Goal: Transaction & Acquisition: Purchase product/service

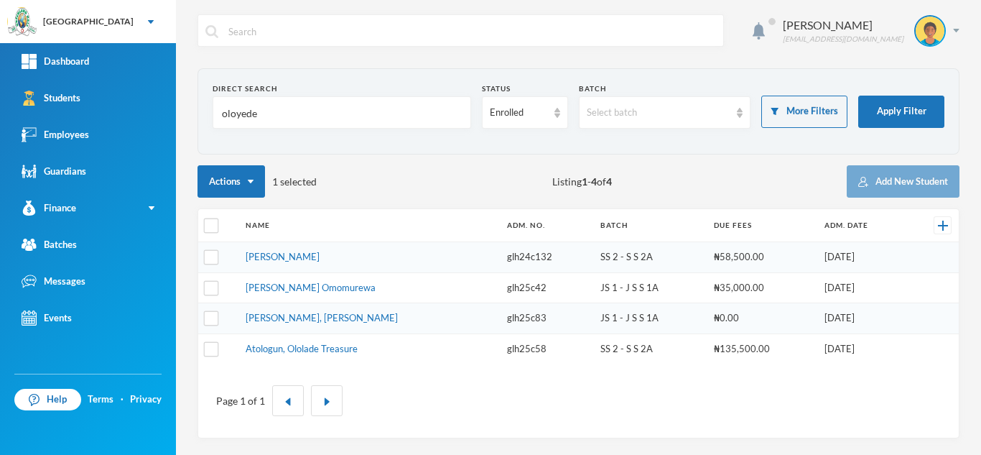
type input "oloyede"
click at [301, 311] on td "[PERSON_NAME], [PERSON_NAME]" at bounding box center [368, 318] width 261 height 31
click at [304, 314] on link "[PERSON_NAME], [PERSON_NAME]" at bounding box center [322, 317] width 152 height 11
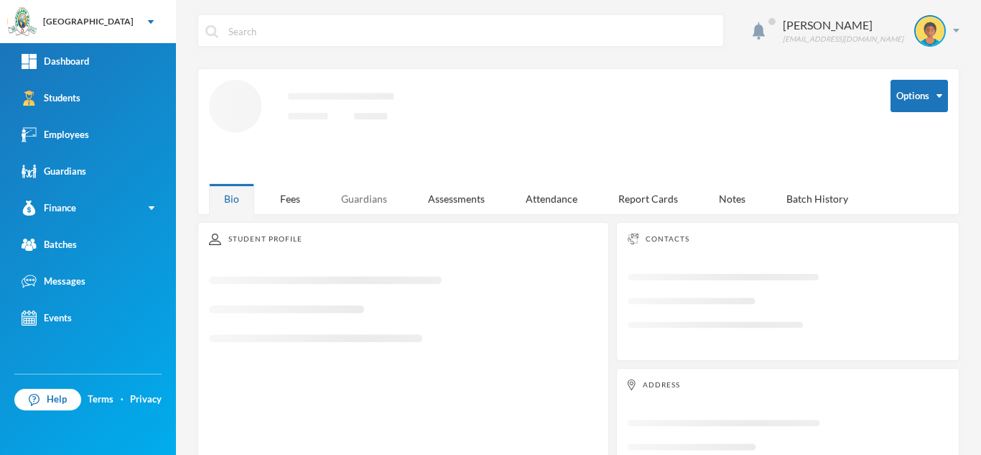
click at [362, 201] on div "Aderogba Olumide olumide.aderogba@greenlandhall.org Options Loading interface..…" at bounding box center [578, 227] width 805 height 455
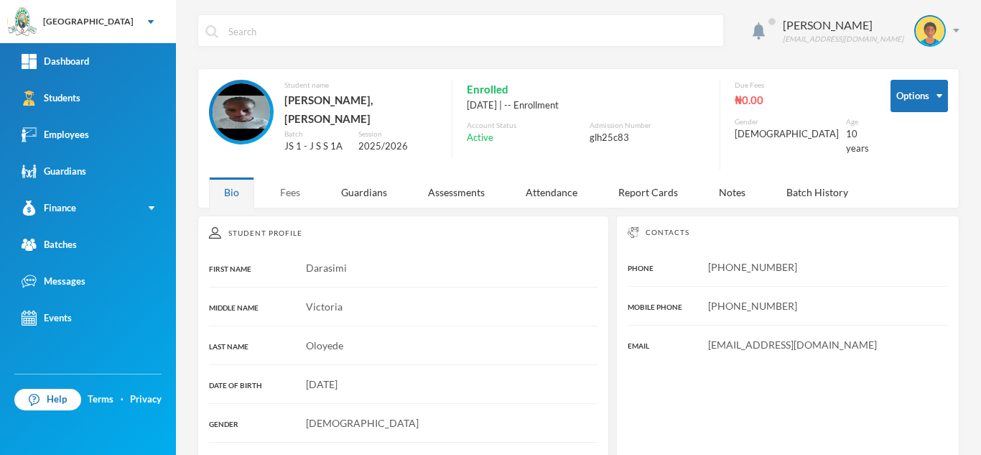
click at [285, 181] on div "Fees" at bounding box center [290, 192] width 50 height 31
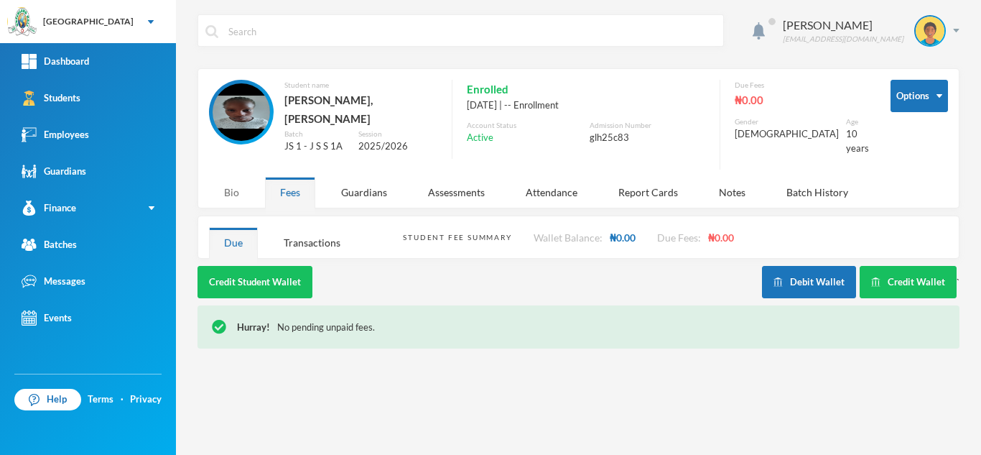
click at [234, 186] on div "Bio" at bounding box center [231, 192] width 45 height 31
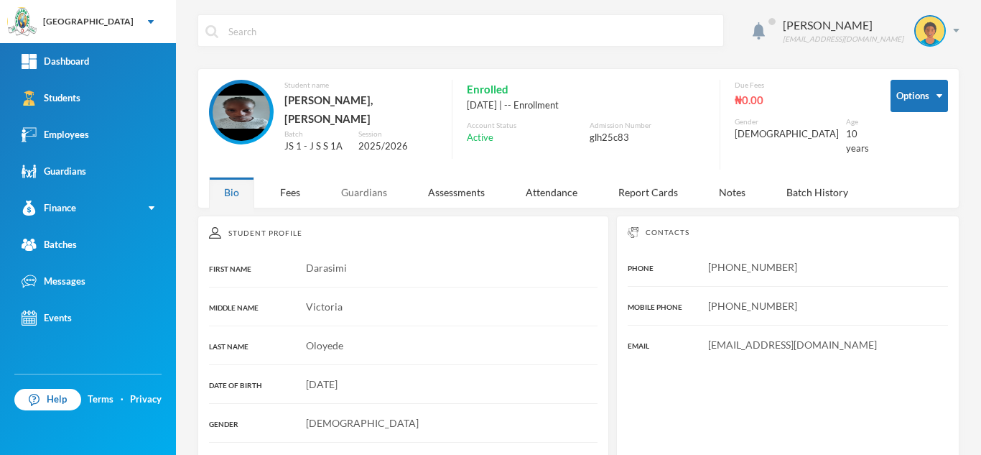
click at [350, 180] on div "Guardians" at bounding box center [364, 192] width 76 height 31
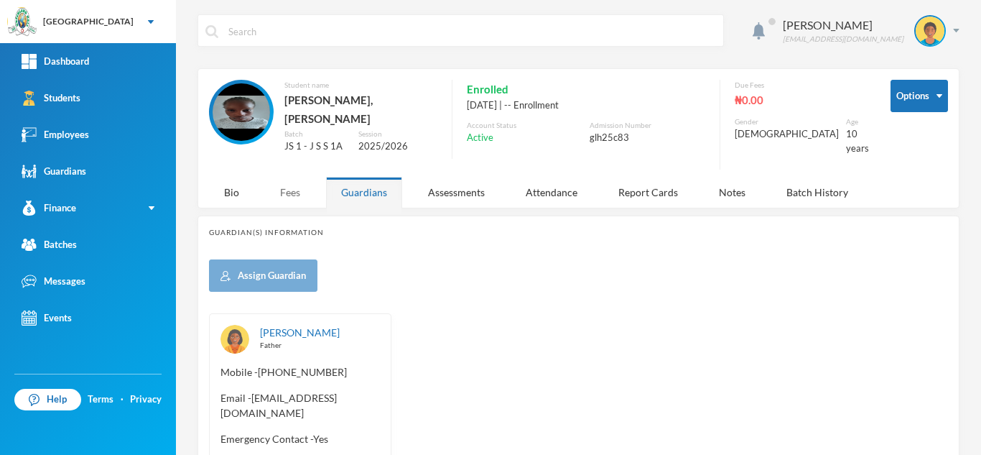
click at [289, 180] on div "Fees" at bounding box center [290, 192] width 50 height 31
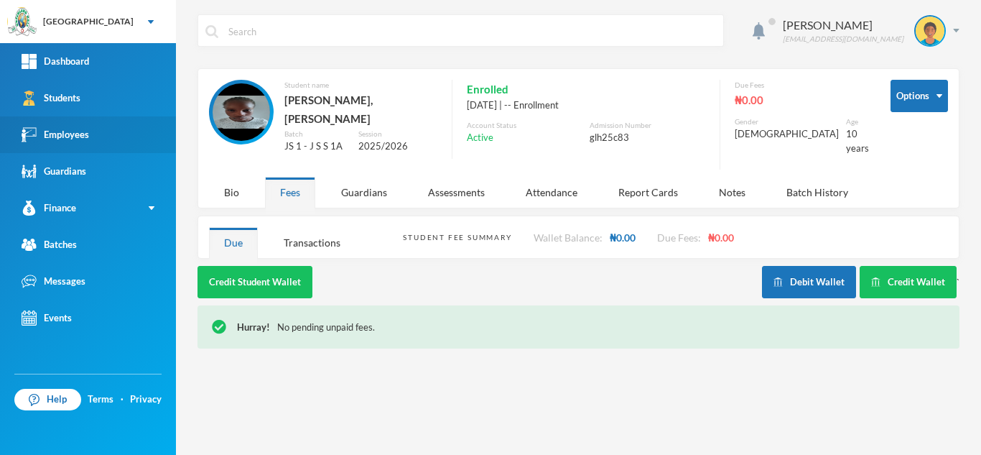
click at [123, 134] on link "Employees" at bounding box center [88, 134] width 176 height 37
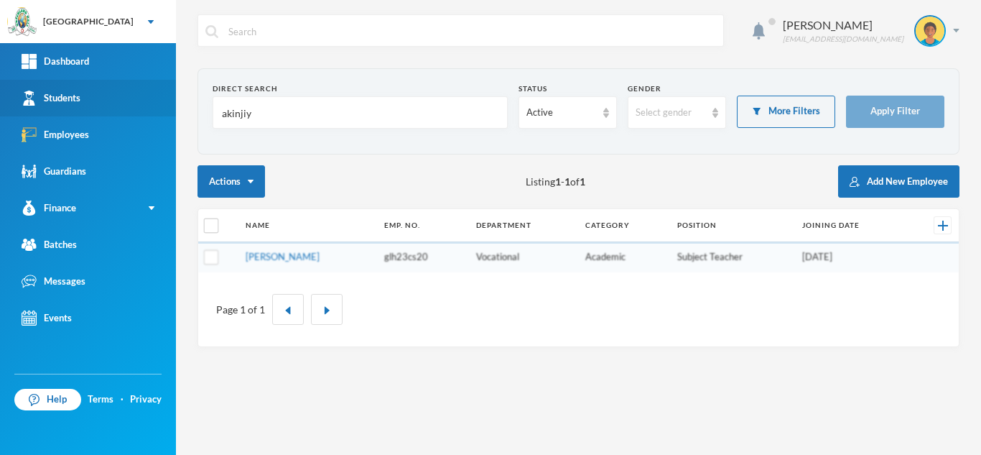
drag, startPoint x: 304, startPoint y: 113, endPoint x: 154, endPoint y: 97, distance: 150.9
click at [154, 97] on div "Greenland Hall Your Bluebic Account Greenland Hall Add a New School Dashboard S…" at bounding box center [490, 227] width 981 height 455
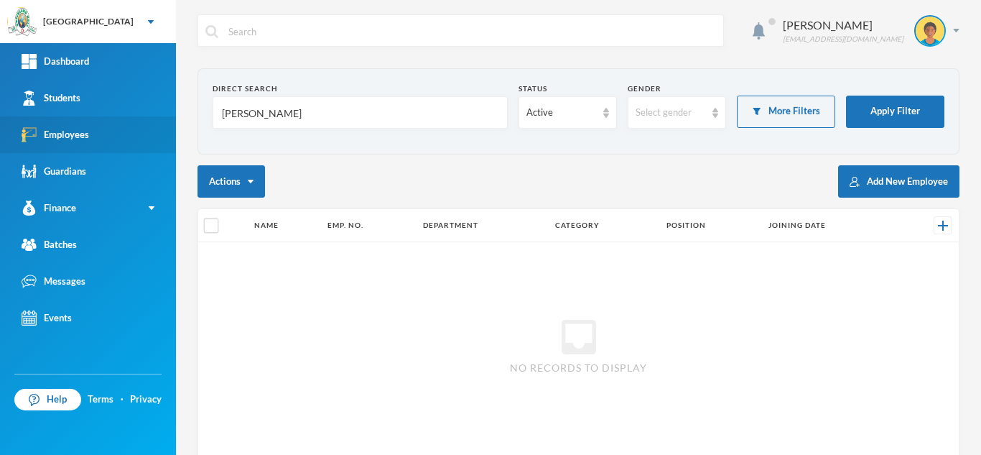
drag, startPoint x: 283, startPoint y: 118, endPoint x: 129, endPoint y: 117, distance: 153.7
click at [129, 117] on div "Greenland Hall Your Bluebic Account Greenland Hall Add a New School Dashboard S…" at bounding box center [490, 227] width 981 height 455
type input "alamu"
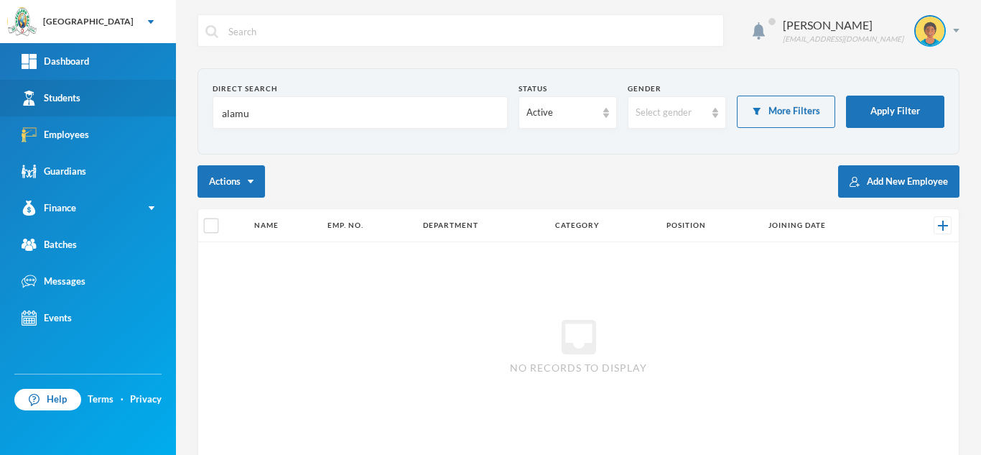
drag, startPoint x: 258, startPoint y: 119, endPoint x: 106, endPoint y: 106, distance: 152.1
click at [106, 106] on div "Greenland Hall Your Bluebic Account Greenland Hall Add a New School Dashboard S…" at bounding box center [490, 227] width 981 height 455
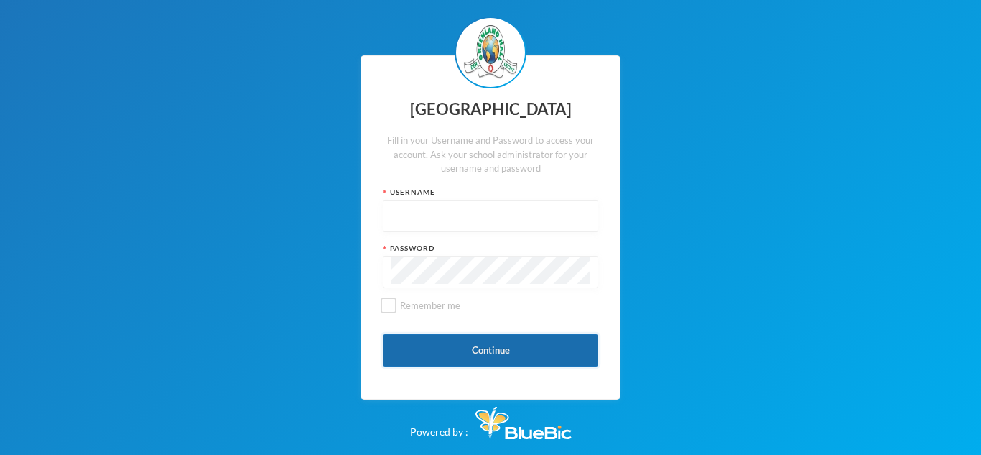
type input "glhd004"
click at [433, 344] on button "Continue" at bounding box center [490, 350] width 215 height 32
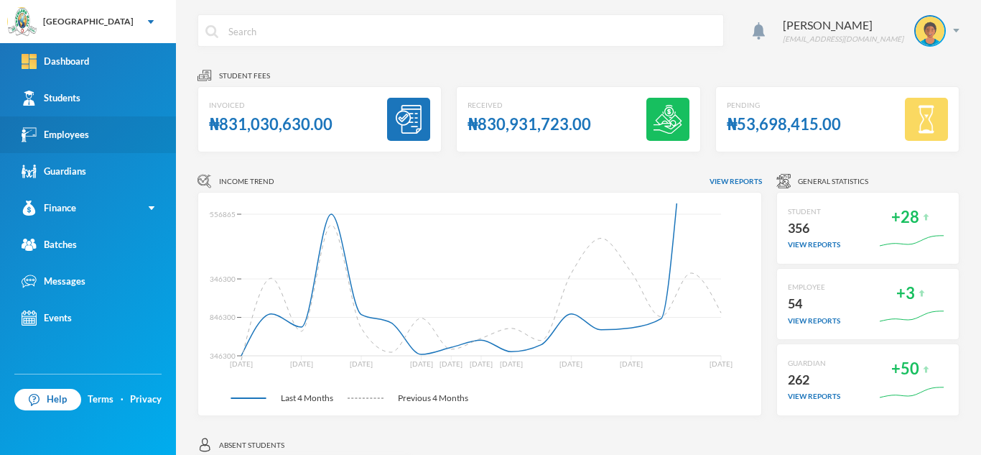
click at [102, 148] on link "Employees" at bounding box center [88, 134] width 176 height 37
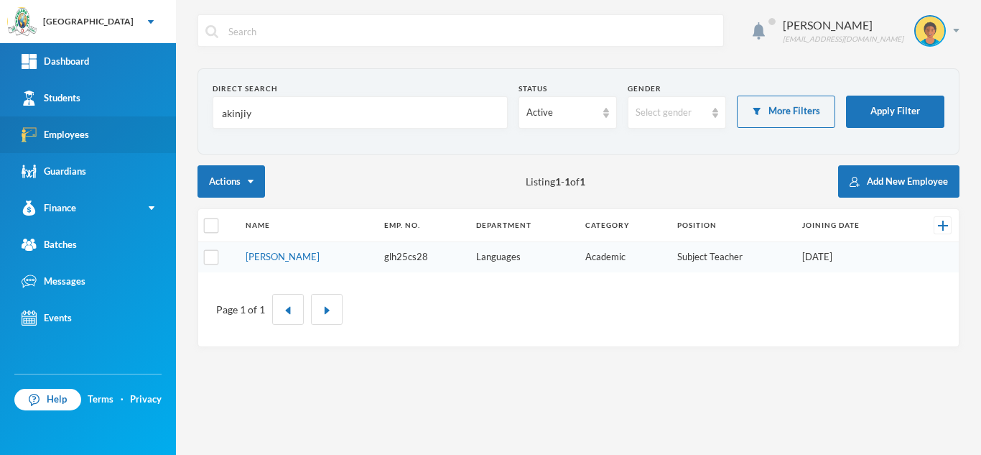
click at [101, 132] on link "Employees" at bounding box center [88, 134] width 176 height 37
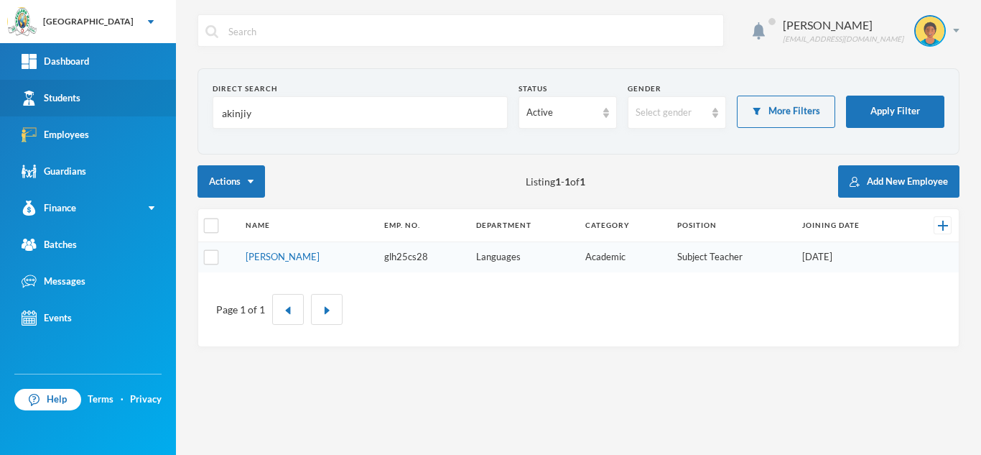
drag, startPoint x: 256, startPoint y: 116, endPoint x: 58, endPoint y: 95, distance: 199.4
click at [58, 95] on div "Greenland Hall Your Bluebic Account Greenland Hall Add a New School Dashboard S…" at bounding box center [490, 227] width 981 height 455
type input "a"
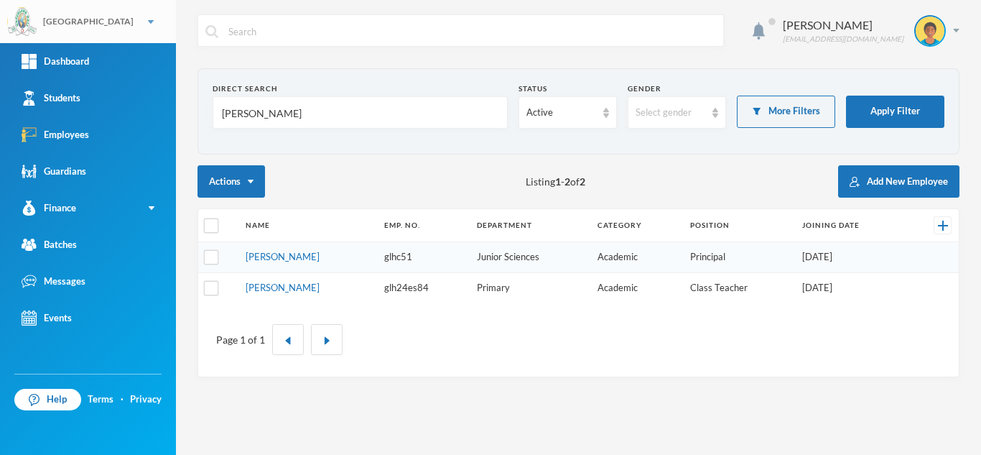
type input "[PERSON_NAME]"
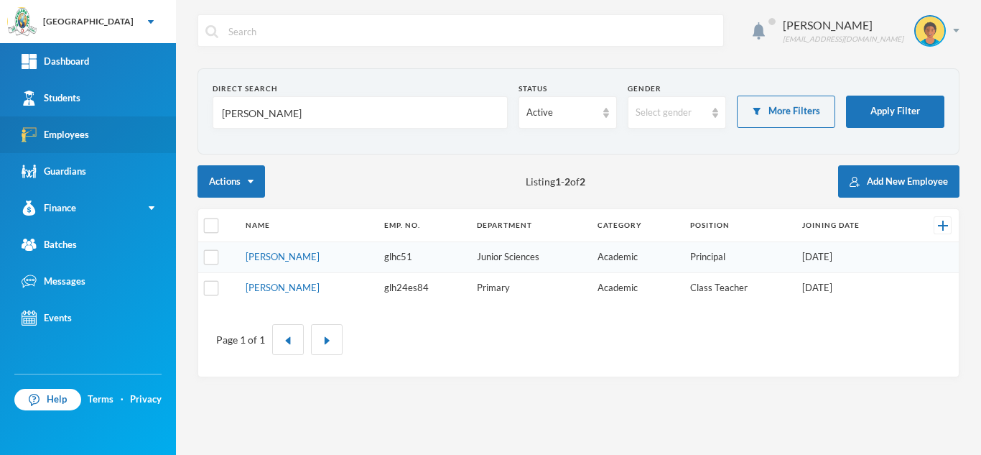
click at [139, 136] on link "Employees" at bounding box center [88, 134] width 176 height 37
click at [100, 139] on link "Employees" at bounding box center [88, 134] width 176 height 37
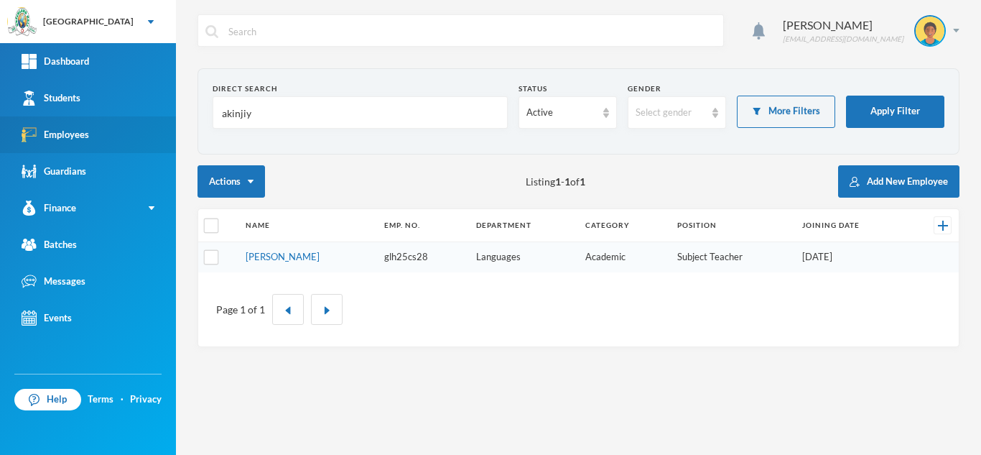
click at [107, 133] on link "Employees" at bounding box center [88, 134] width 176 height 37
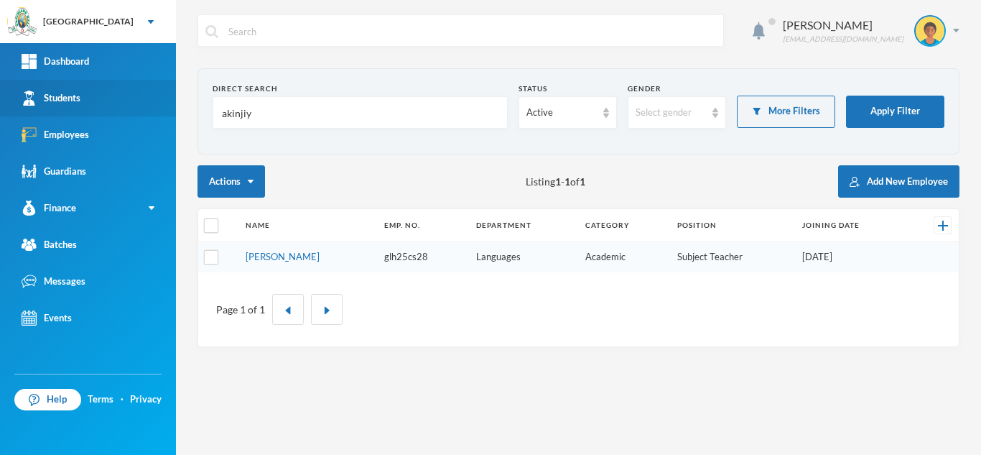
drag, startPoint x: 260, startPoint y: 119, endPoint x: 142, endPoint y: 100, distance: 119.4
click at [142, 100] on div "Greenland Hall Your Bluebic Account Greenland Hall Add a New School Dashboard S…" at bounding box center [490, 227] width 981 height 455
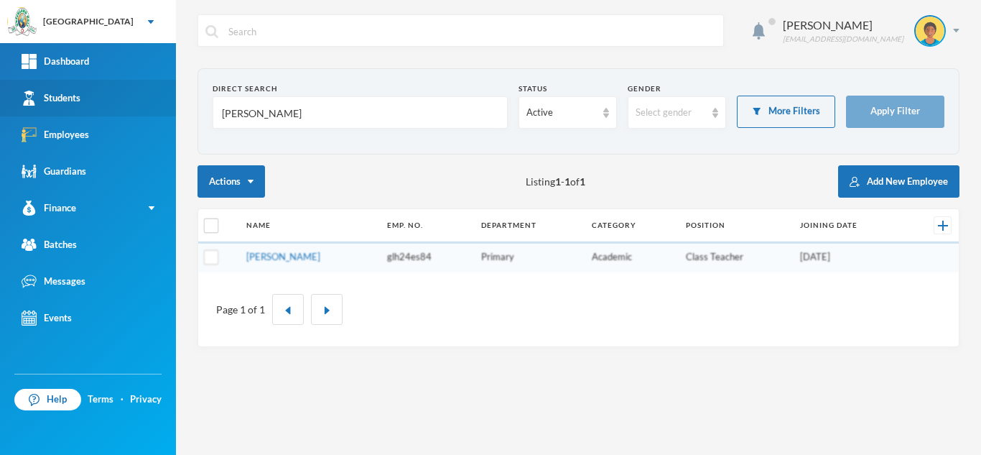
type input "olufemi"
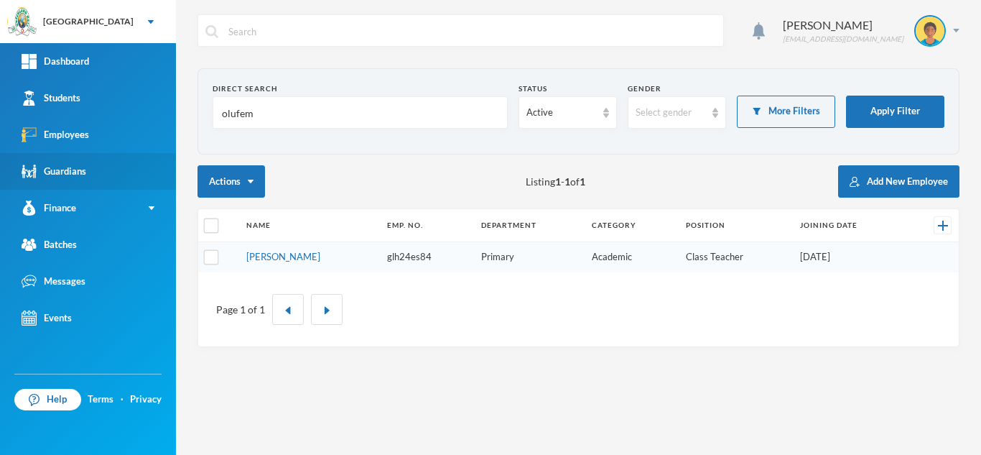
click at [90, 168] on link "Guardians" at bounding box center [88, 171] width 176 height 37
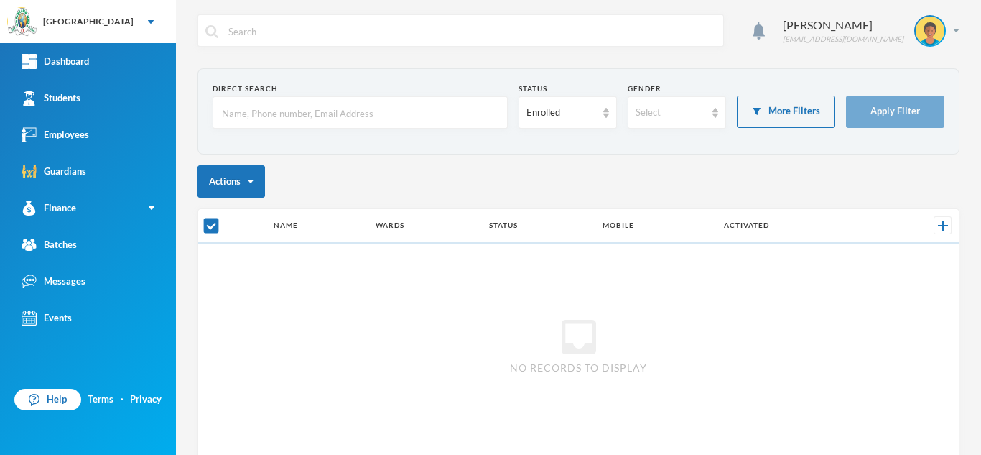
click at [247, 115] on input "text" at bounding box center [359, 113] width 279 height 32
type input "olu"
checkbox input "false"
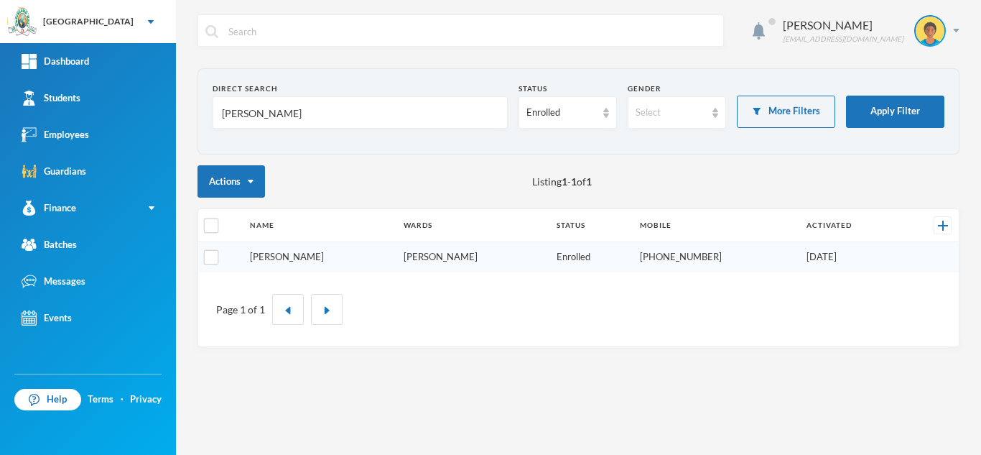
type input "olufemi"
click at [301, 253] on link "Adeagbo, Olayemi" at bounding box center [287, 256] width 74 height 11
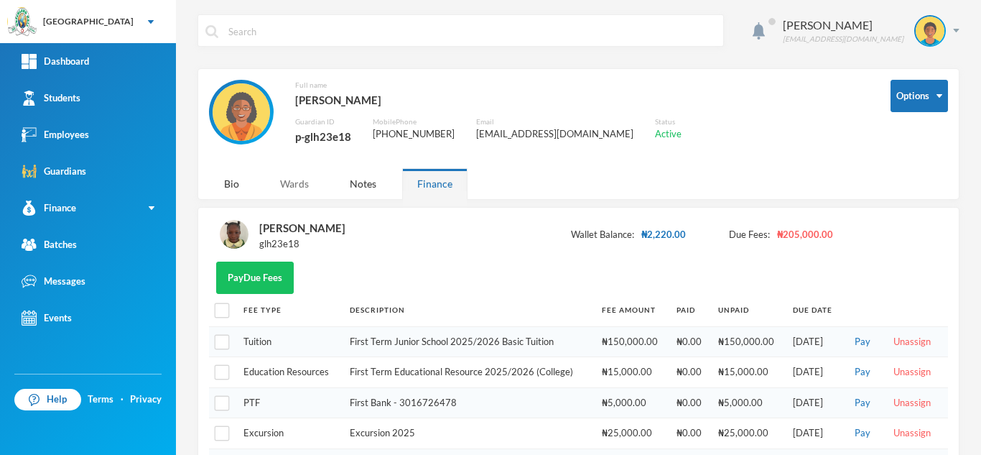
click at [305, 185] on div "Wards" at bounding box center [294, 183] width 59 height 31
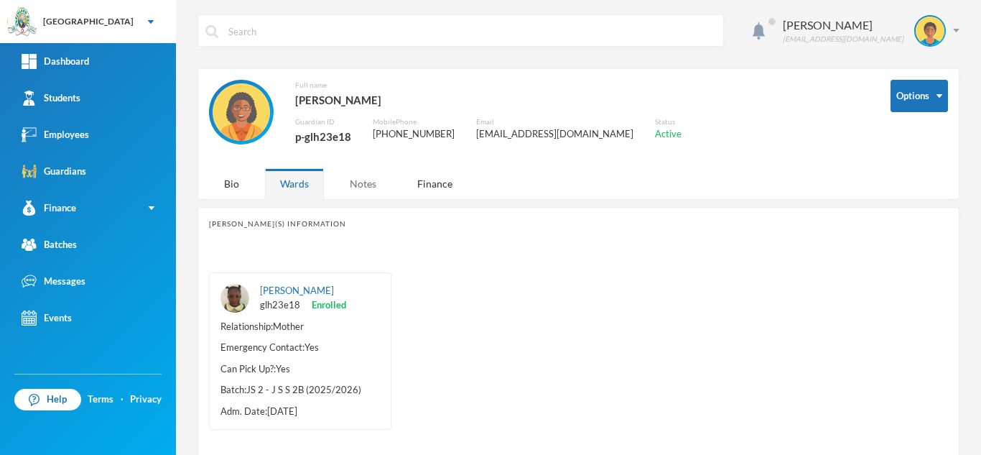
click at [371, 185] on div "Notes" at bounding box center [363, 183] width 57 height 31
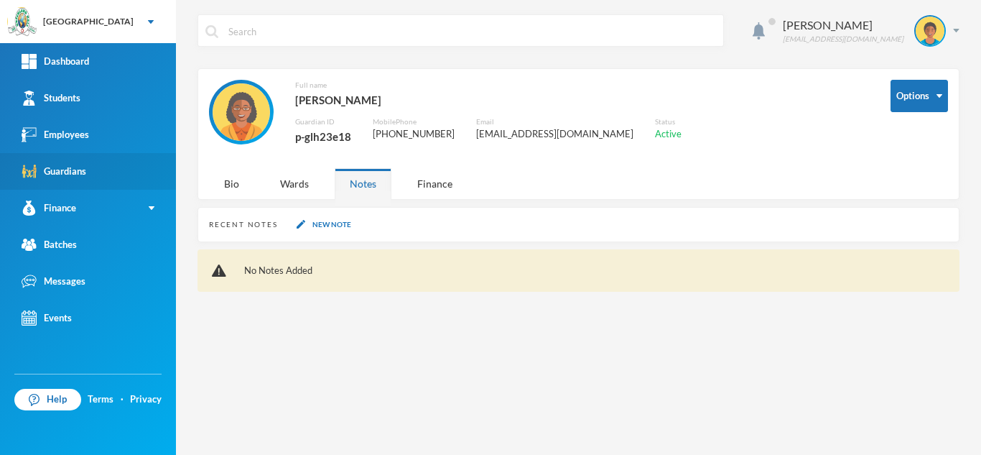
click at [108, 169] on link "Guardians" at bounding box center [88, 171] width 176 height 37
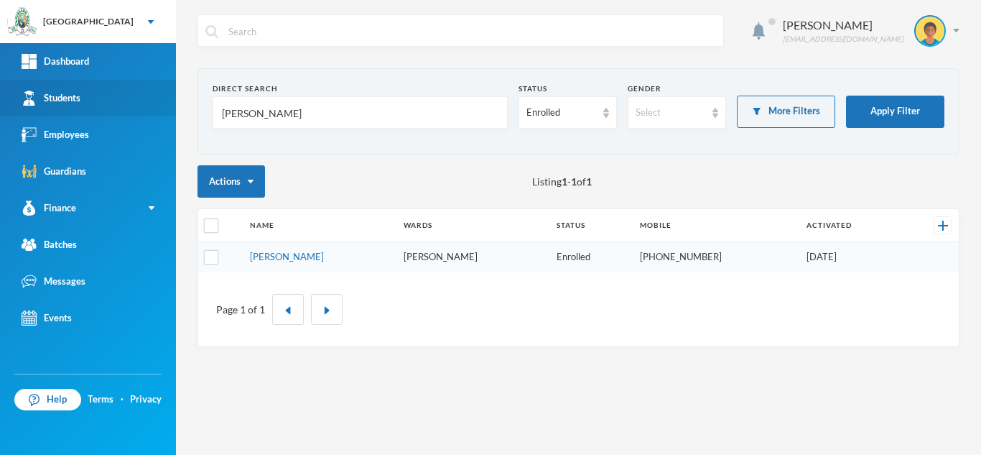
drag, startPoint x: 279, startPoint y: 116, endPoint x: 90, endPoint y: 108, distance: 189.8
click at [91, 106] on div "Greenland Hall Your Bluebic Account Greenland Hall Add a New School Dashboard S…" at bounding box center [490, 227] width 981 height 455
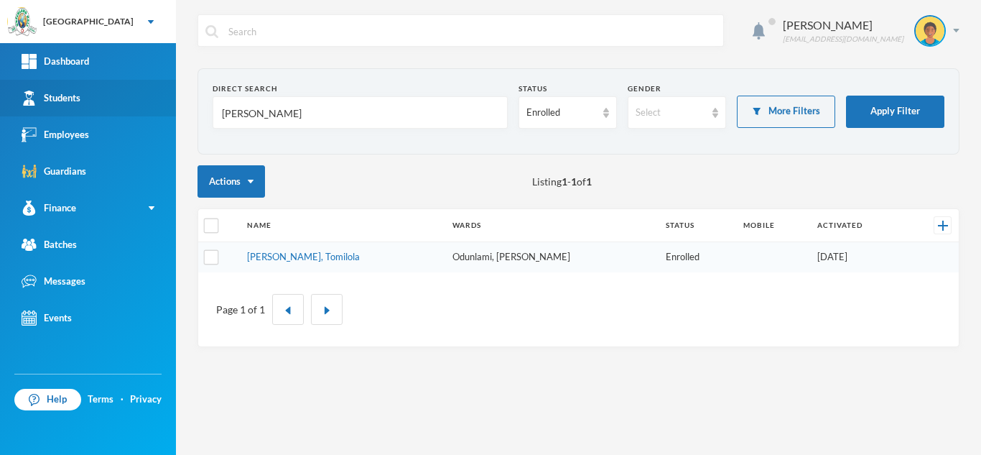
type input "thomas"
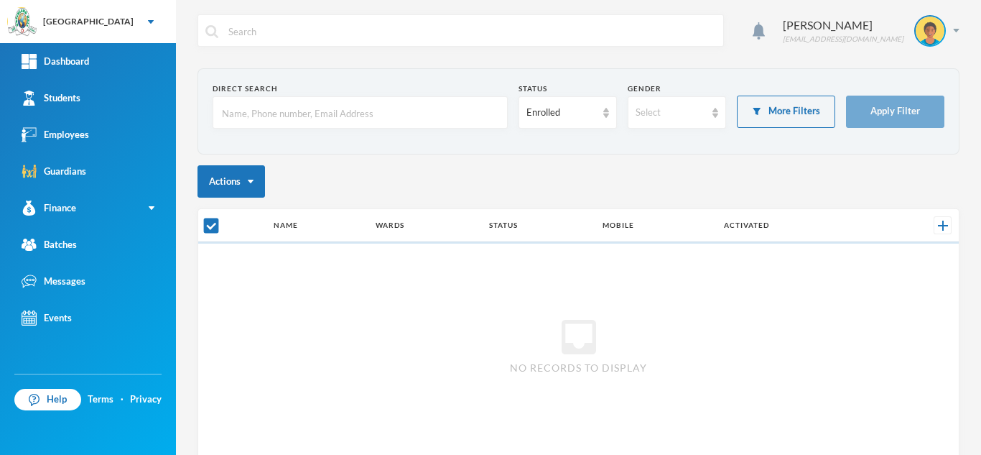
checkbox input "false"
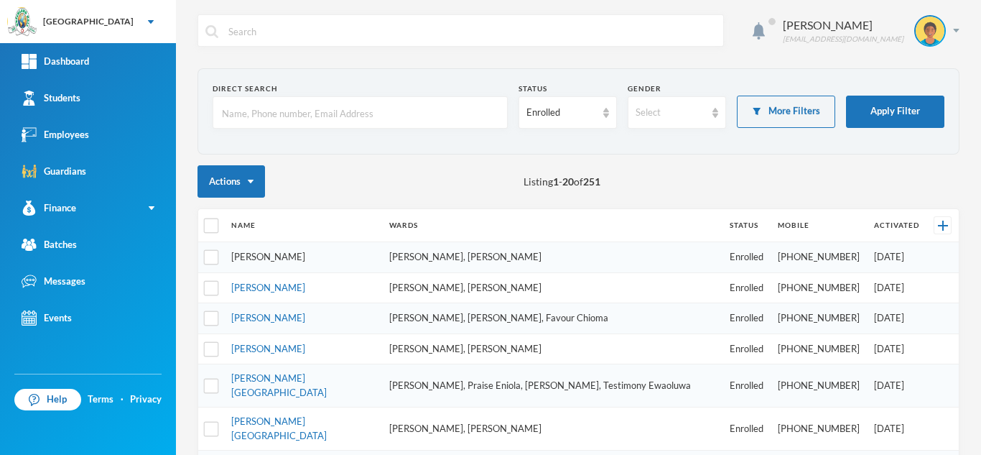
click at [276, 258] on link "[PERSON_NAME]" at bounding box center [268, 256] width 74 height 11
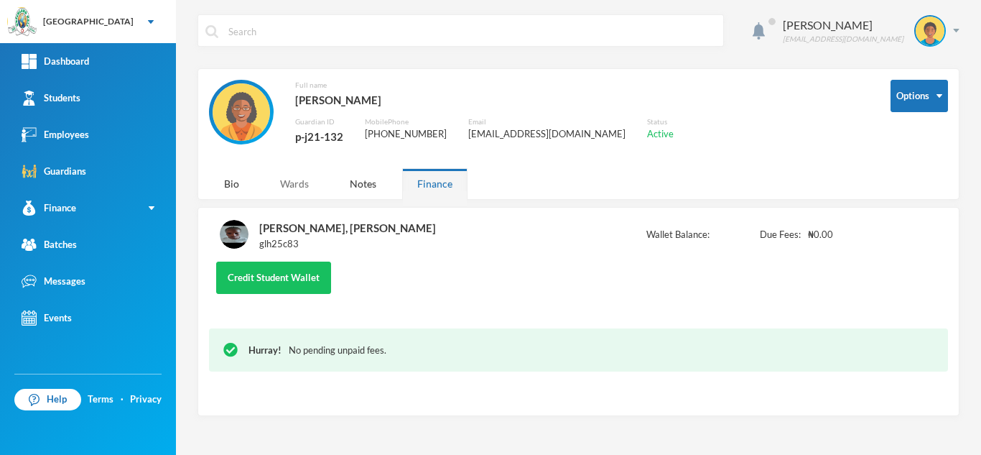
click at [294, 180] on div "Wards" at bounding box center [294, 183] width 59 height 31
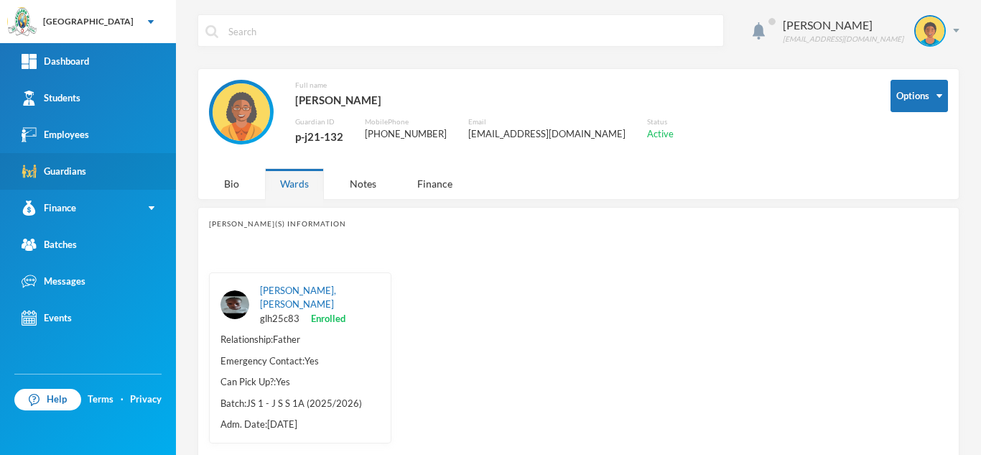
click at [113, 171] on link "Guardians" at bounding box center [88, 171] width 176 height 37
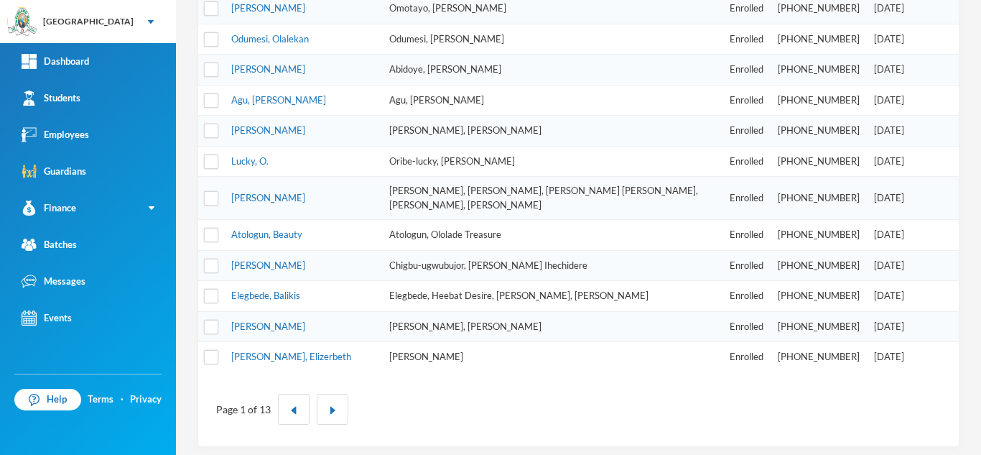
scroll to position [524, 0]
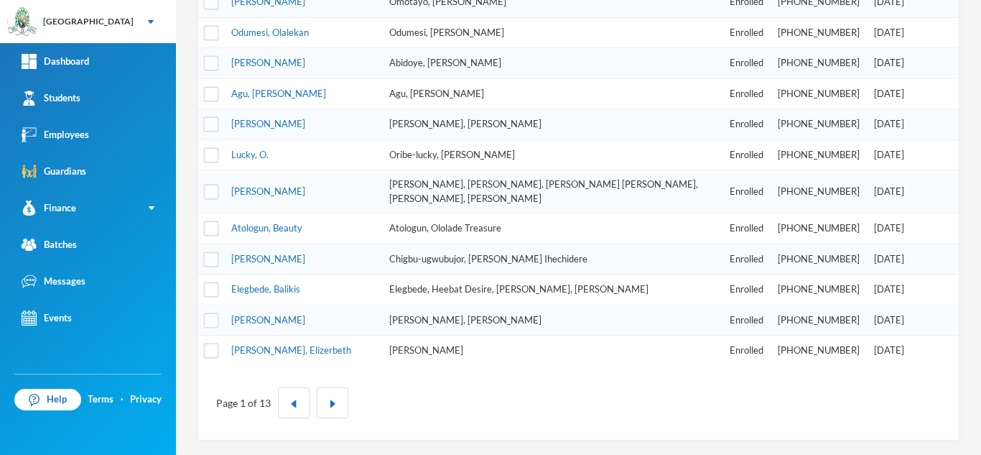
drag, startPoint x: 336, startPoint y: 399, endPoint x: 423, endPoint y: 399, distance: 86.9
click at [423, 399] on div "Page 1 of 13" at bounding box center [578, 402] width 739 height 52
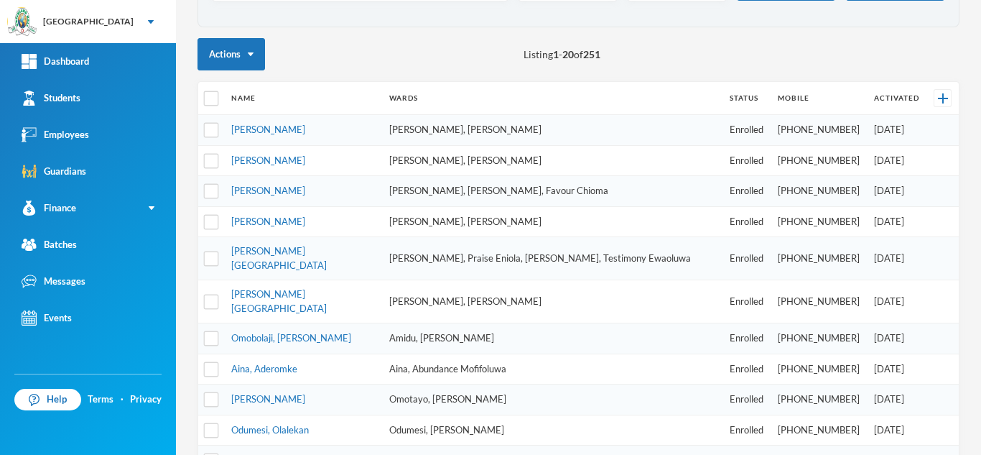
scroll to position [0, 0]
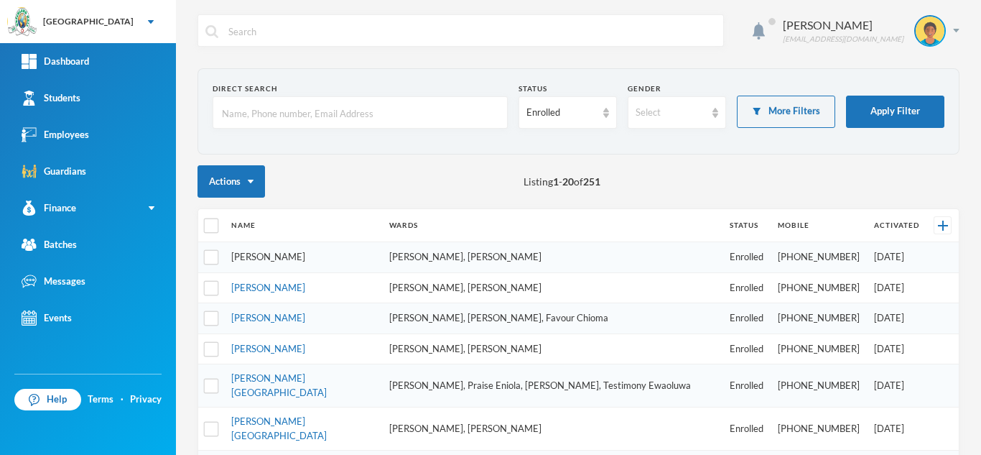
click at [274, 255] on link "Oloyede, Gbenga" at bounding box center [268, 256] width 74 height 11
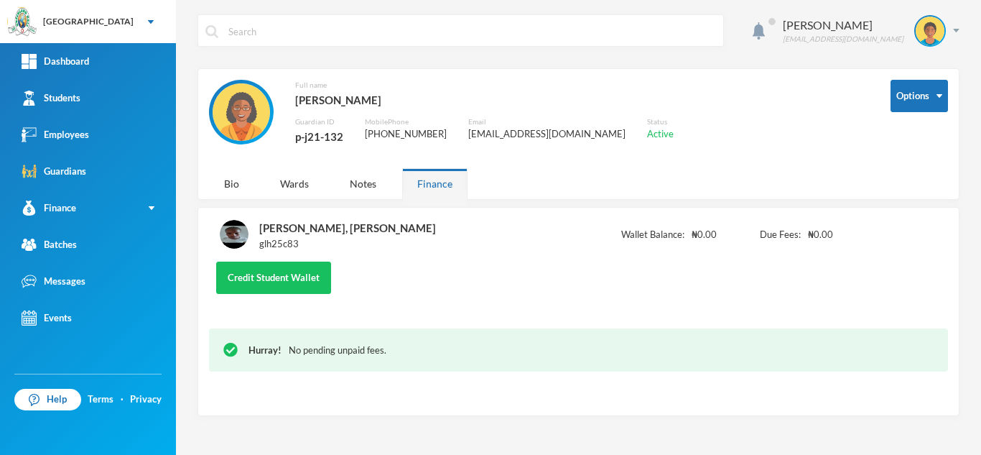
click at [259, 172] on div "Bio Wards Notes Finance" at bounding box center [343, 183] width 269 height 31
click at [228, 189] on div "Bio" at bounding box center [231, 183] width 45 height 31
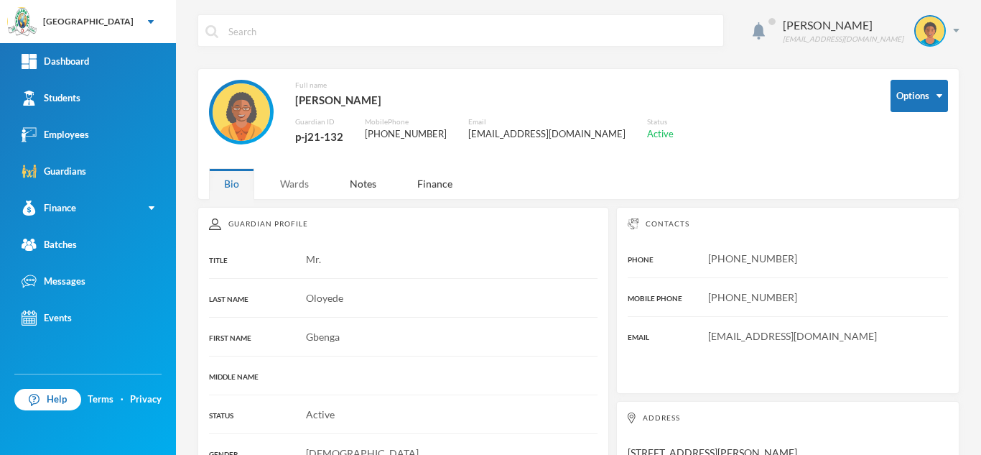
click at [294, 188] on div "Wards" at bounding box center [294, 183] width 59 height 31
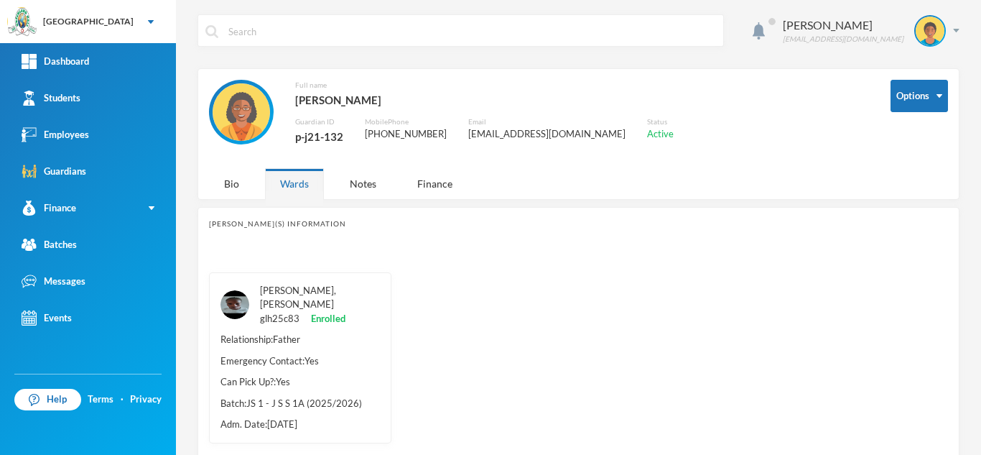
click at [297, 295] on link "Oloyede, Darasimi Victoria" at bounding box center [298, 297] width 76 height 26
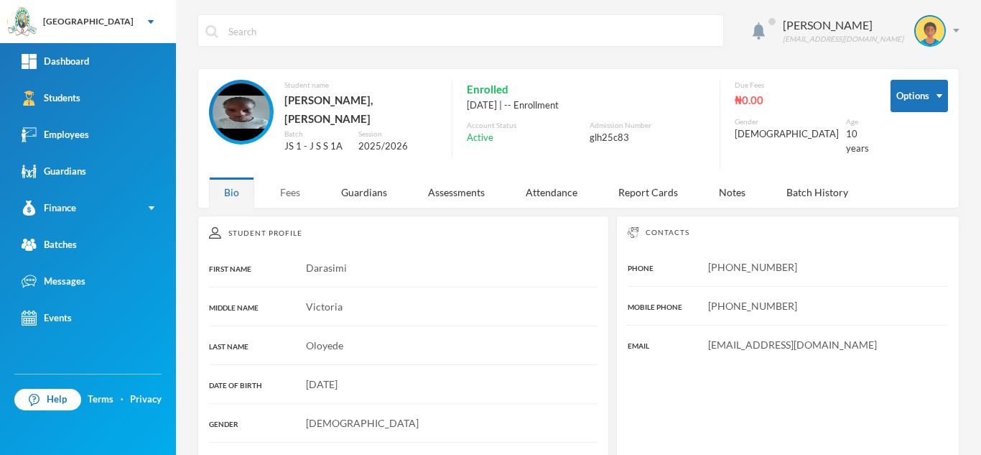
click at [286, 179] on div "Fees" at bounding box center [290, 192] width 50 height 31
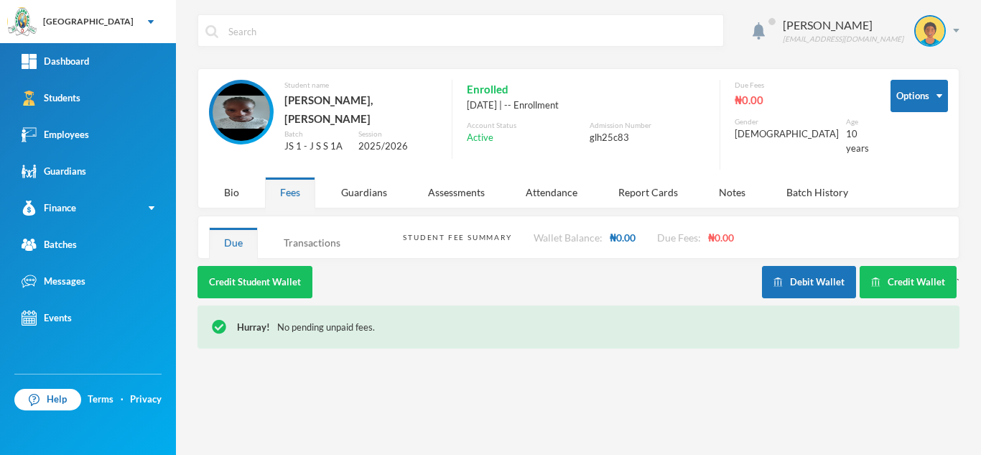
click at [317, 227] on div "Transactions" at bounding box center [312, 242] width 87 height 31
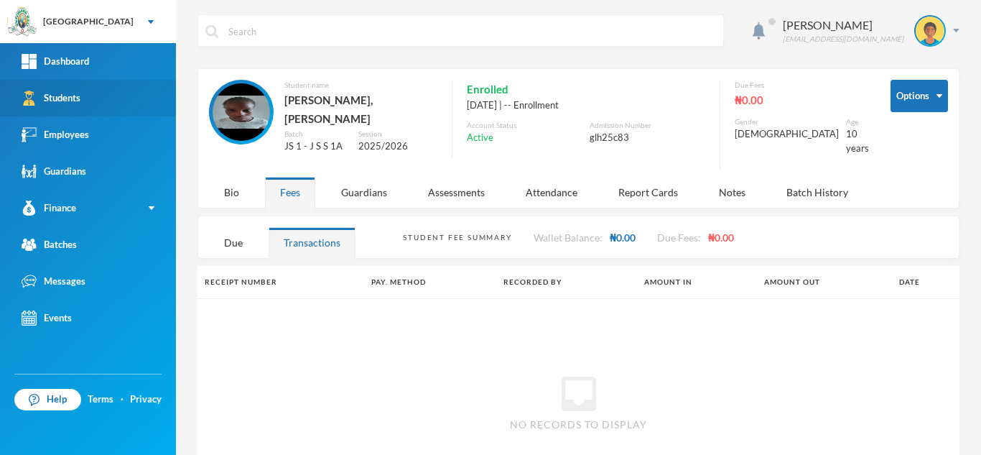
click at [107, 100] on link "Students" at bounding box center [88, 98] width 176 height 37
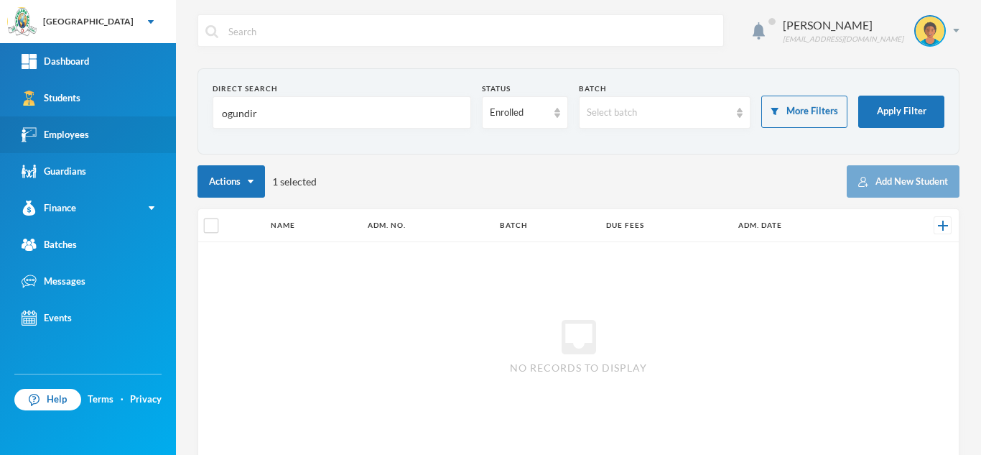
drag, startPoint x: 269, startPoint y: 111, endPoint x: 68, endPoint y: 116, distance: 201.9
click at [73, 117] on div "Greenland Hall Your Bluebic Account Greenland Hall Add a New School Dashboard S…" at bounding box center [490, 227] width 981 height 455
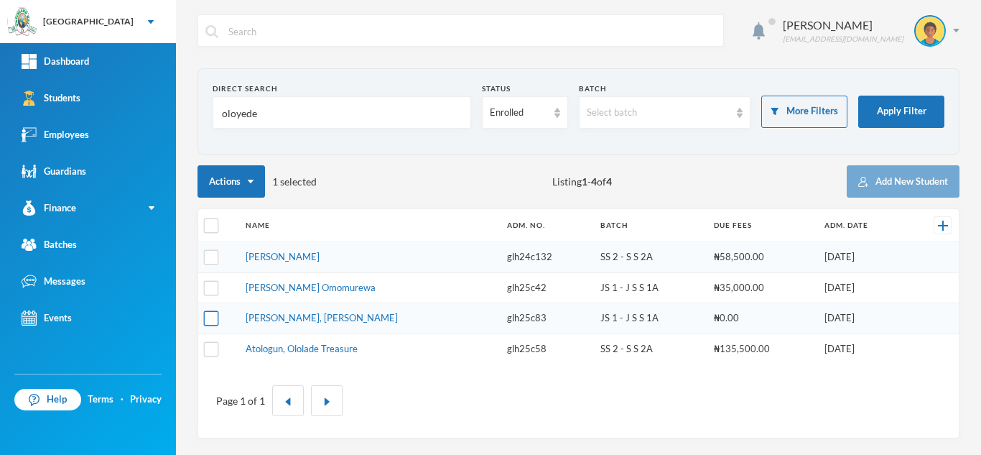
type input "oloyede"
click at [210, 318] on input "checkbox" at bounding box center [211, 318] width 15 height 15
checkbox input "true"
click at [216, 228] on input "checkbox" at bounding box center [211, 225] width 15 height 15
checkbox input "true"
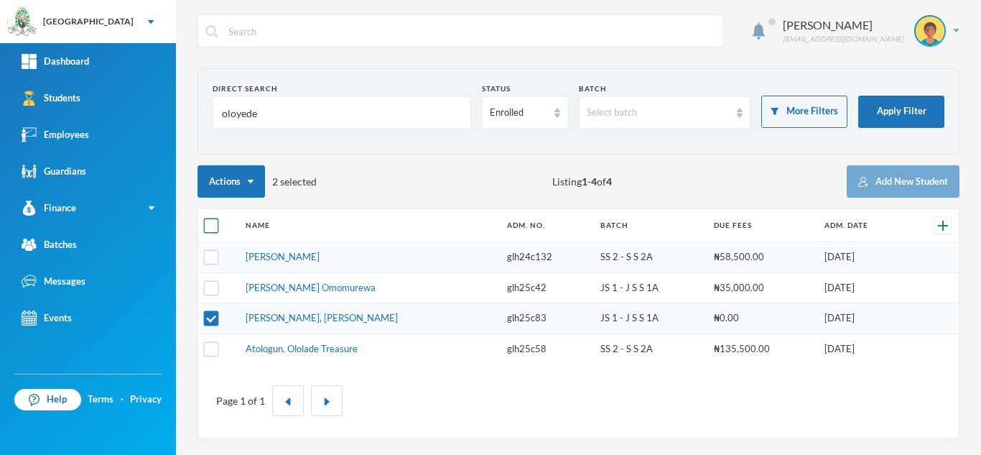
checkbox input "true"
click at [216, 228] on input "checkbox" at bounding box center [211, 225] width 15 height 15
checkbox input "false"
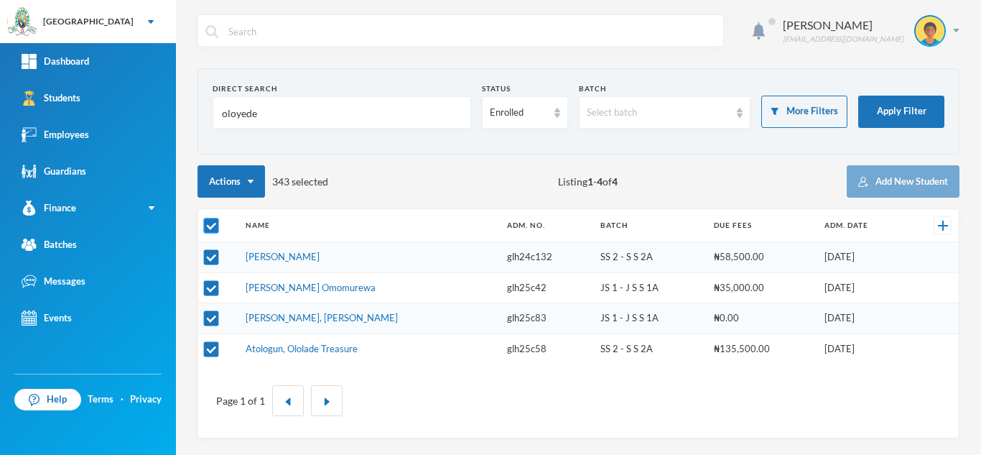
checkbox input "false"
click at [210, 322] on input "checkbox" at bounding box center [211, 318] width 15 height 15
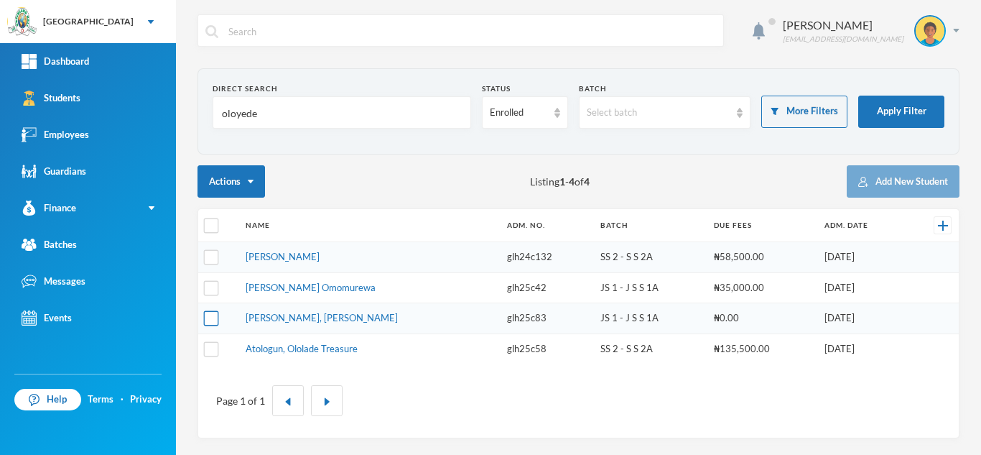
checkbox input "true"
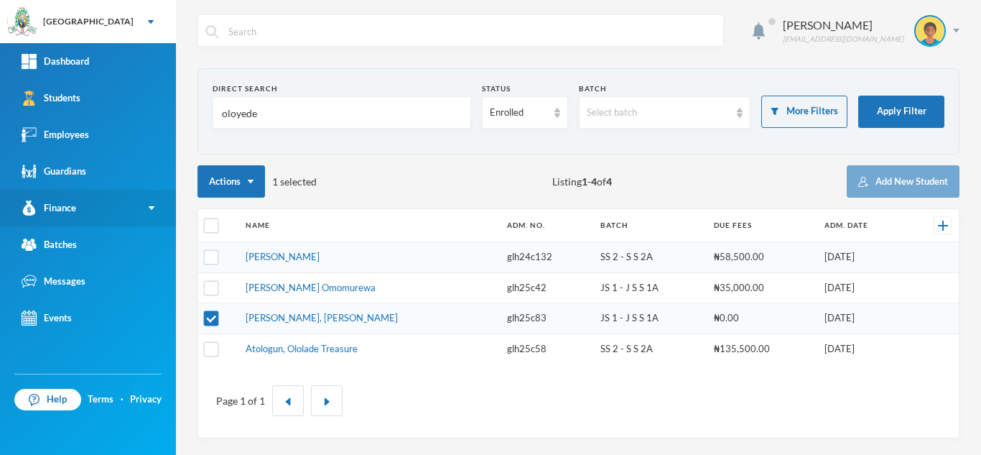
click at [97, 198] on link "Finance" at bounding box center [88, 208] width 176 height 37
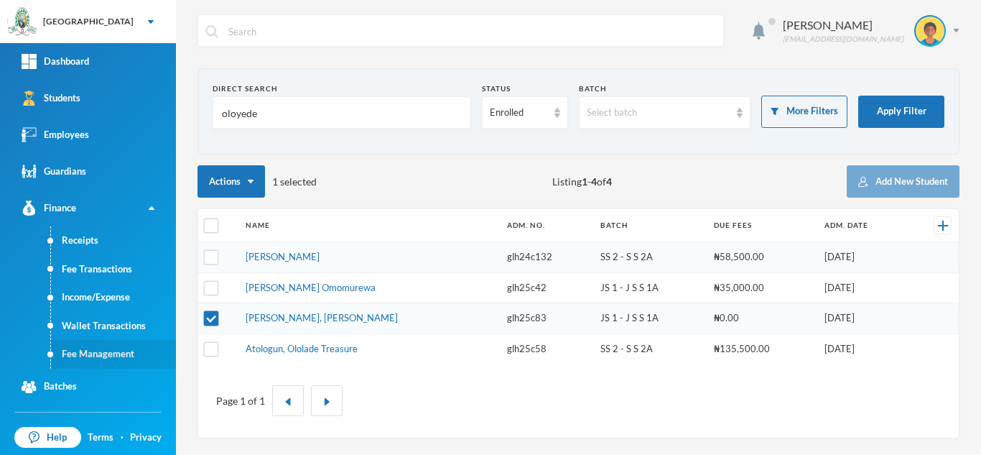
click at [103, 353] on link "Fee Management" at bounding box center [113, 354] width 125 height 29
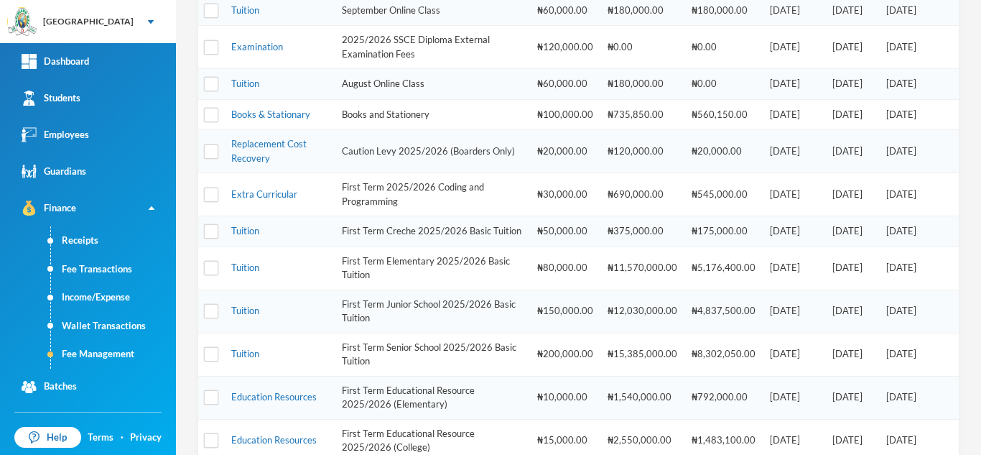
scroll to position [248, 0]
click at [240, 315] on link "Tuition" at bounding box center [245, 308] width 28 height 11
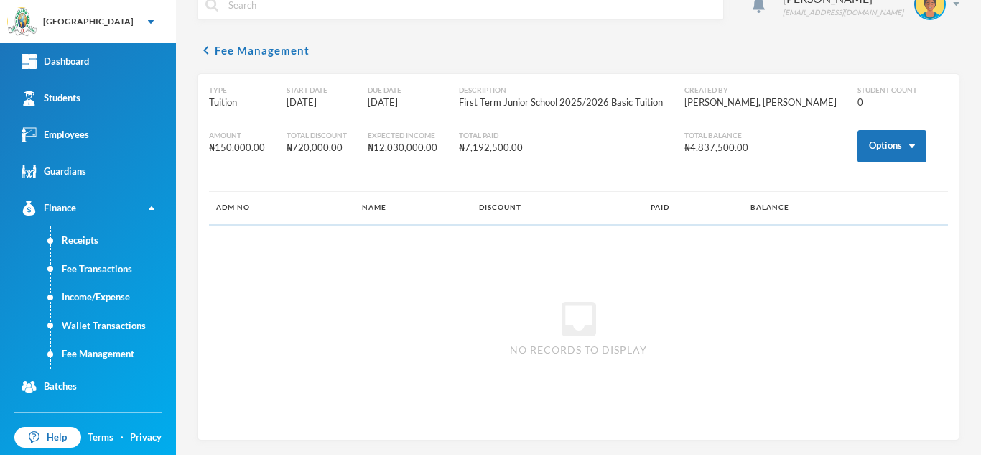
scroll to position [27, 0]
click at [876, 150] on button "Options" at bounding box center [891, 146] width 69 height 32
click at [821, 205] on button "Assign to ( 1 ) selected students" at bounding box center [838, 209] width 129 height 26
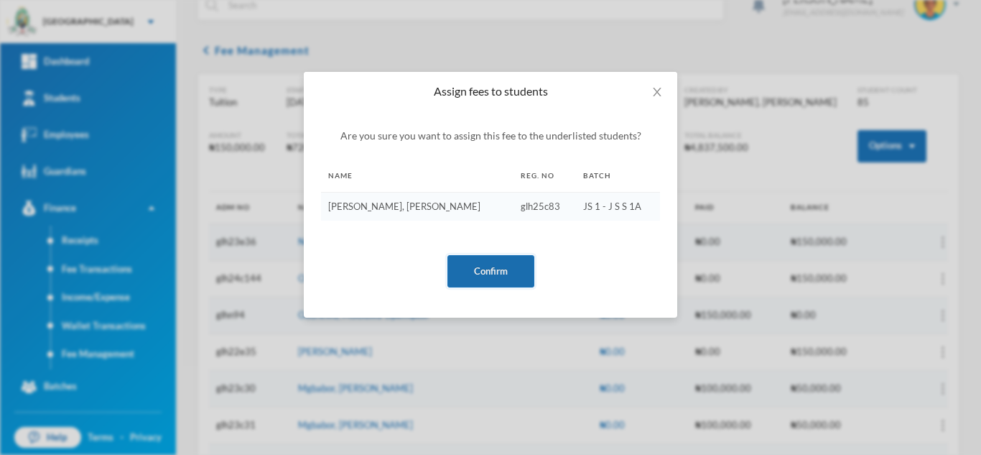
click at [486, 276] on button "Confirm" at bounding box center [490, 271] width 87 height 32
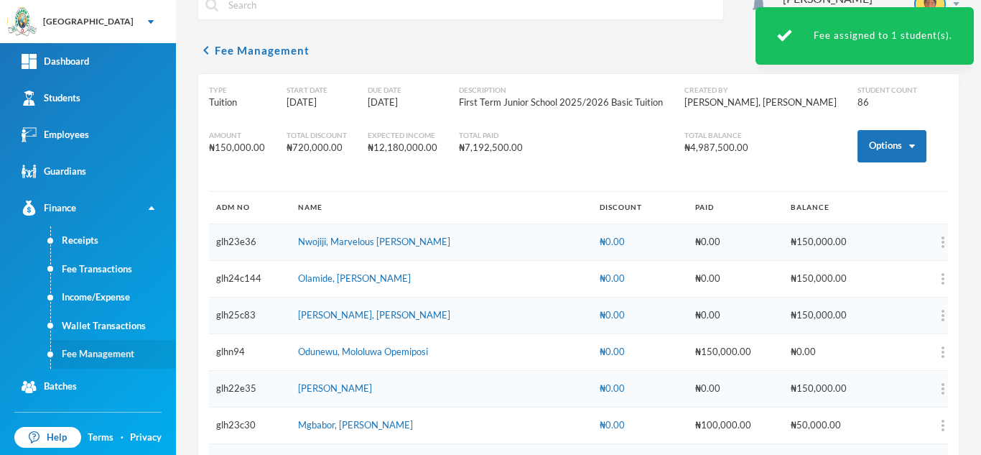
click at [111, 353] on link "Fee Management" at bounding box center [113, 354] width 125 height 29
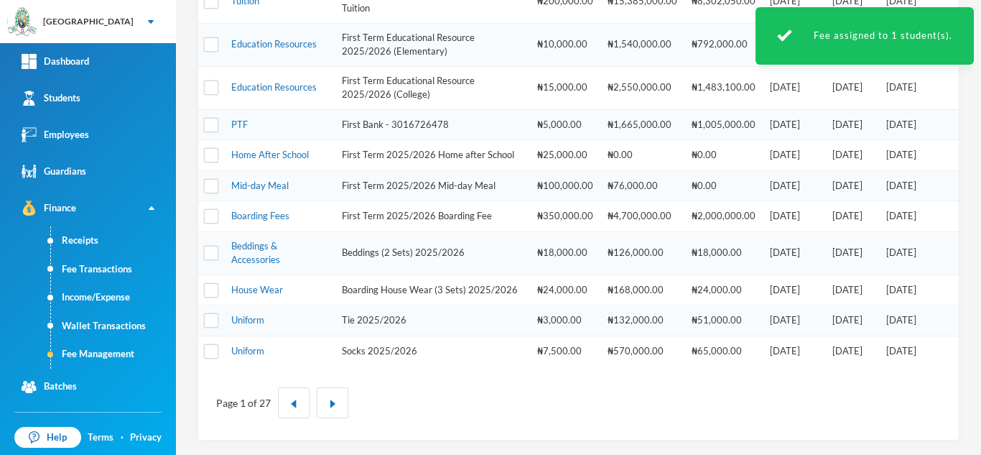
scroll to position [604, 0]
click at [271, 93] on link "Education Resources" at bounding box center [273, 86] width 85 height 11
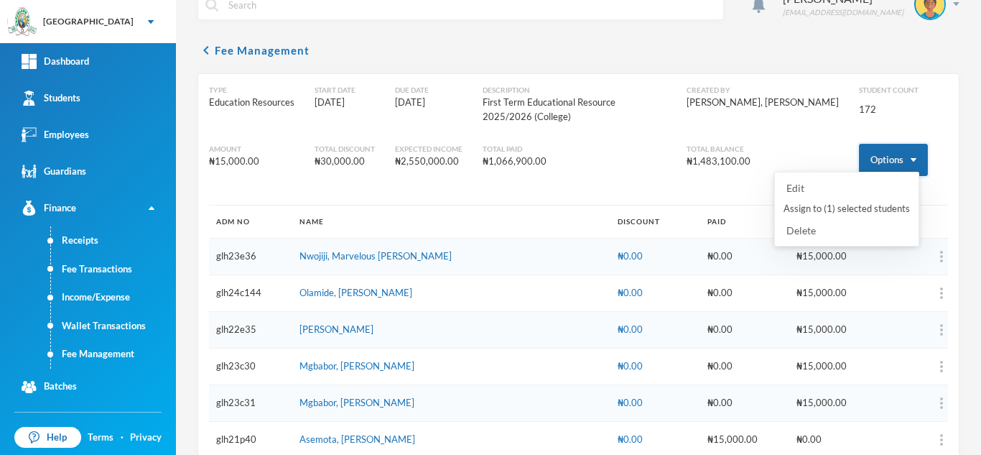
click at [862, 144] on button "Options" at bounding box center [893, 160] width 69 height 32
click at [839, 210] on button "Assign to ( 1 ) selected students" at bounding box center [846, 209] width 129 height 26
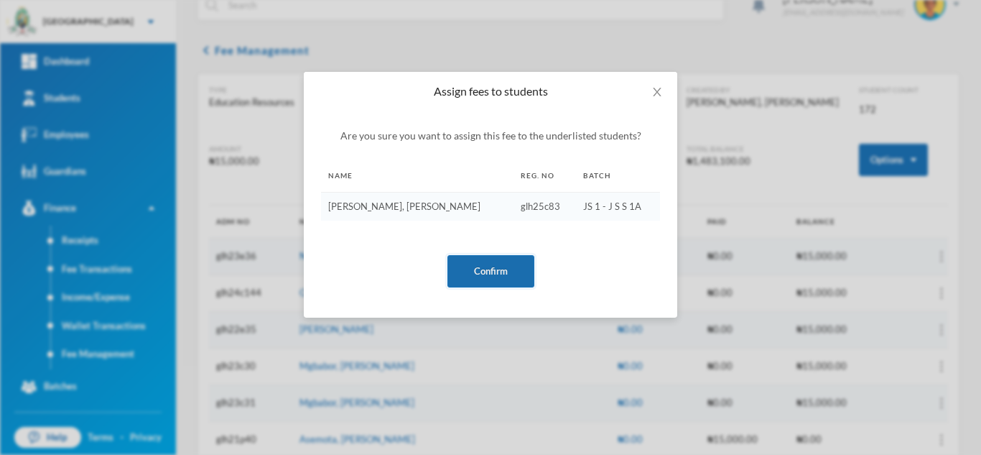
click at [483, 265] on button "Confirm" at bounding box center [490, 271] width 87 height 32
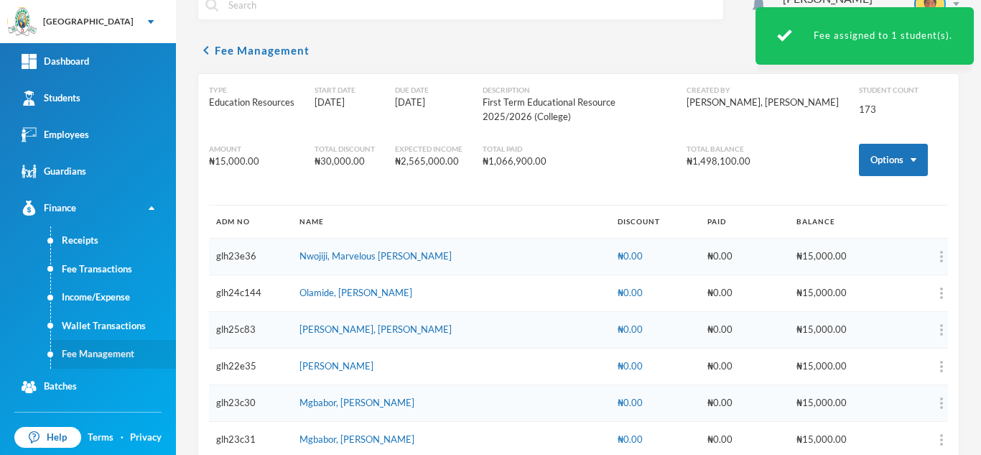
click at [101, 346] on link "Fee Management" at bounding box center [113, 354] width 125 height 29
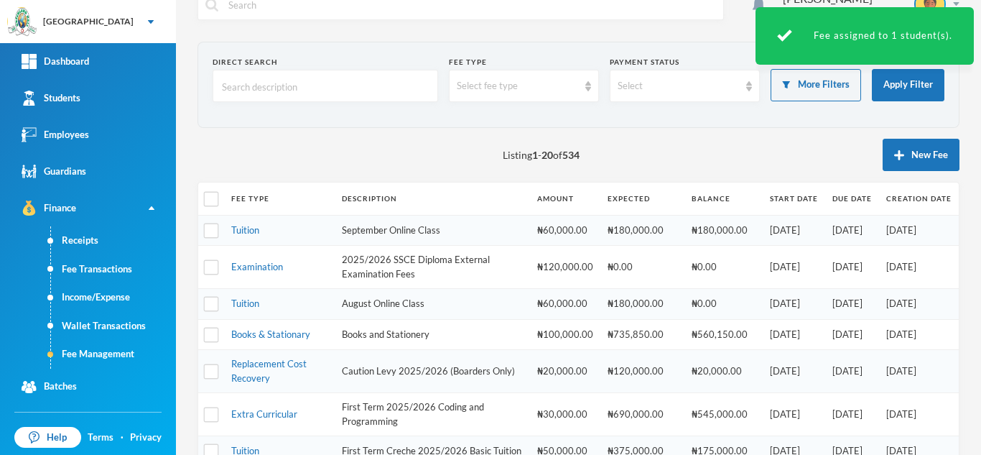
scroll to position [350, 0]
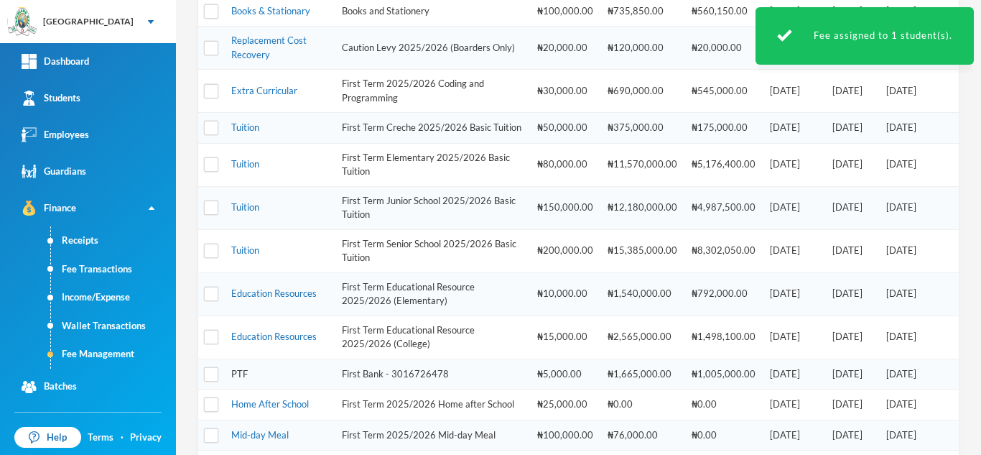
click at [243, 379] on link "PTF" at bounding box center [239, 373] width 17 height 11
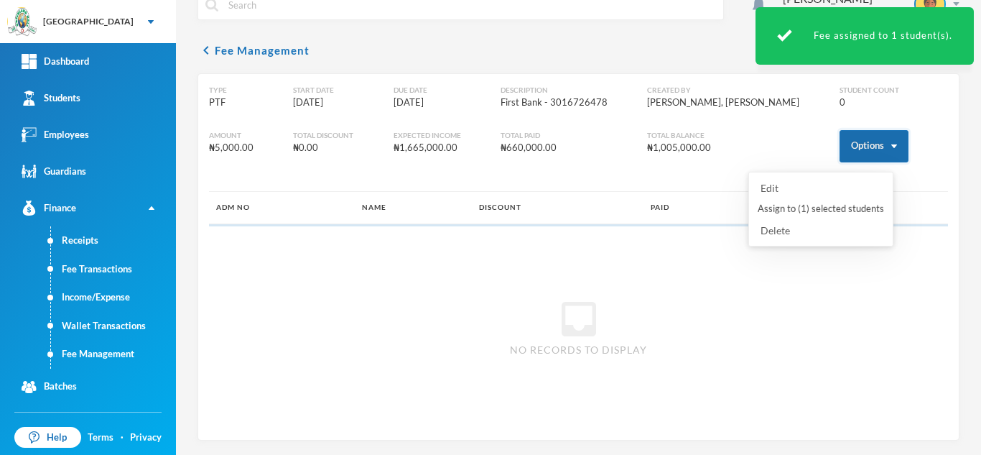
click at [853, 147] on button "Options" at bounding box center [873, 146] width 69 height 32
click at [822, 209] on button "Assign to ( 1 ) selected students" at bounding box center [820, 209] width 129 height 26
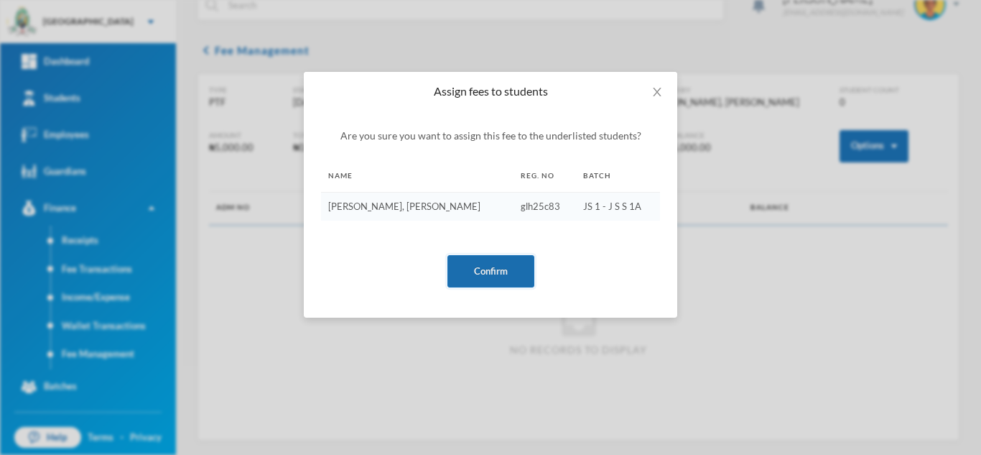
click at [482, 267] on button "Confirm" at bounding box center [490, 271] width 87 height 32
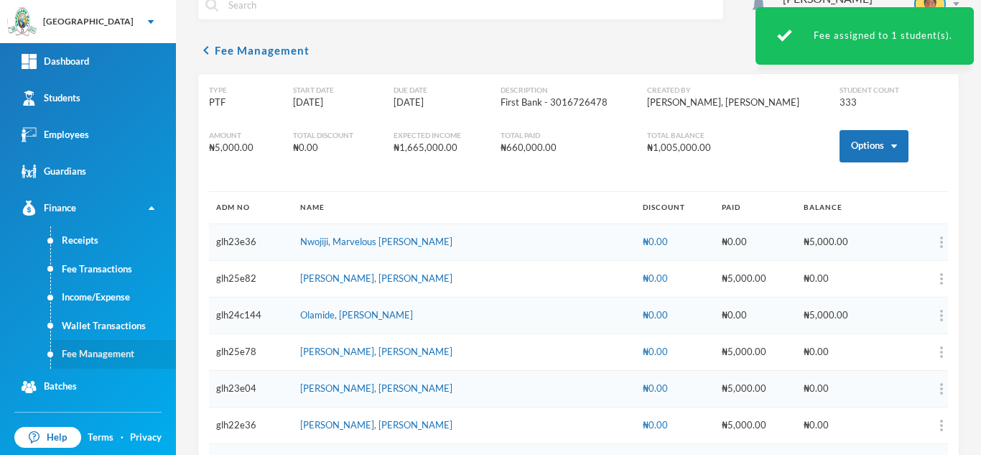
click at [108, 358] on link "Fee Management" at bounding box center [113, 354] width 125 height 29
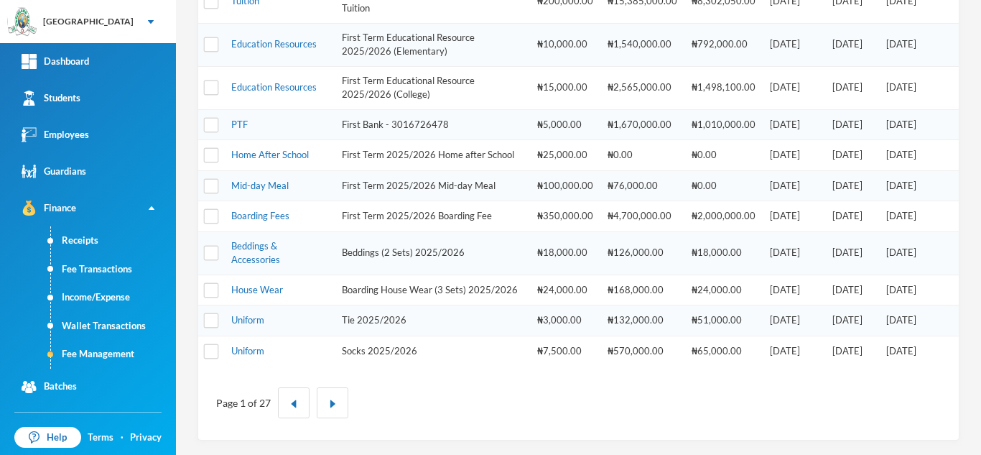
scroll to position [624, 0]
click at [242, 348] on link "Uniform" at bounding box center [247, 350] width 33 height 11
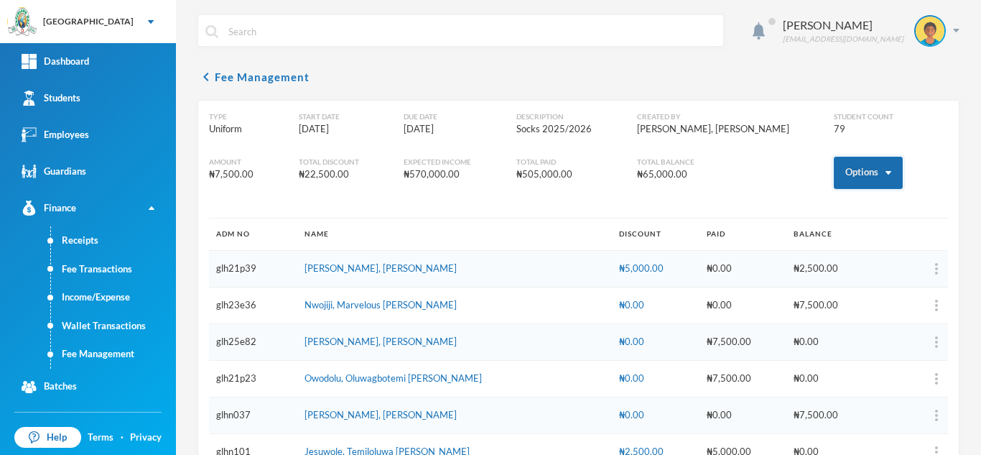
click at [847, 164] on button "Options" at bounding box center [868, 173] width 69 height 32
click at [805, 238] on button "Assign to ( 1 ) selected students" at bounding box center [815, 236] width 129 height 26
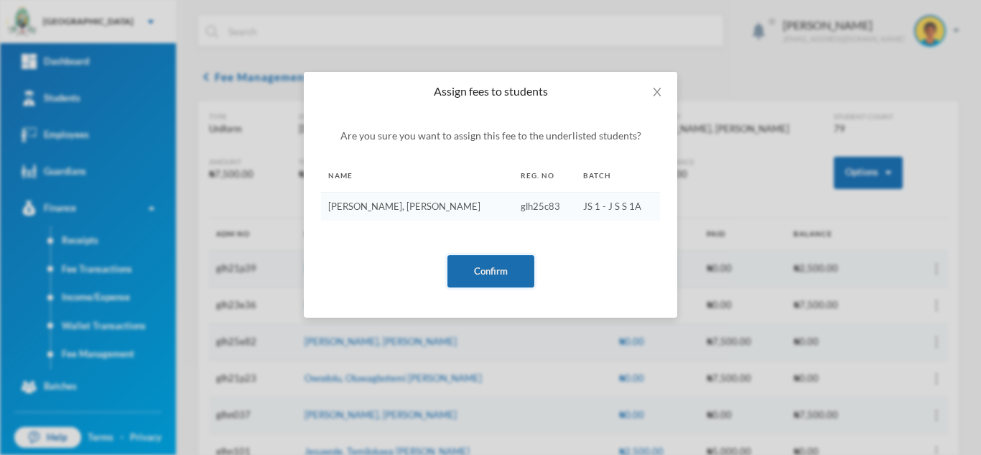
click at [483, 261] on button "Confirm" at bounding box center [490, 271] width 87 height 32
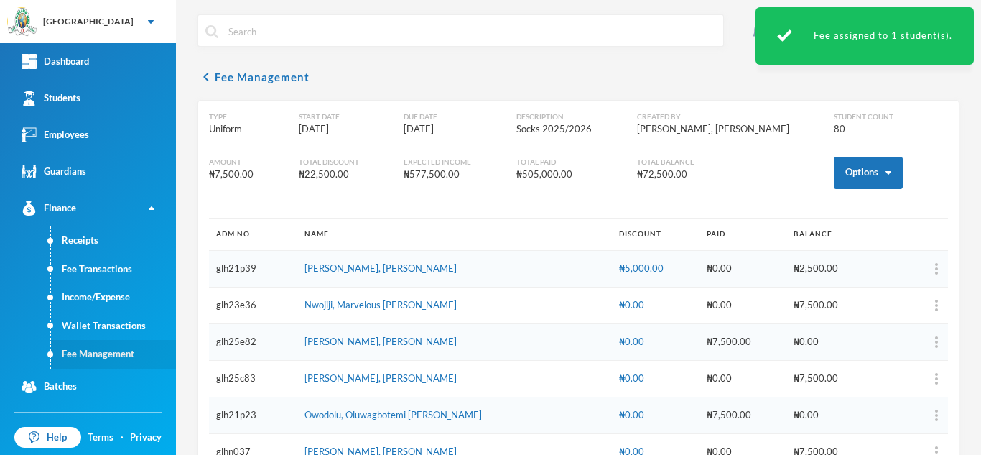
click at [105, 349] on link "Fee Management" at bounding box center [113, 354] width 125 height 29
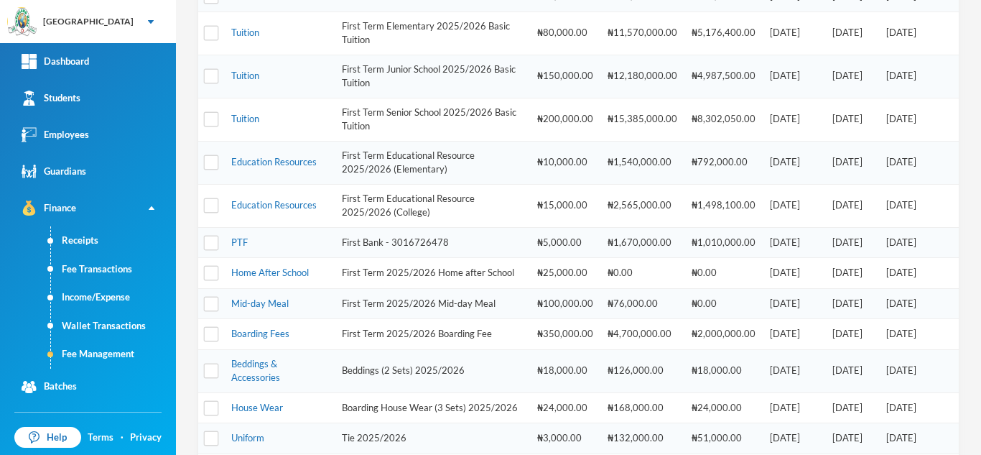
scroll to position [624, 0]
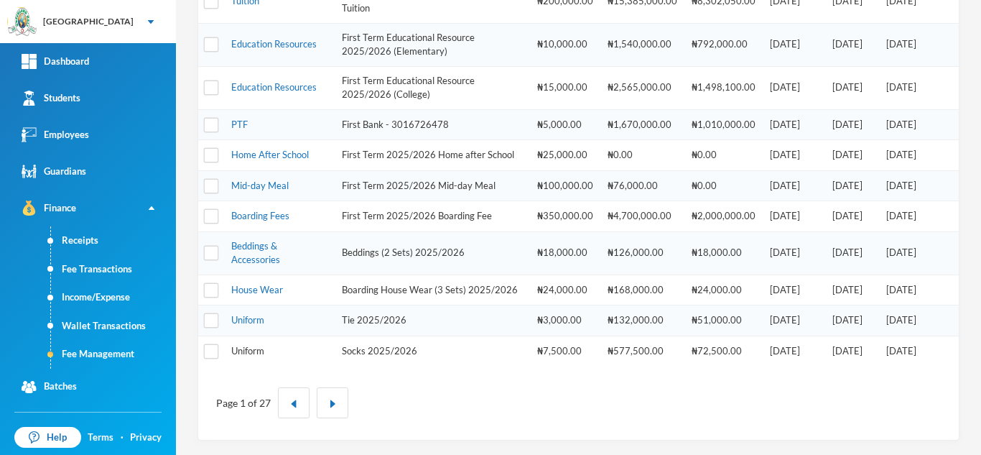
click at [244, 350] on link "Uniform" at bounding box center [247, 350] width 33 height 11
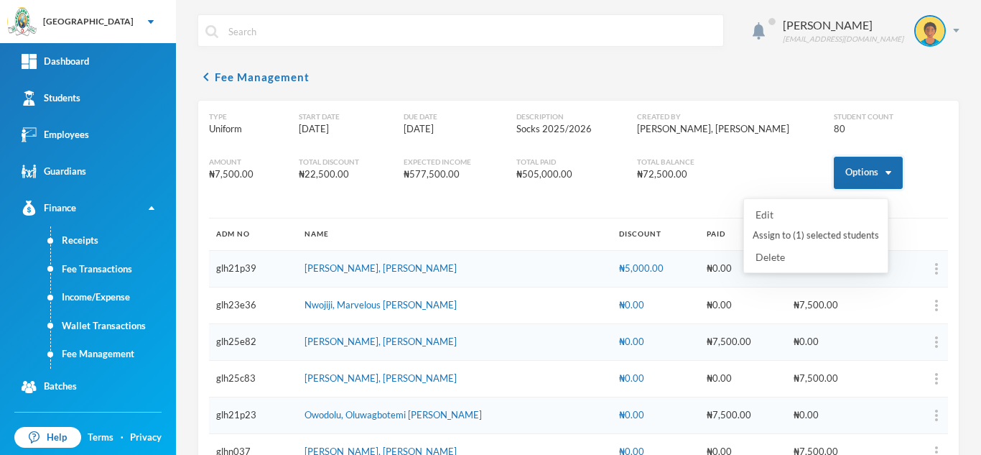
click at [850, 171] on button "Options" at bounding box center [868, 173] width 69 height 32
click at [804, 233] on button "Assign to ( 1 ) selected students" at bounding box center [815, 236] width 129 height 26
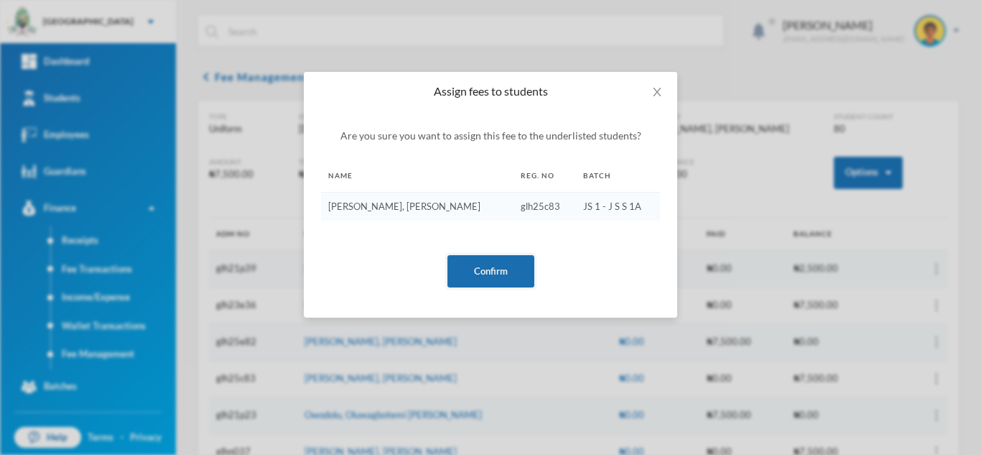
click at [473, 265] on button "Confirm" at bounding box center [490, 271] width 87 height 32
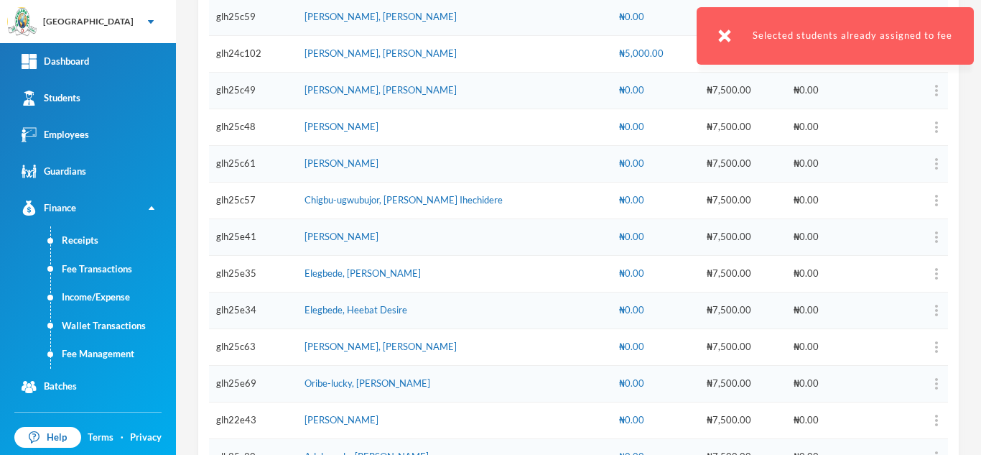
scroll to position [2751, 0]
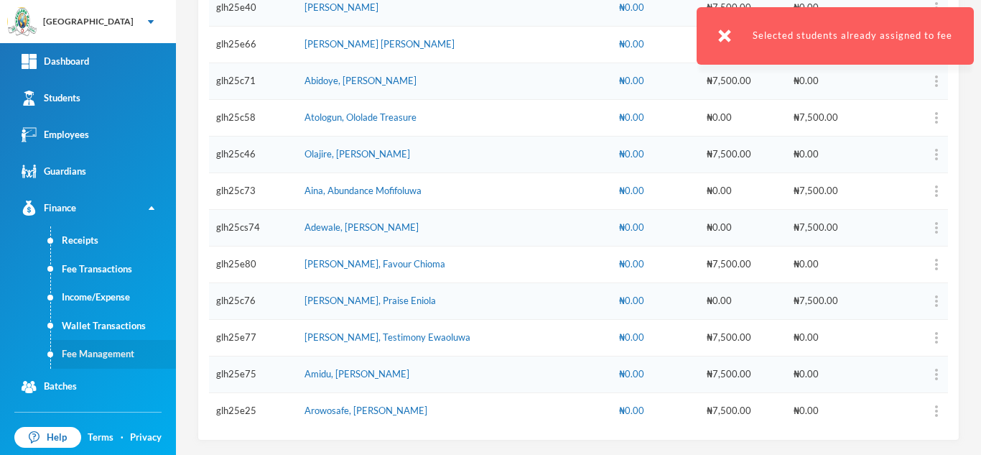
click at [111, 357] on link "Fee Management" at bounding box center [113, 354] width 125 height 29
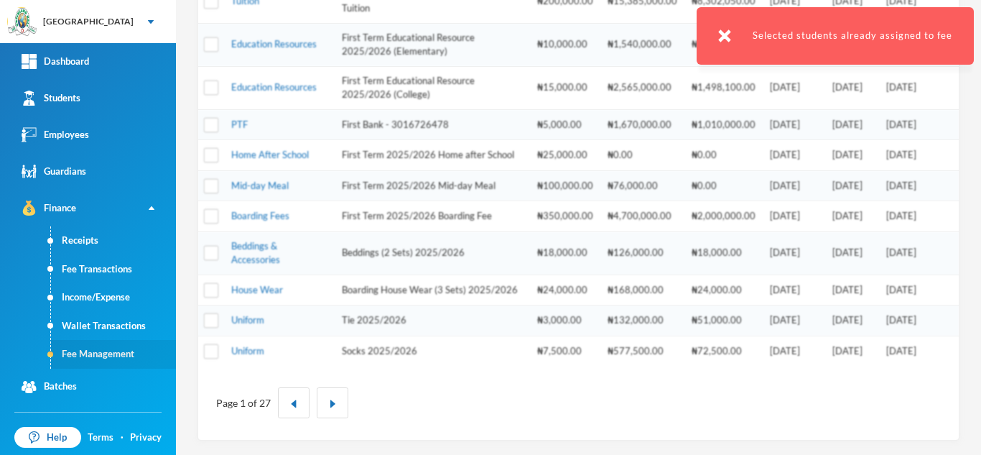
scroll to position [624, 0]
click at [328, 399] on img "button" at bounding box center [332, 403] width 9 height 9
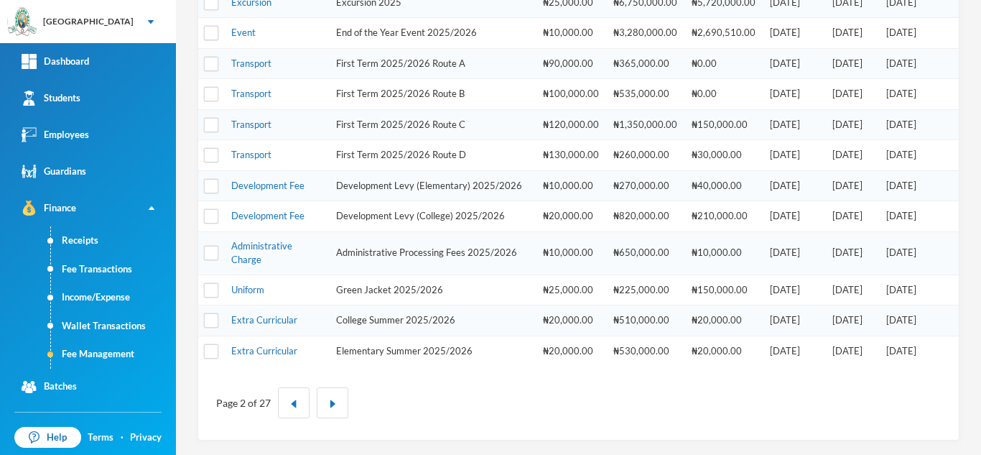
scroll to position [90, 0]
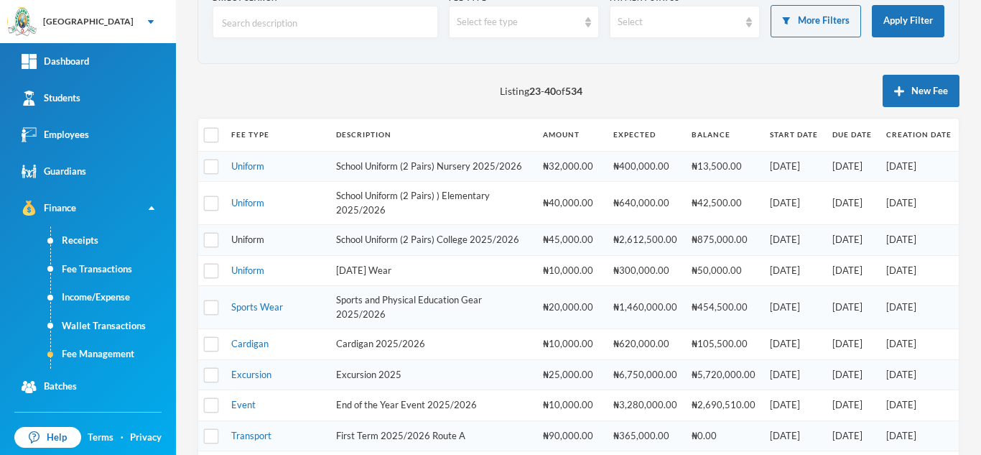
click at [251, 245] on link "Uniform" at bounding box center [247, 238] width 33 height 11
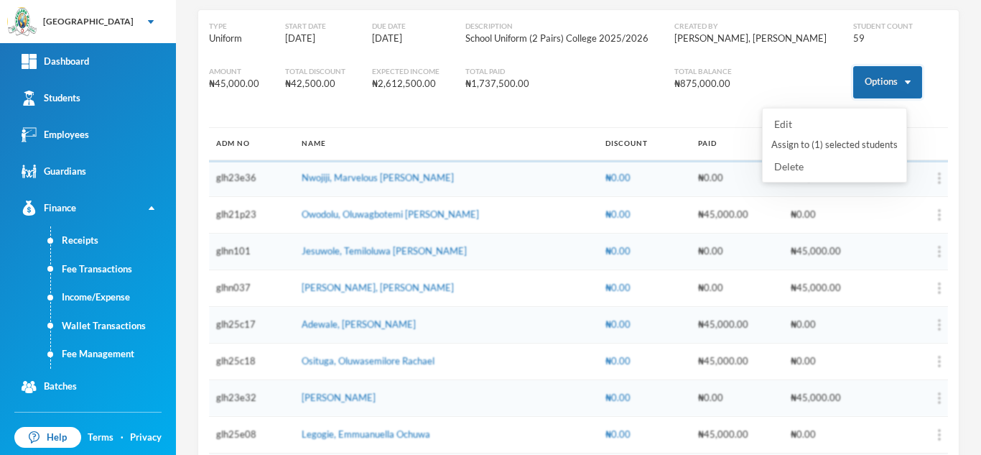
click at [871, 75] on button "Options" at bounding box center [887, 82] width 69 height 32
click at [828, 141] on button "Assign to ( 1 ) selected students" at bounding box center [834, 145] width 129 height 26
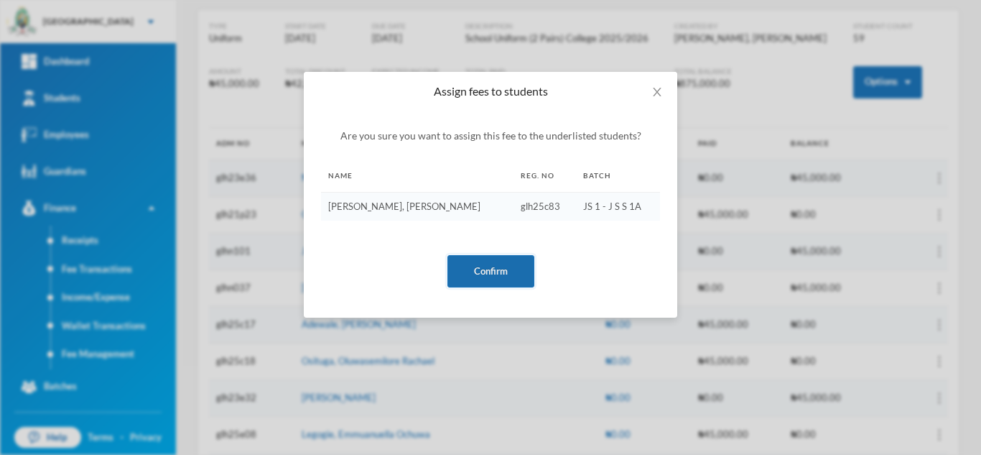
click at [490, 260] on button "Confirm" at bounding box center [490, 271] width 87 height 32
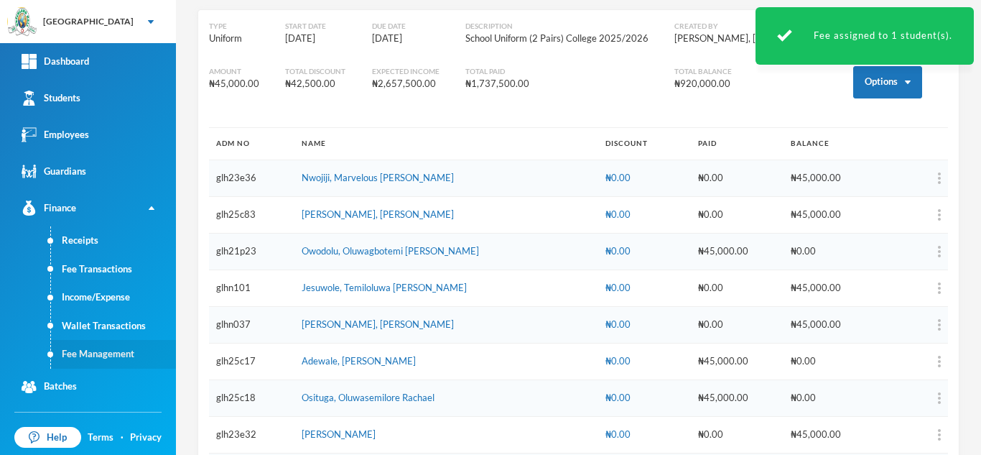
click at [118, 355] on link "Fee Management" at bounding box center [113, 354] width 125 height 29
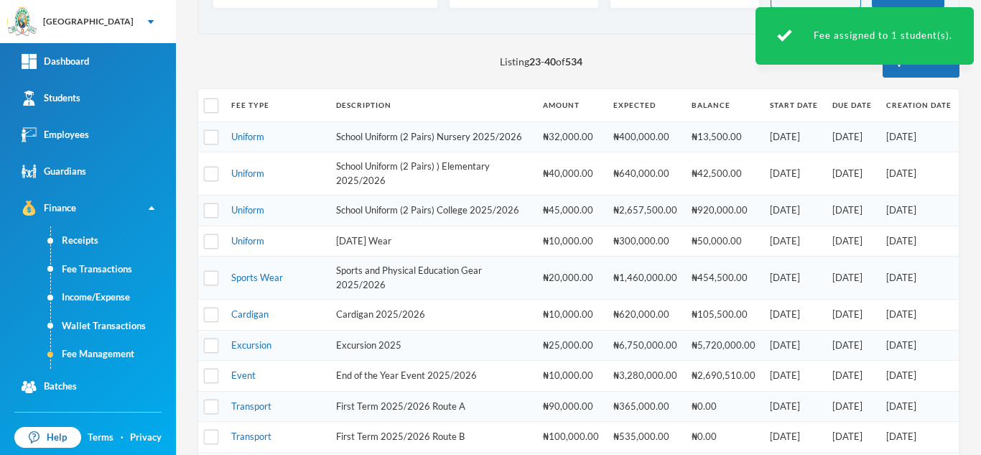
scroll to position [122, 0]
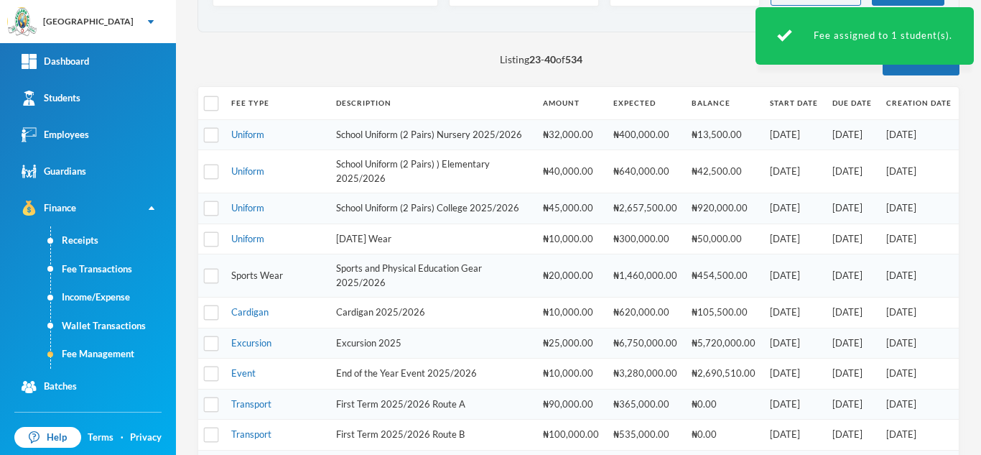
click at [270, 281] on link "Sports Wear" at bounding box center [257, 274] width 52 height 11
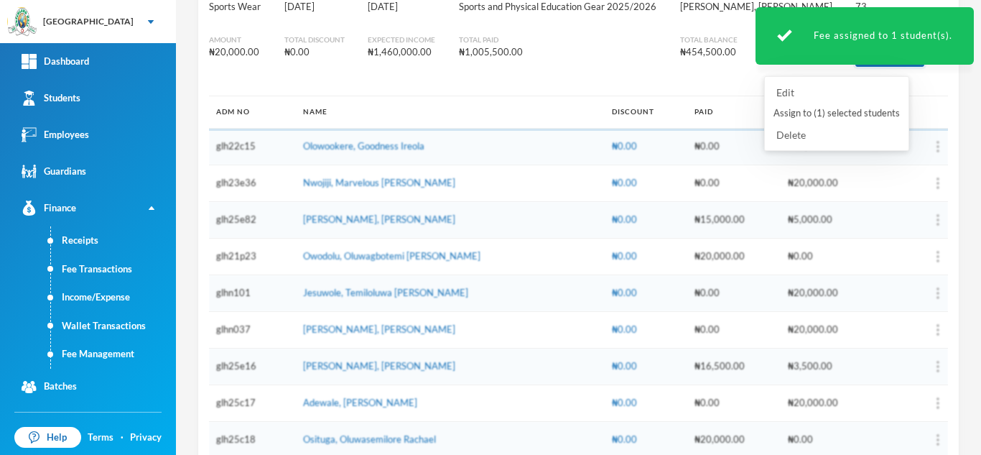
click at [883, 65] on button "Options" at bounding box center [889, 50] width 69 height 32
click at [843, 107] on button "Assign to ( 1 ) selected students" at bounding box center [836, 114] width 129 height 26
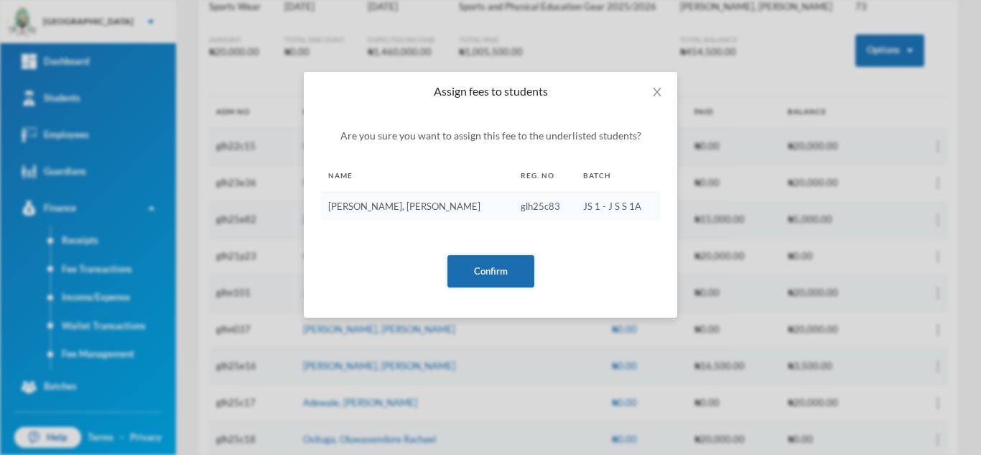
click at [491, 264] on button "Confirm" at bounding box center [490, 271] width 87 height 32
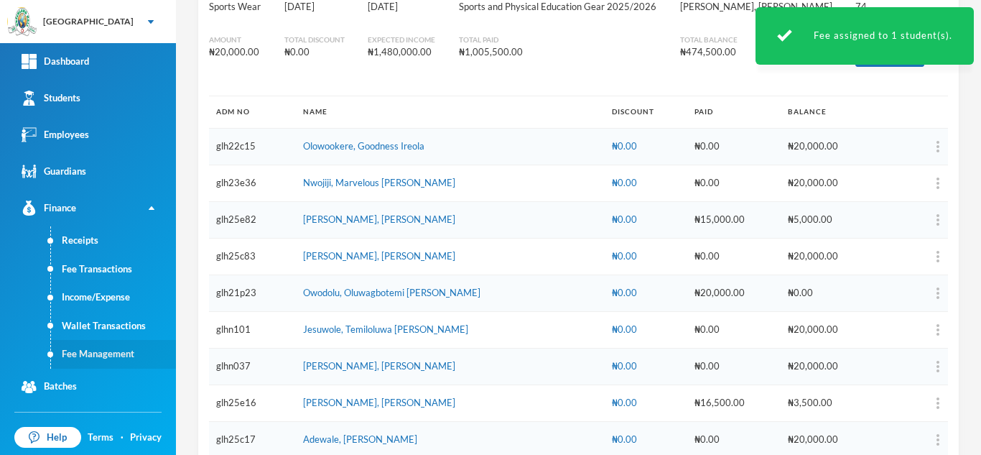
click at [107, 345] on link "Fee Management" at bounding box center [113, 354] width 125 height 29
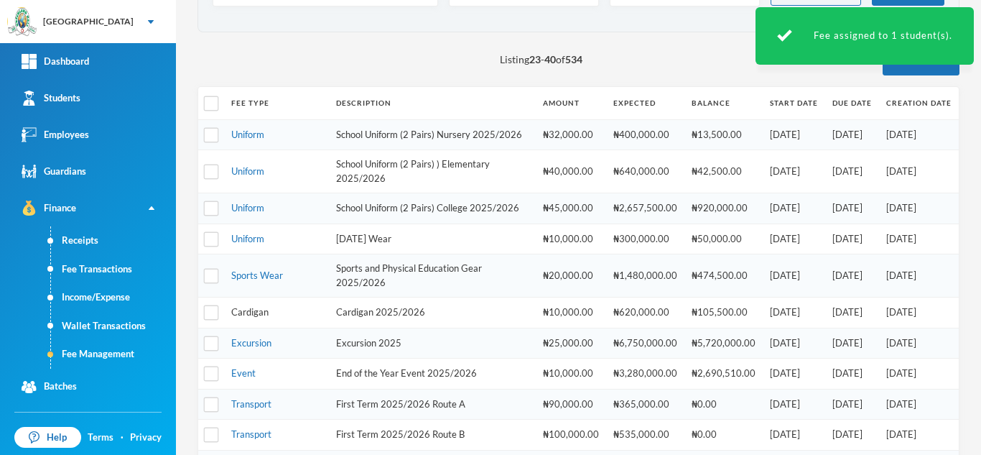
click at [238, 317] on link "Cardigan" at bounding box center [249, 311] width 37 height 11
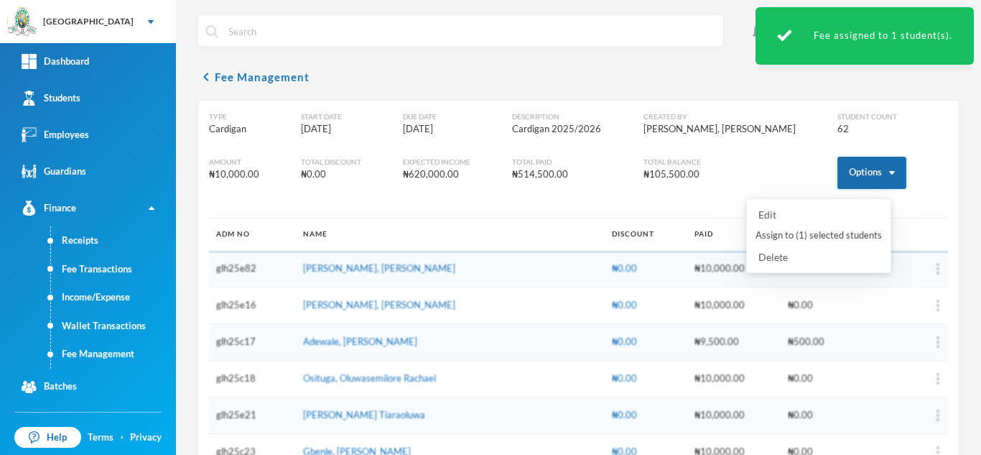
click at [845, 174] on button "Options" at bounding box center [871, 173] width 69 height 32
click at [794, 236] on button "Assign to ( 1 ) selected students" at bounding box center [818, 236] width 129 height 26
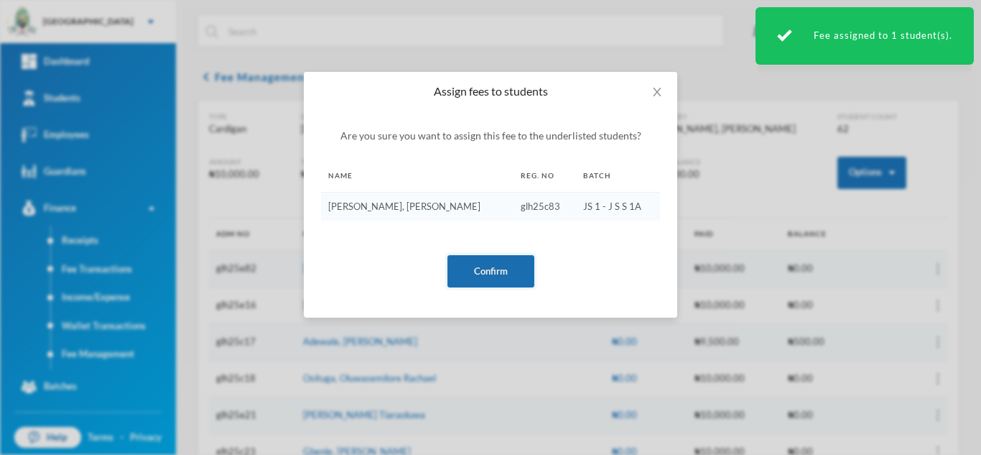
click at [490, 276] on button "Confirm" at bounding box center [490, 271] width 87 height 32
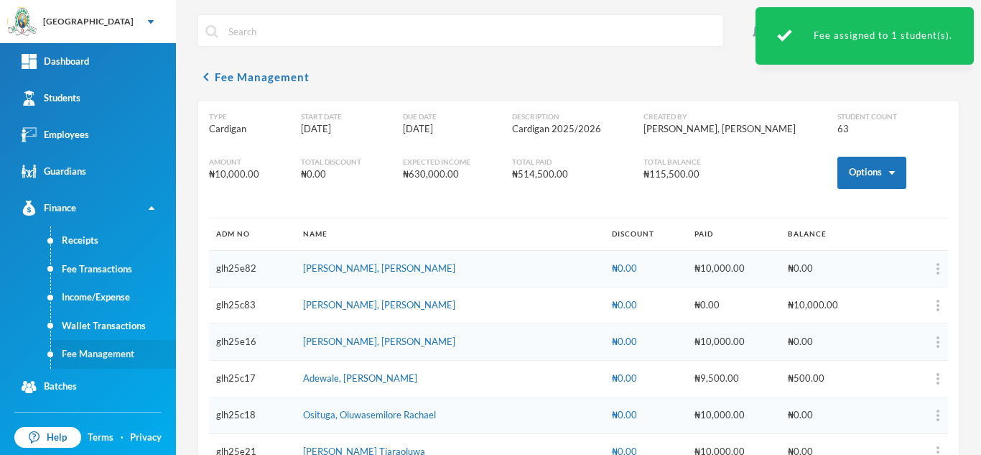
click at [111, 351] on link "Fee Management" at bounding box center [113, 354] width 125 height 29
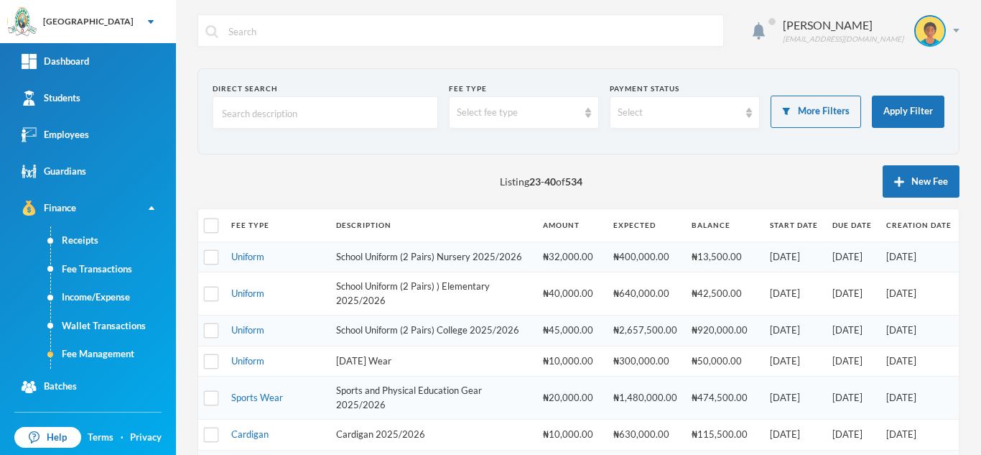
scroll to position [397, 0]
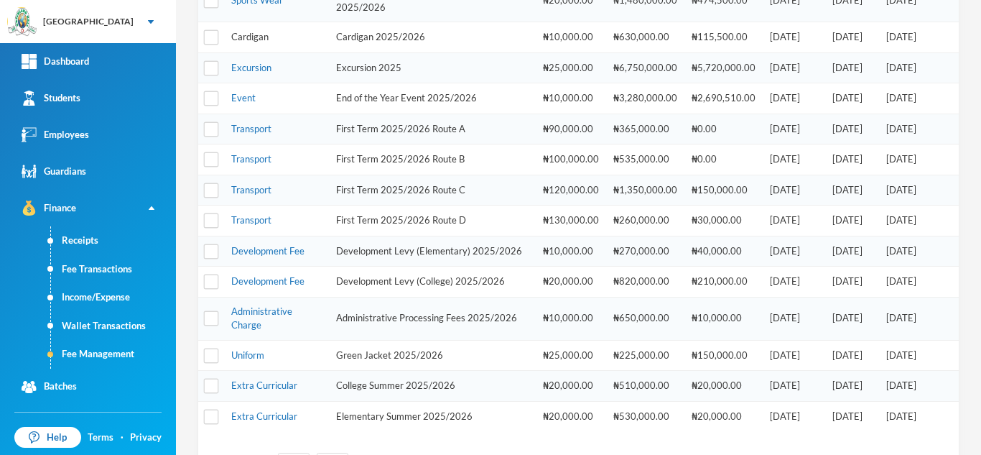
click at [248, 42] on link "Cardigan" at bounding box center [249, 36] width 37 height 11
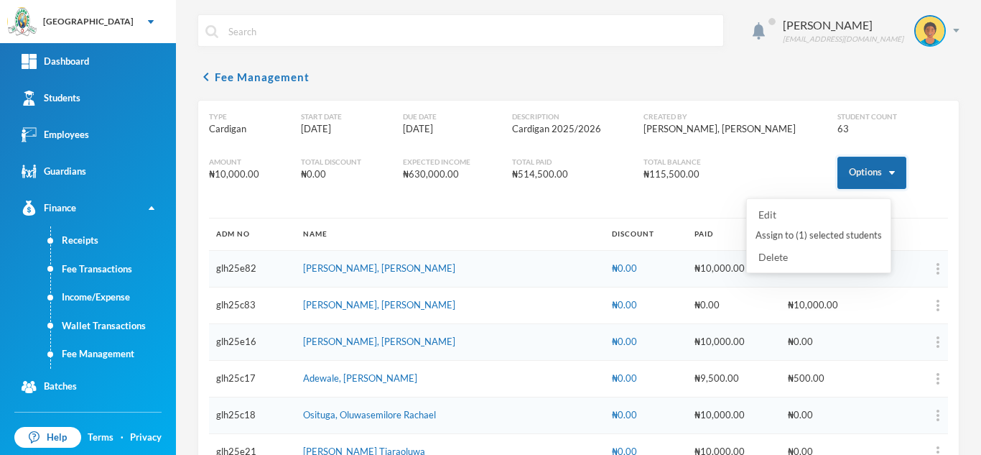
click at [853, 167] on button "Options" at bounding box center [871, 173] width 69 height 32
click at [803, 236] on button "Assign to ( 1 ) selected students" at bounding box center [818, 236] width 129 height 26
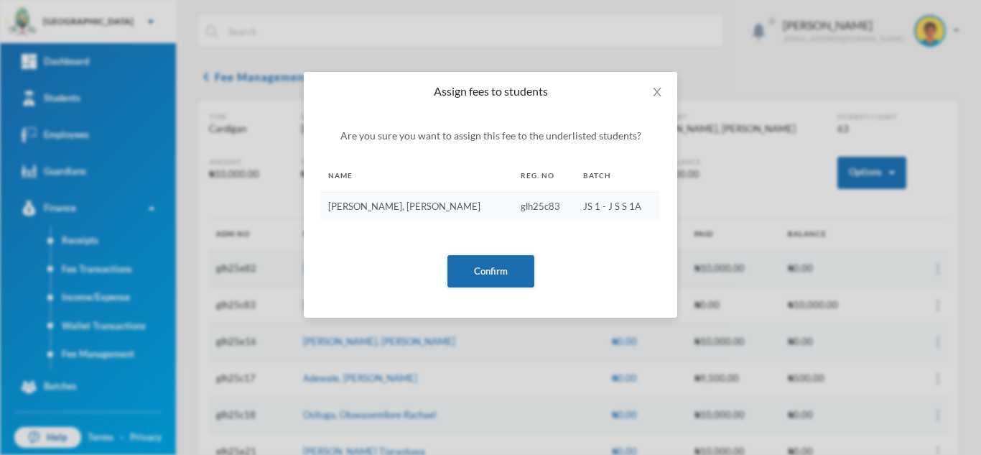
click at [481, 265] on button "Confirm" at bounding box center [490, 271] width 87 height 32
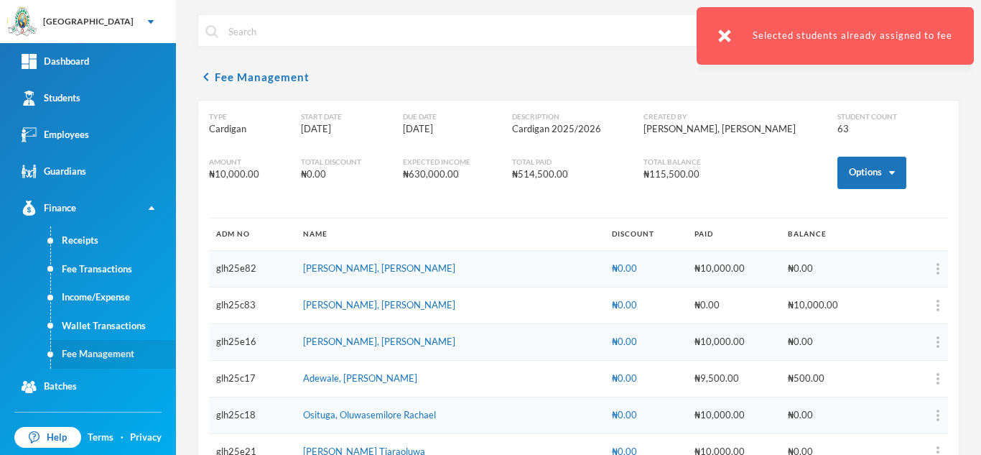
click at [102, 363] on link "Fee Management" at bounding box center [113, 354] width 125 height 29
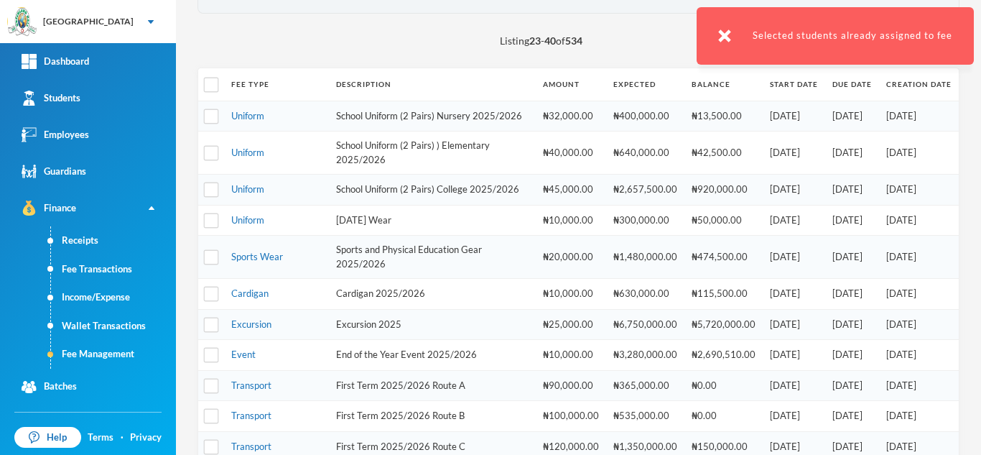
scroll to position [166, 0]
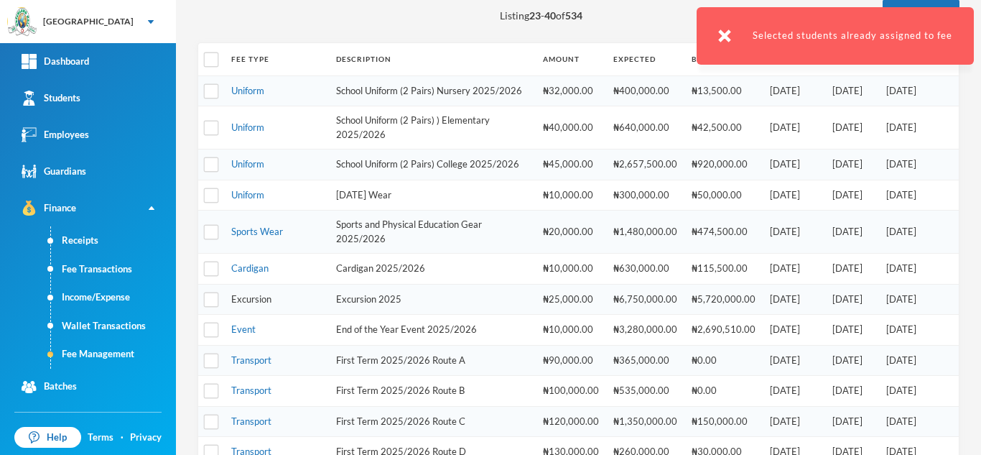
click at [244, 304] on link "Excursion" at bounding box center [251, 298] width 40 height 11
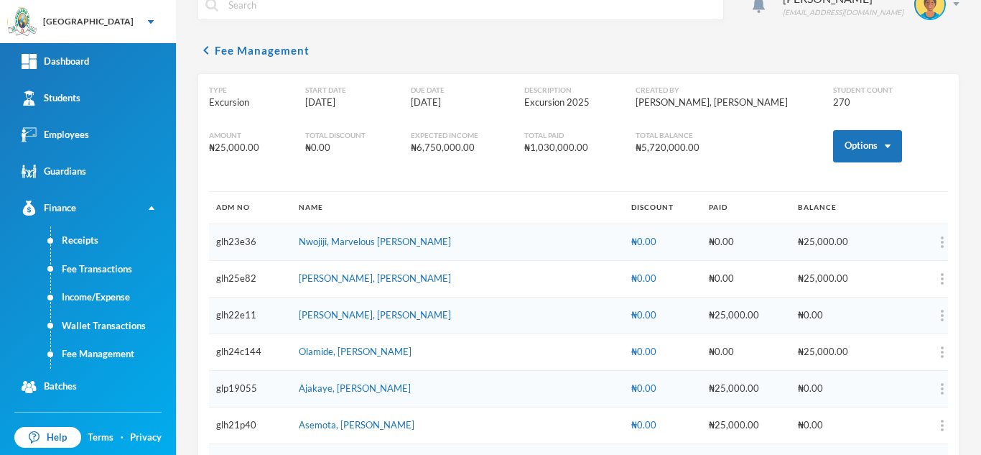
scroll to position [166, 0]
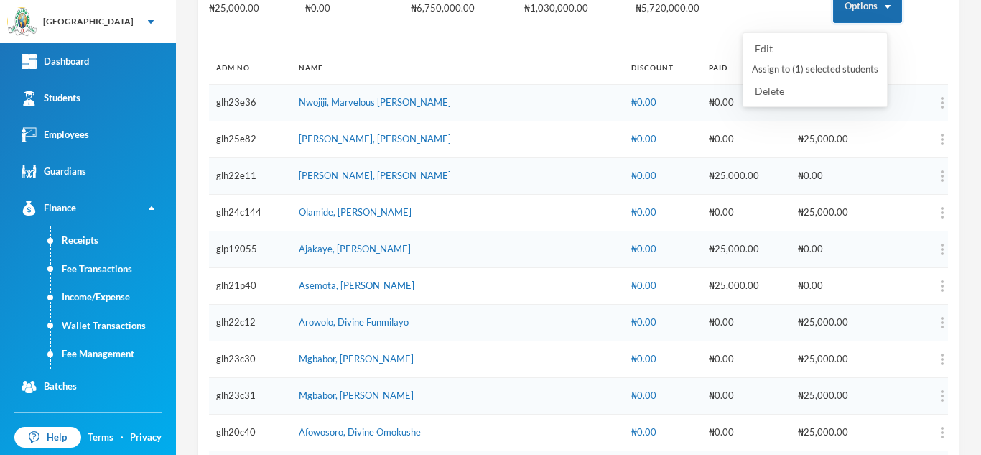
click at [844, 17] on button "Options" at bounding box center [867, 7] width 69 height 32
click at [816, 68] on button "Assign to ( 1 ) selected students" at bounding box center [814, 70] width 129 height 26
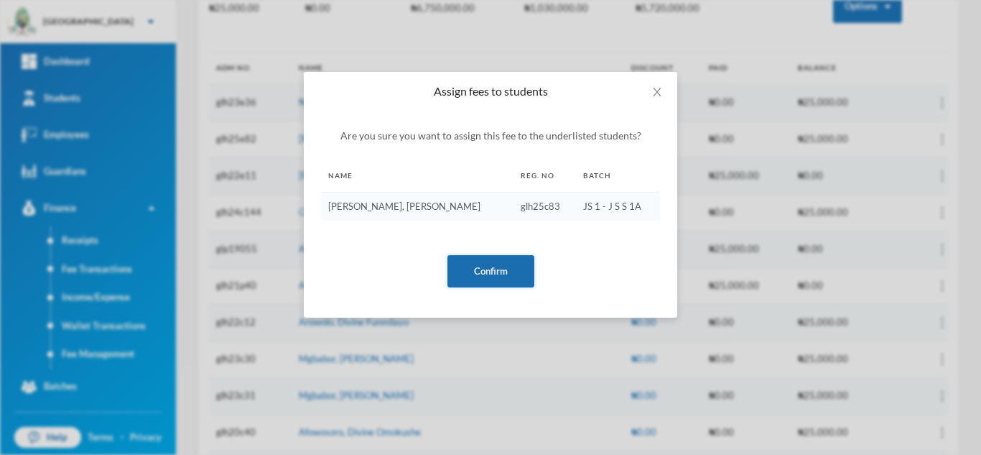
click at [473, 271] on button "Confirm" at bounding box center [490, 271] width 87 height 32
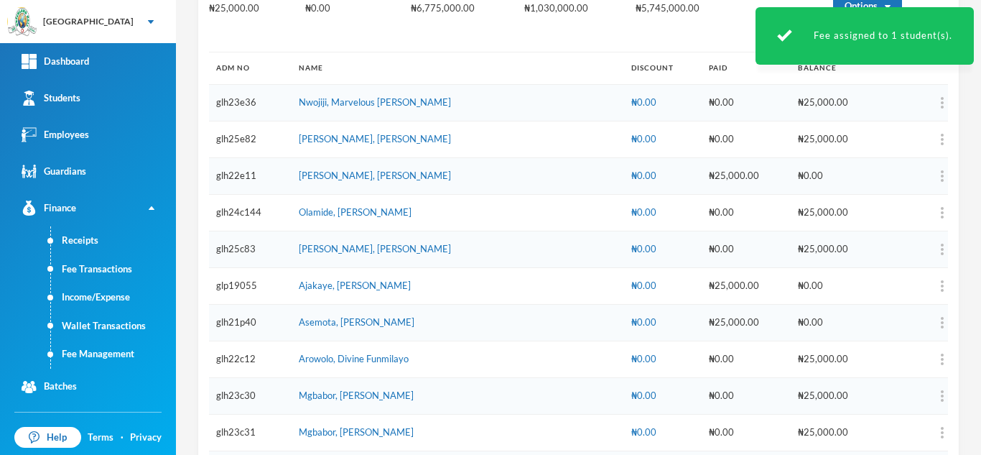
click at [972, 13] on div "Fee assigned to 1 student(s)." at bounding box center [864, 35] width 218 height 57
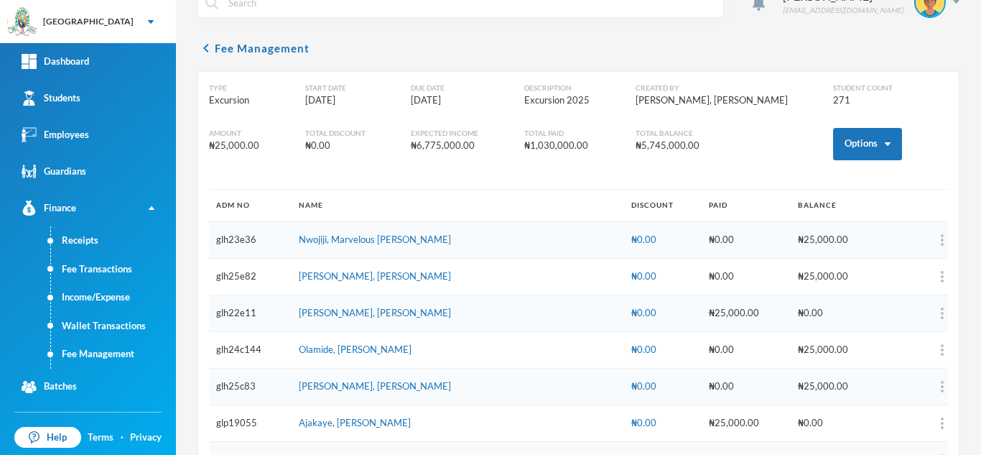
scroll to position [0, 0]
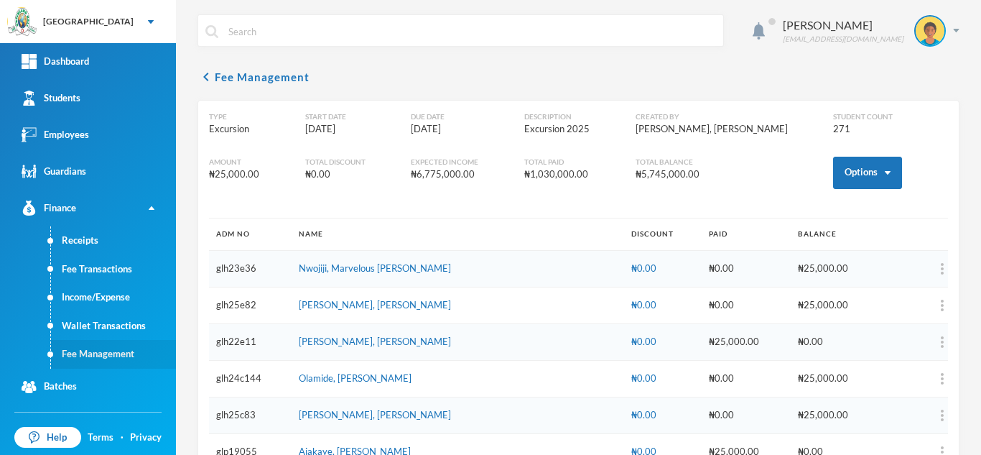
click at [129, 354] on link "Fee Management" at bounding box center [113, 354] width 125 height 29
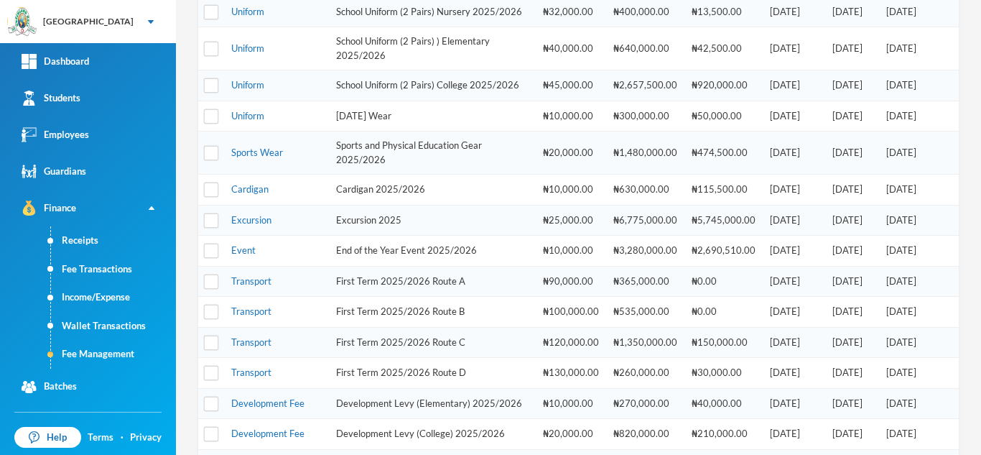
scroll to position [243, 0]
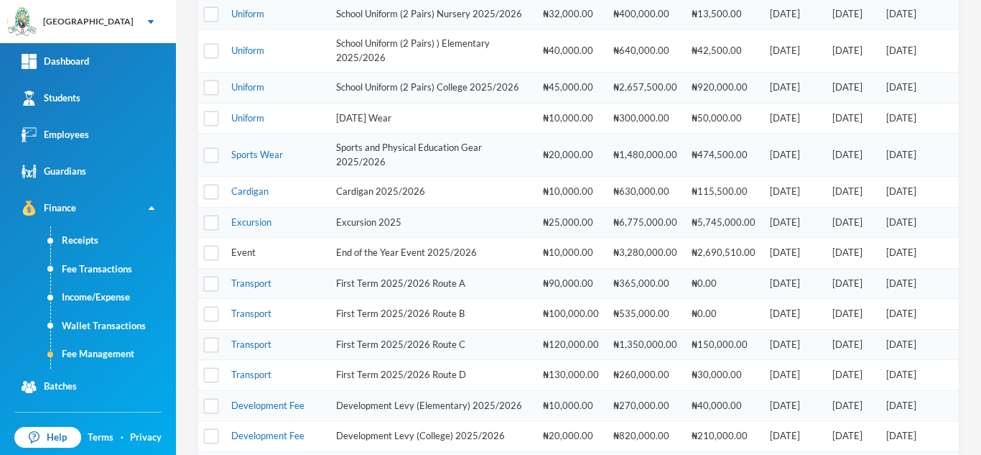
click at [249, 258] on link "Event" at bounding box center [243, 251] width 24 height 11
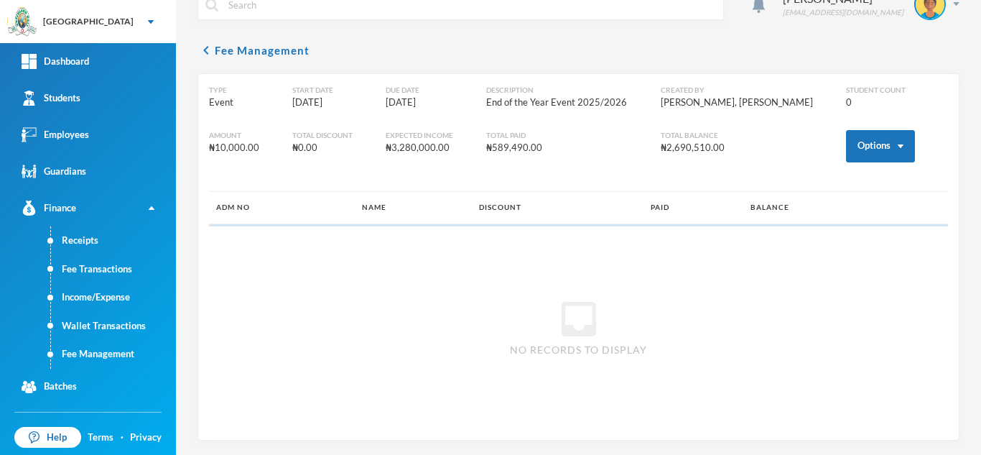
scroll to position [27, 0]
click at [863, 149] on button "Options" at bounding box center [880, 146] width 69 height 32
click at [828, 214] on button "Assign to ( 1 ) selected students" at bounding box center [827, 209] width 129 height 26
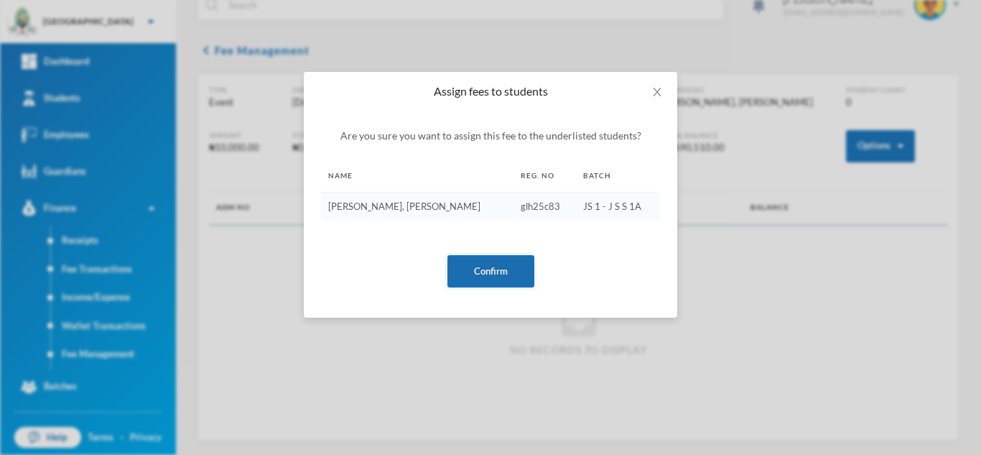
click at [471, 271] on button "Confirm" at bounding box center [490, 271] width 87 height 32
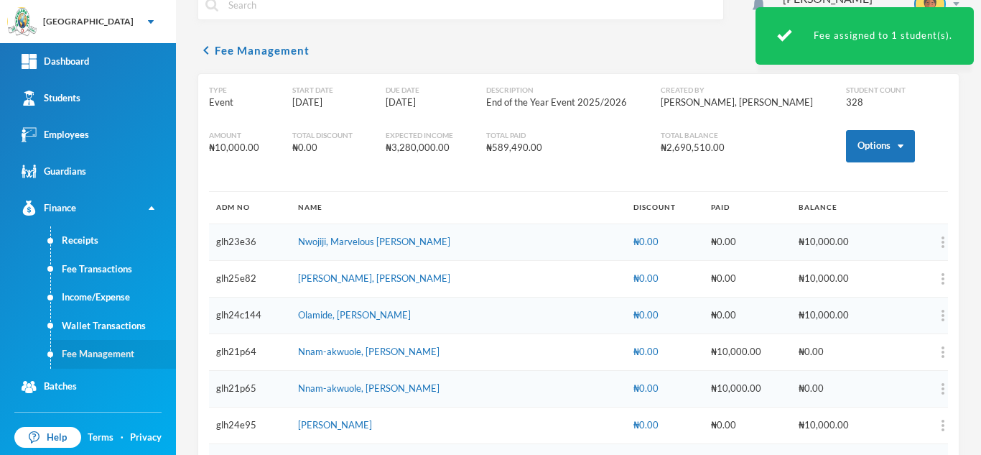
click at [93, 348] on link "Fee Management" at bounding box center [113, 354] width 125 height 29
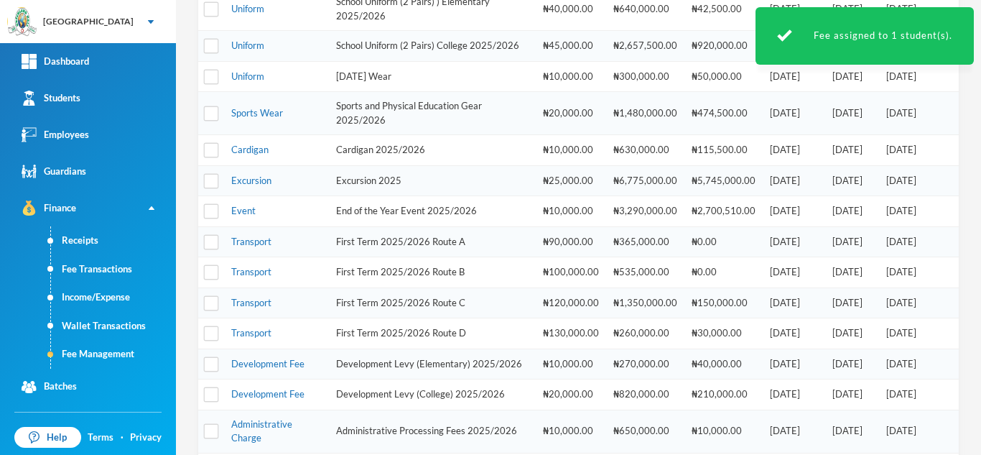
scroll to position [279, 0]
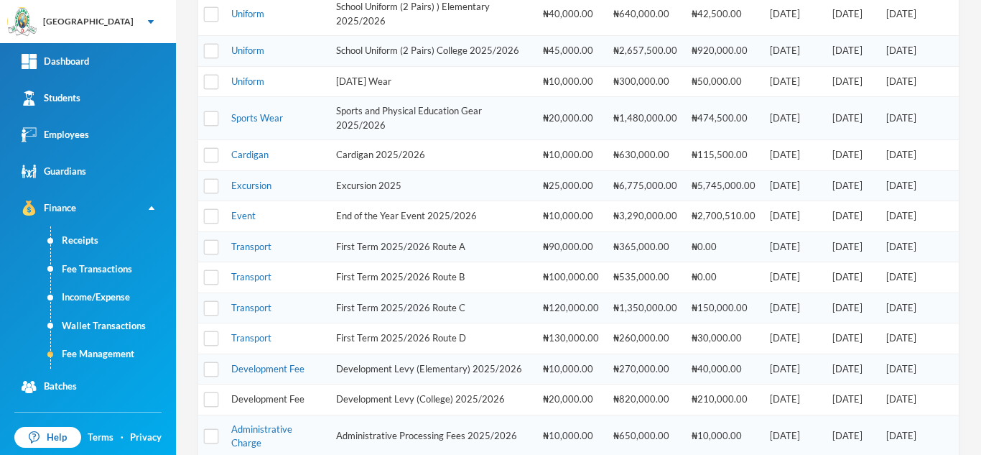
click at [263, 404] on link "Development Fee" at bounding box center [267, 398] width 73 height 11
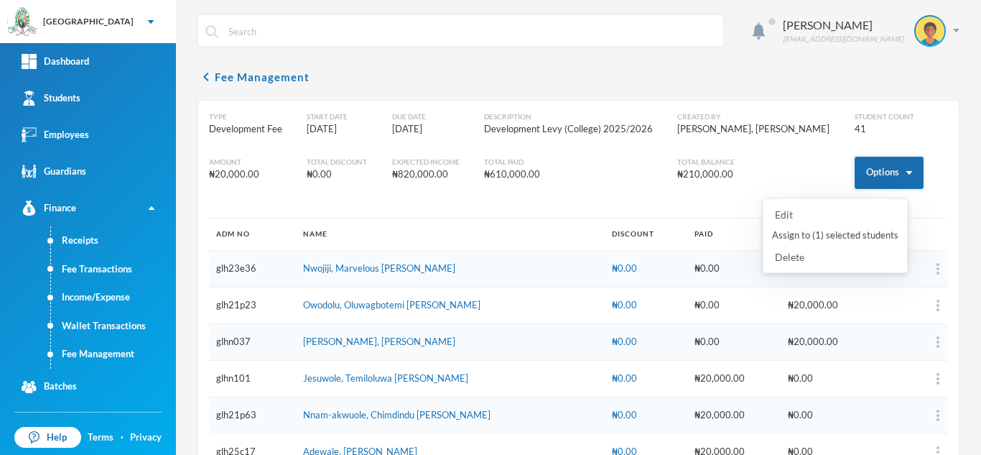
click at [868, 178] on button "Options" at bounding box center [889, 173] width 69 height 32
click at [826, 228] on button "Assign to ( 1 ) selected students" at bounding box center [835, 236] width 129 height 26
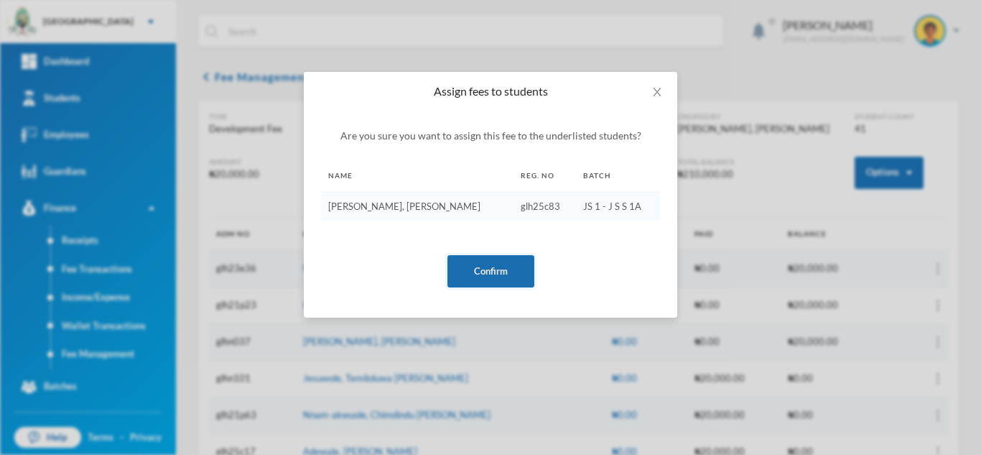
click at [512, 264] on button "Confirm" at bounding box center [490, 271] width 87 height 32
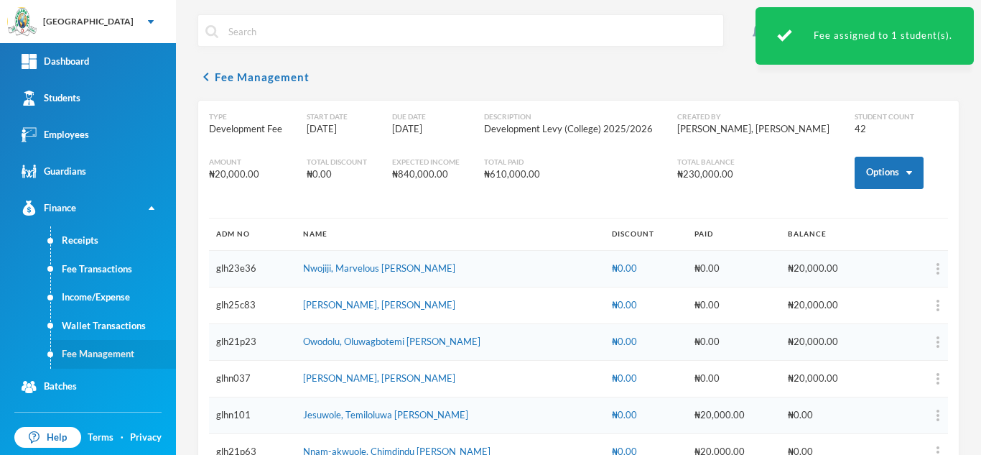
click at [117, 355] on link "Fee Management" at bounding box center [113, 354] width 125 height 29
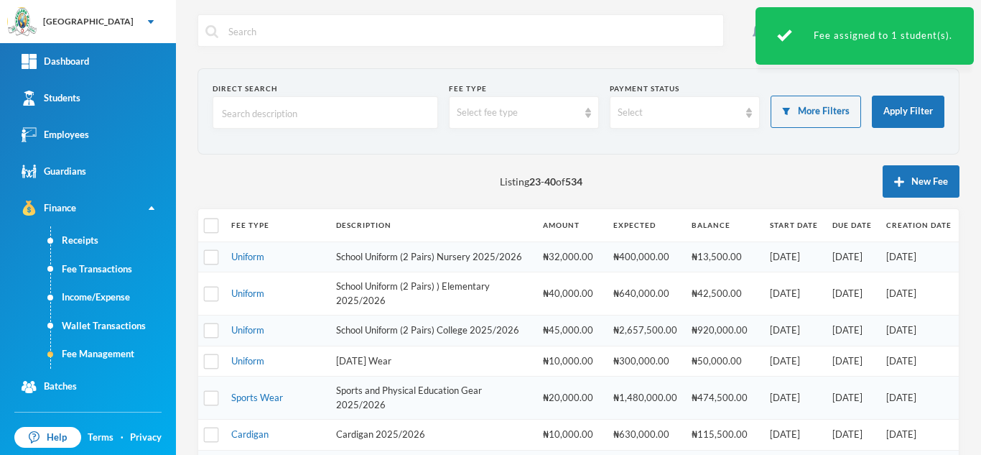
scroll to position [488, 0]
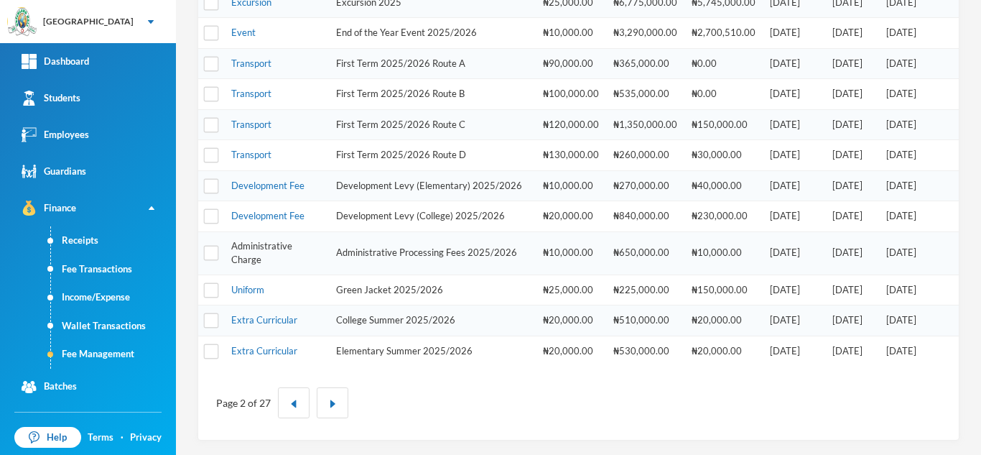
click at [253, 246] on link "Administrative Charge" at bounding box center [261, 253] width 61 height 26
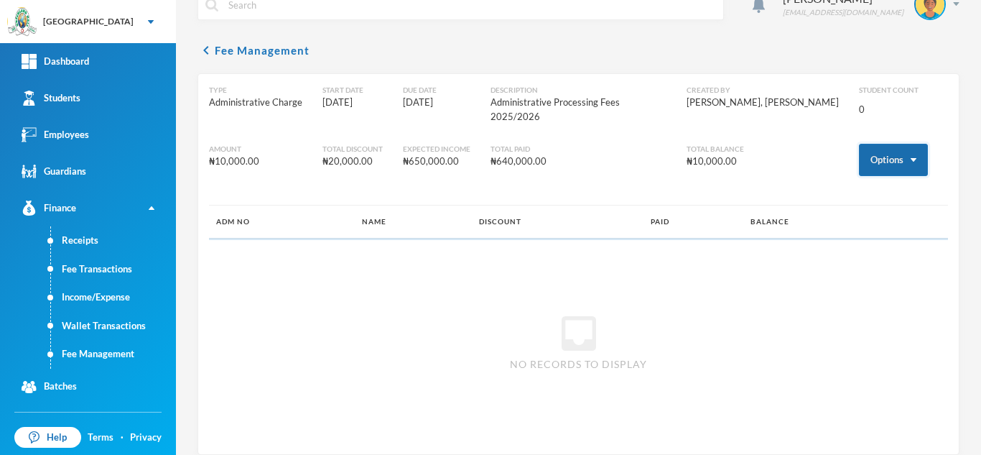
click at [867, 144] on button "Options" at bounding box center [893, 160] width 69 height 32
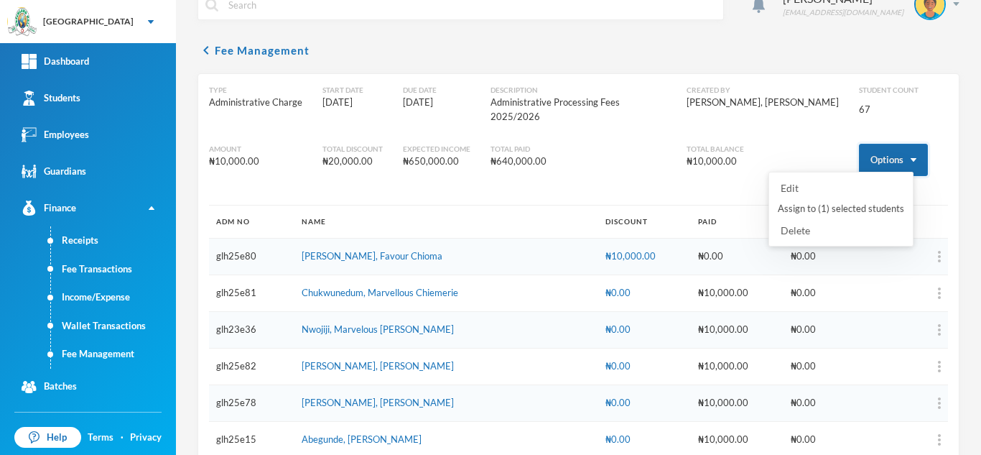
click at [869, 154] on button "Options" at bounding box center [893, 160] width 69 height 32
click at [837, 205] on button "Assign to ( 1 ) selected students" at bounding box center [840, 209] width 129 height 26
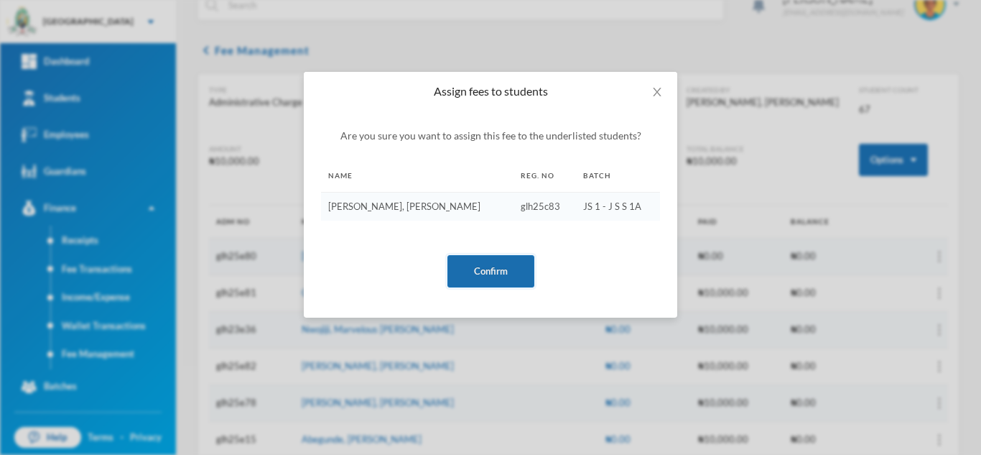
click at [501, 263] on button "Confirm" at bounding box center [490, 271] width 87 height 32
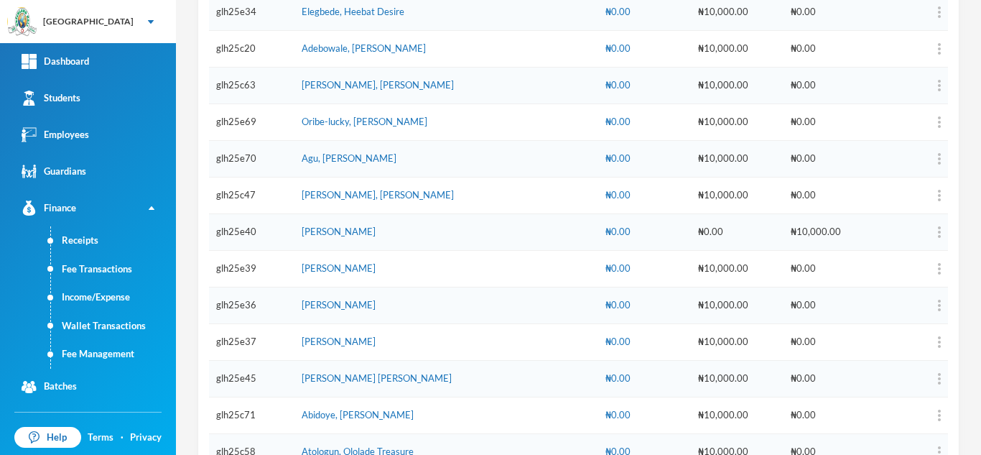
scroll to position [2312, 0]
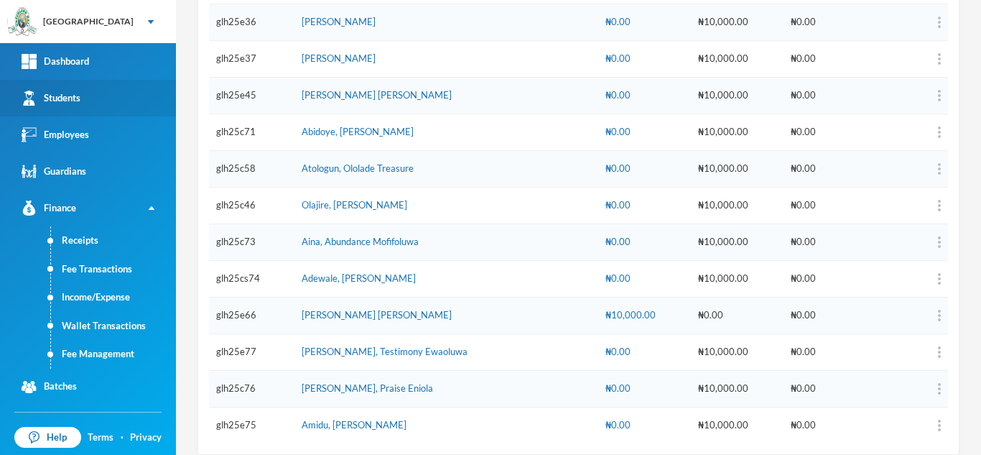
click at [87, 106] on link "Students" at bounding box center [88, 98] width 176 height 37
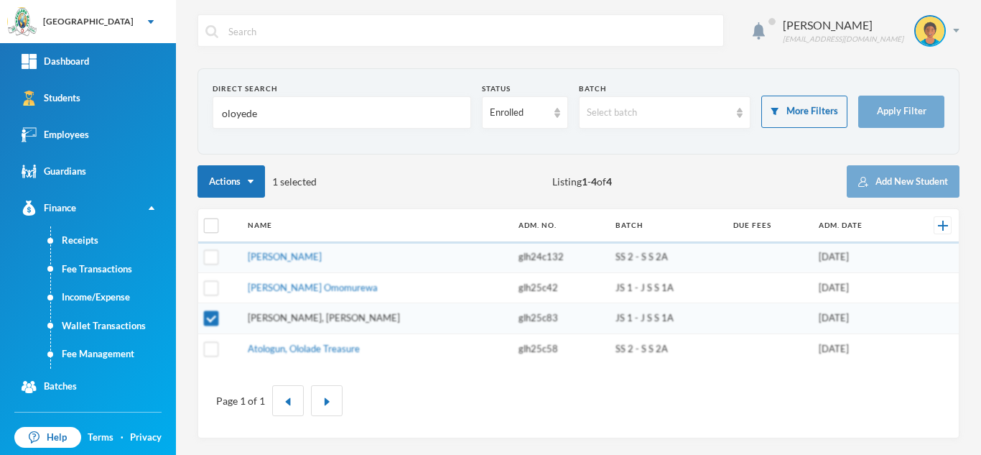
click at [279, 315] on link "Oloyede, Darasimi Victoria" at bounding box center [324, 317] width 152 height 11
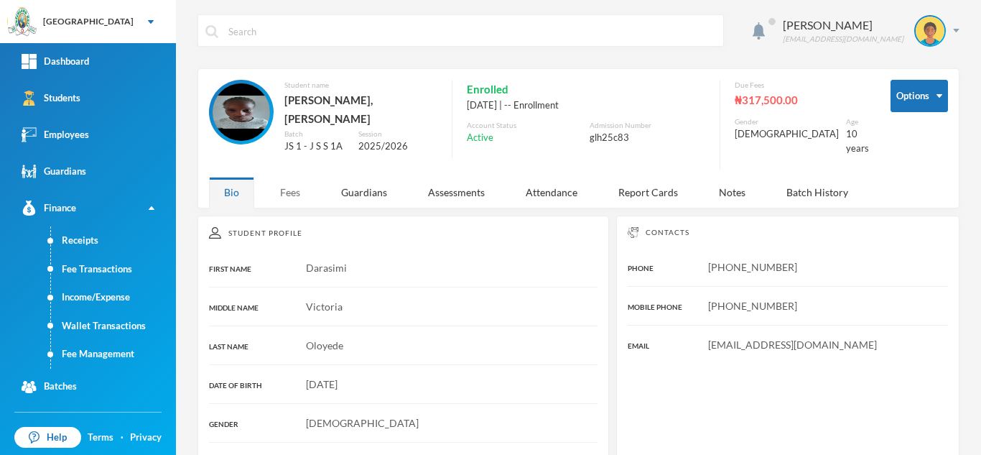
click at [282, 180] on div "Fees" at bounding box center [290, 192] width 50 height 31
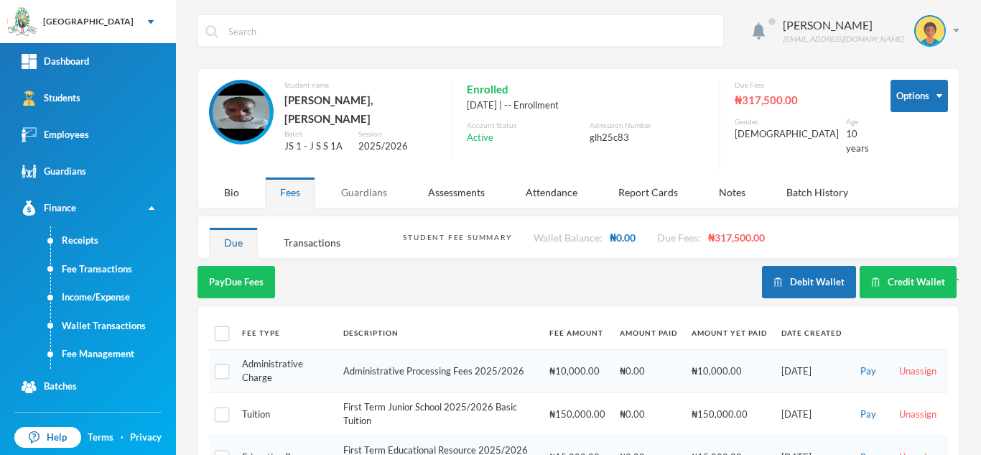
click at [364, 177] on div "Guardians" at bounding box center [364, 192] width 76 height 31
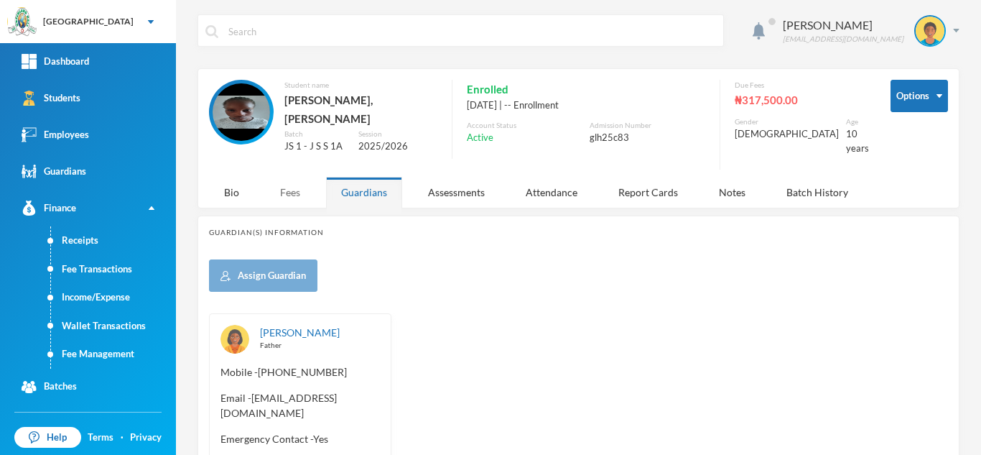
click at [292, 183] on div "Fees" at bounding box center [290, 192] width 50 height 31
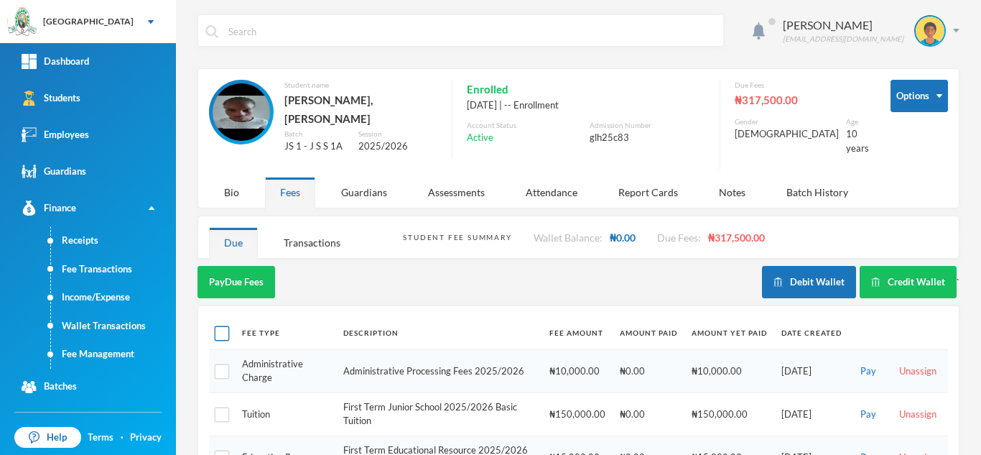
click at [221, 326] on input "checkbox" at bounding box center [222, 333] width 15 height 15
checkbox input "true"
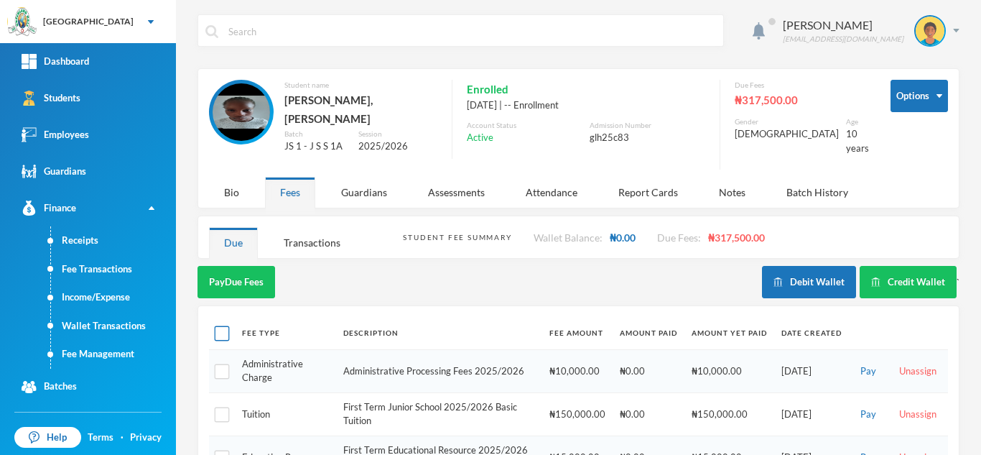
checkbox input "true"
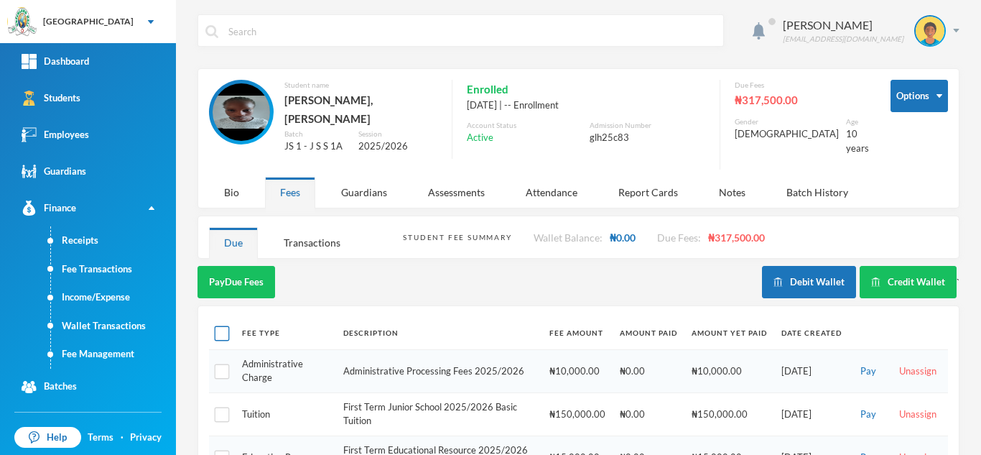
checkbox input "true"
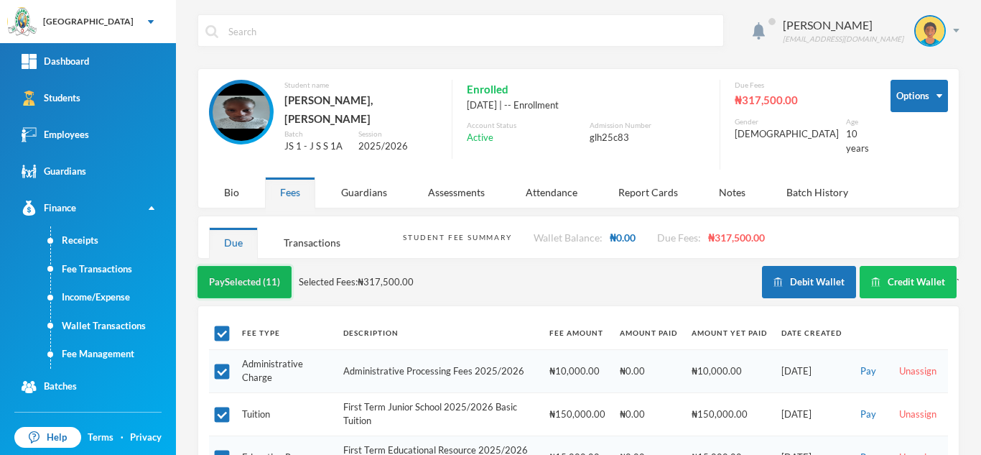
click at [222, 276] on button "Pay Selected (11)" at bounding box center [244, 282] width 94 height 32
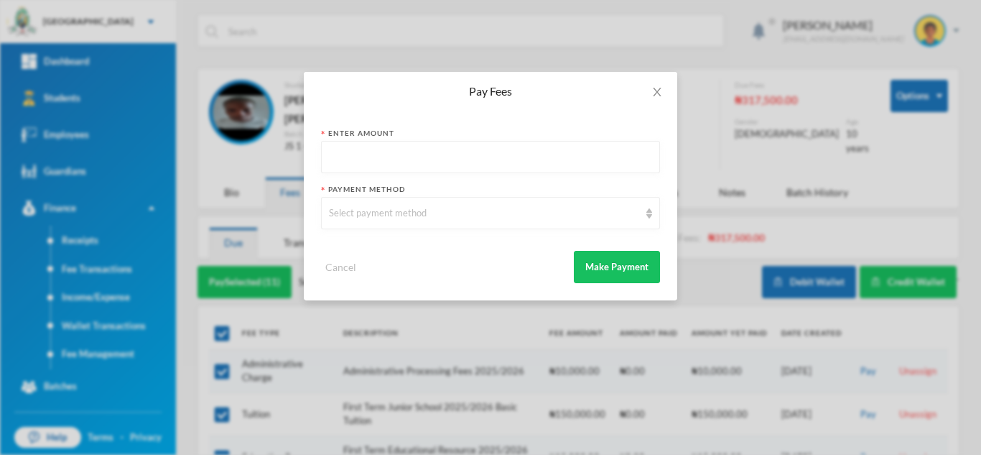
click at [341, 158] on input "text" at bounding box center [490, 157] width 323 height 32
type input "10000"
click at [371, 223] on div "Select payment method" at bounding box center [490, 213] width 339 height 32
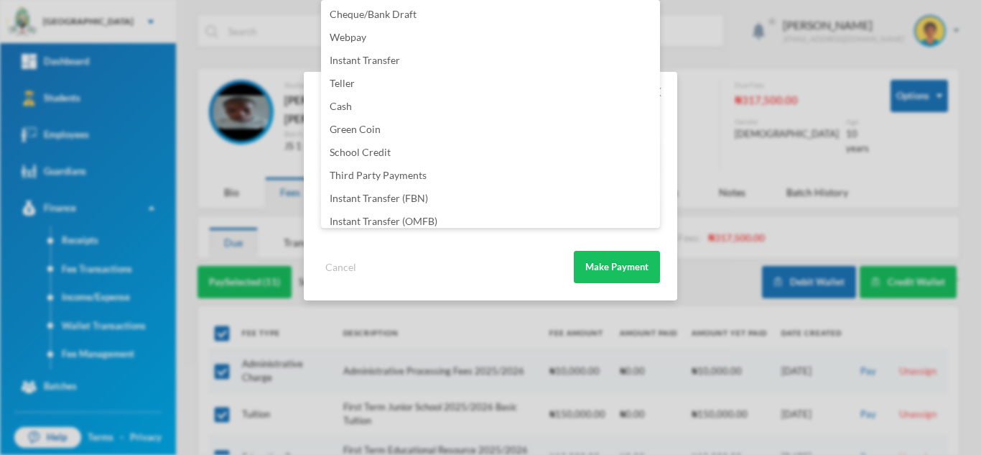
scroll to position [169, 0]
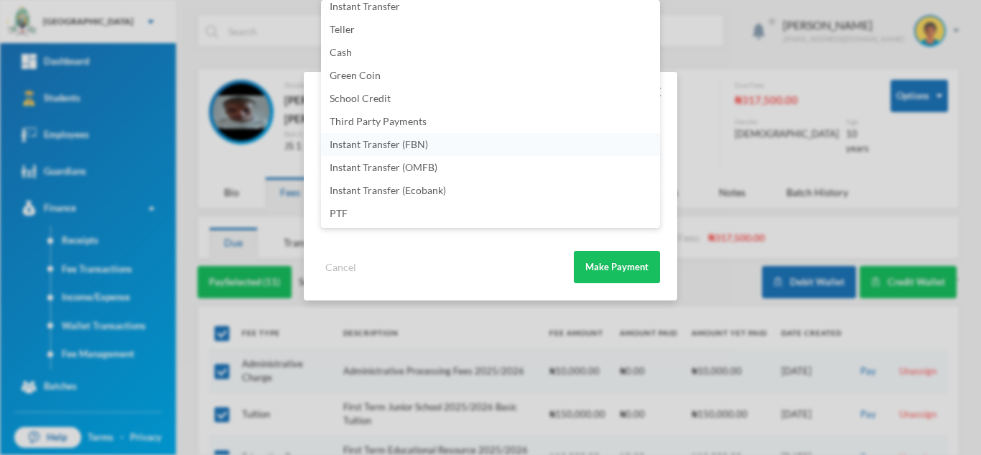
click at [490, 153] on li "Instant Transfer (FBN)" at bounding box center [490, 144] width 339 height 23
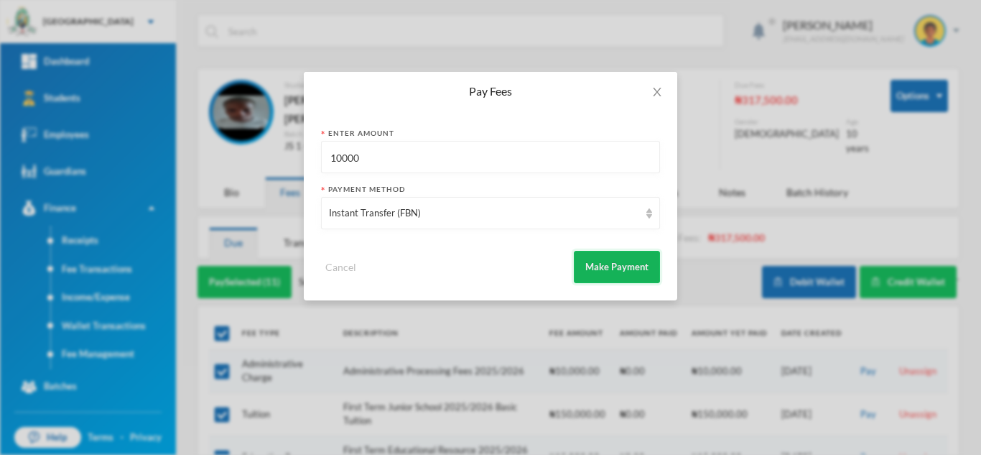
click at [596, 256] on button "Make Payment" at bounding box center [617, 267] width 86 height 32
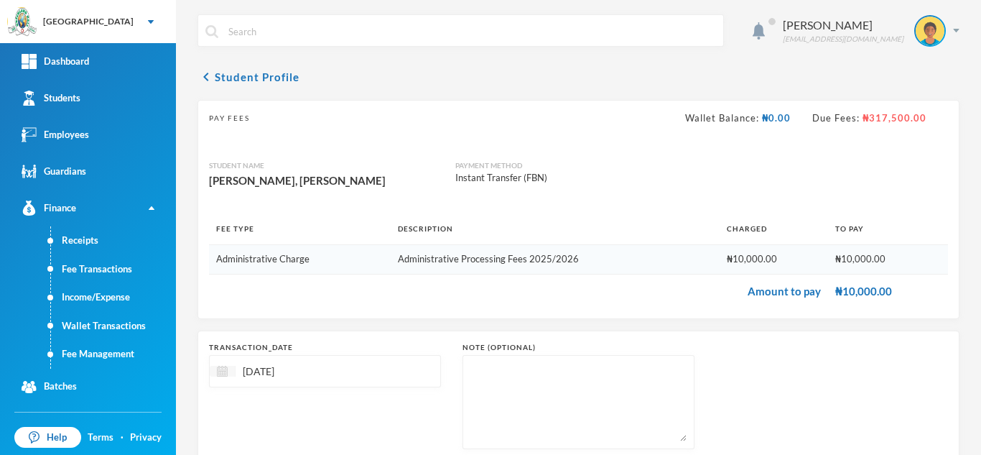
click at [221, 376] on div at bounding box center [223, 371] width 26 height 11
click at [350, 402] on span "Previous Month" at bounding box center [349, 407] width 13 height 13
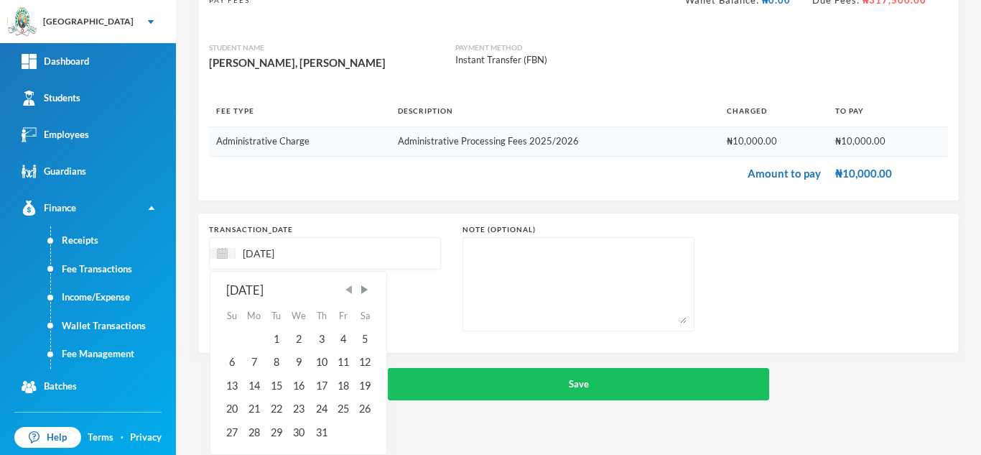
click at [345, 291] on span "Previous Month" at bounding box center [349, 289] width 13 height 13
click at [274, 411] on div "24" at bounding box center [276, 408] width 22 height 23
type input "24/06/2025"
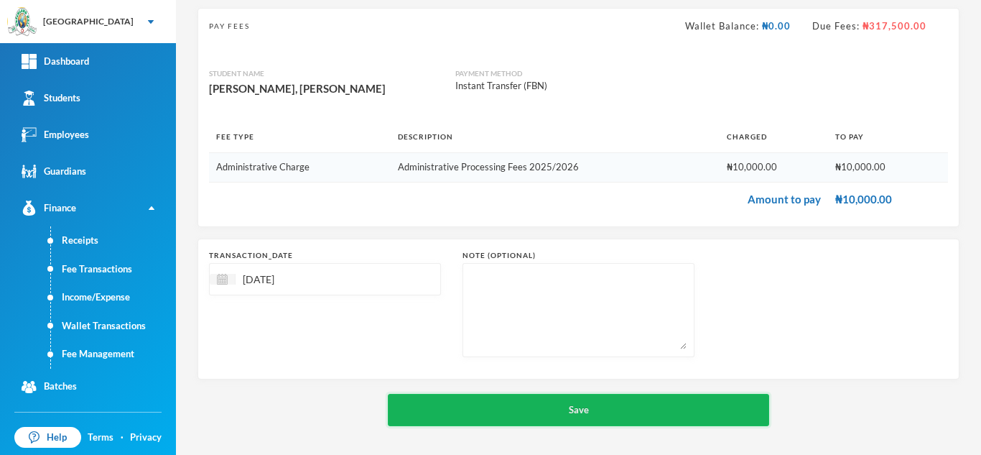
click at [488, 414] on button "Save" at bounding box center [578, 410] width 381 height 32
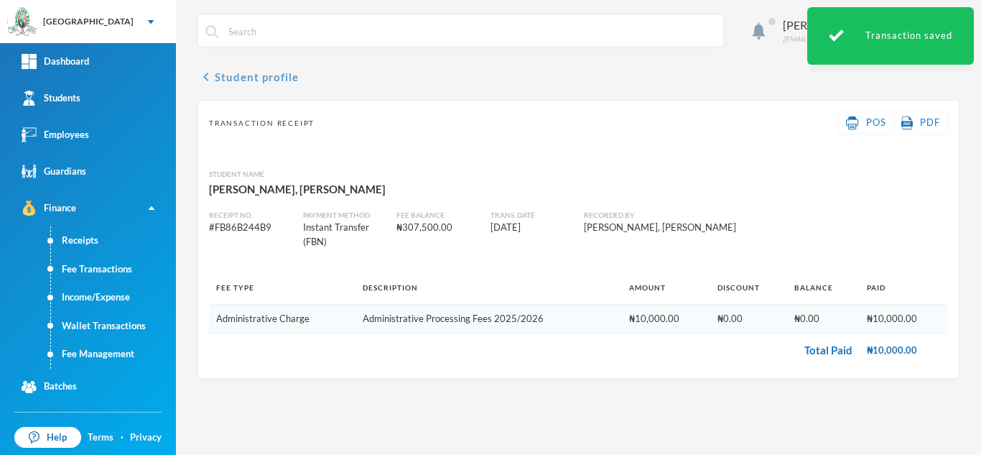
click at [263, 78] on button "chevron_left Student profile" at bounding box center [247, 76] width 101 height 17
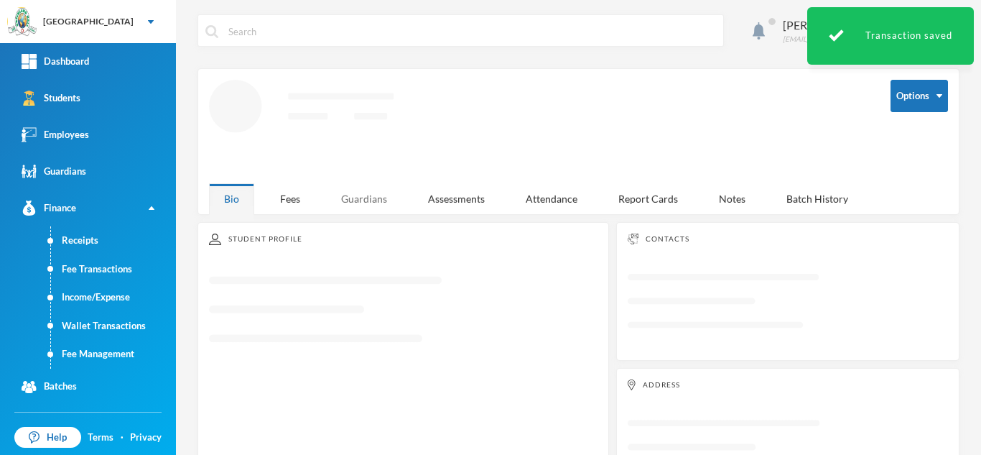
click at [356, 203] on div "Guardians" at bounding box center [364, 198] width 76 height 31
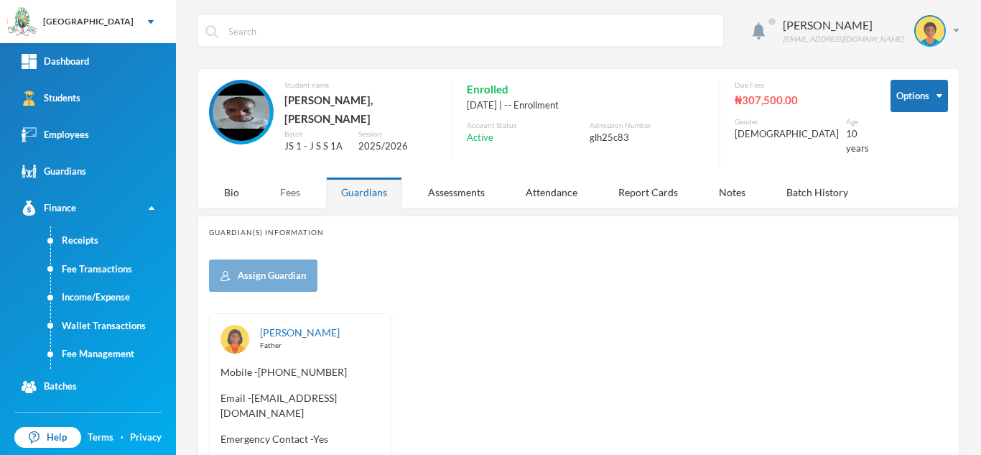
click at [292, 177] on div "Fees" at bounding box center [290, 192] width 50 height 31
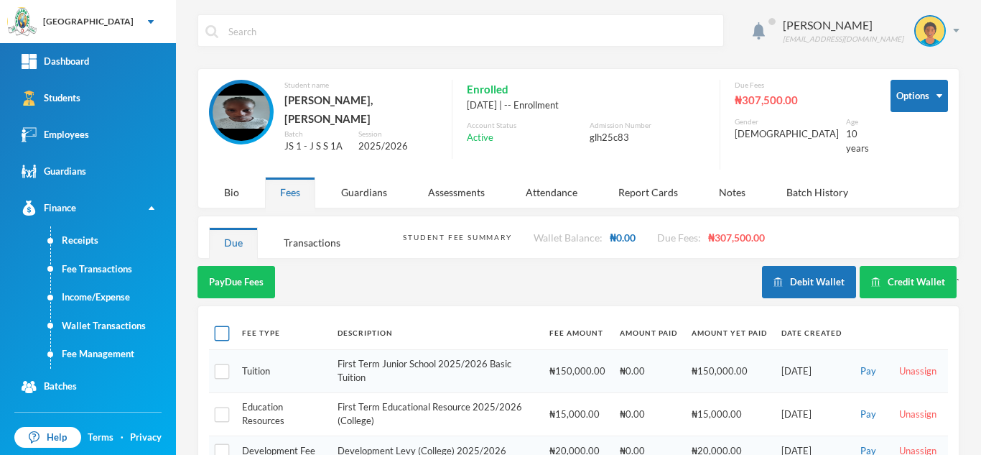
click at [215, 327] on input "checkbox" at bounding box center [222, 333] width 15 height 15
checkbox input "true"
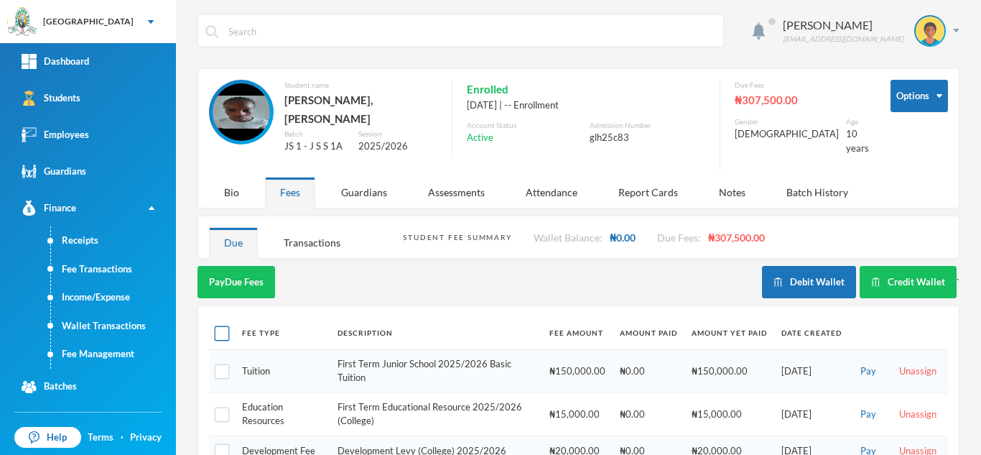
checkbox input "true"
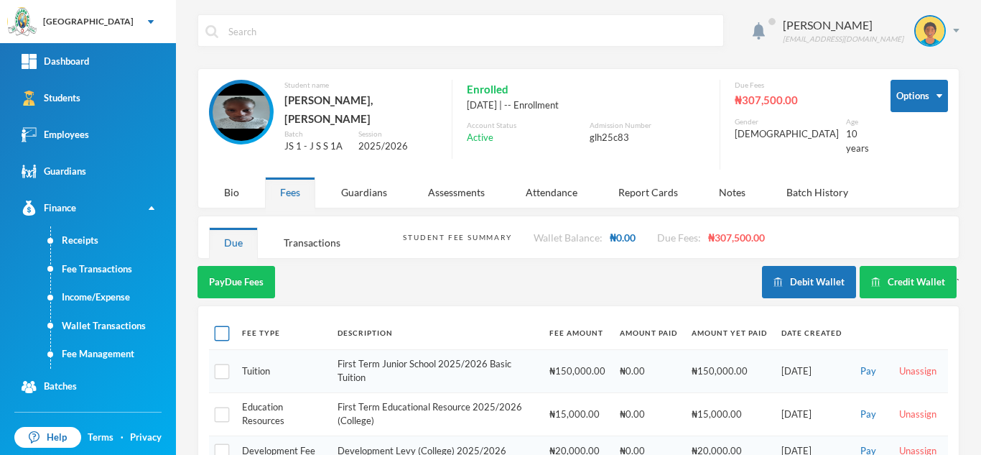
checkbox input "true"
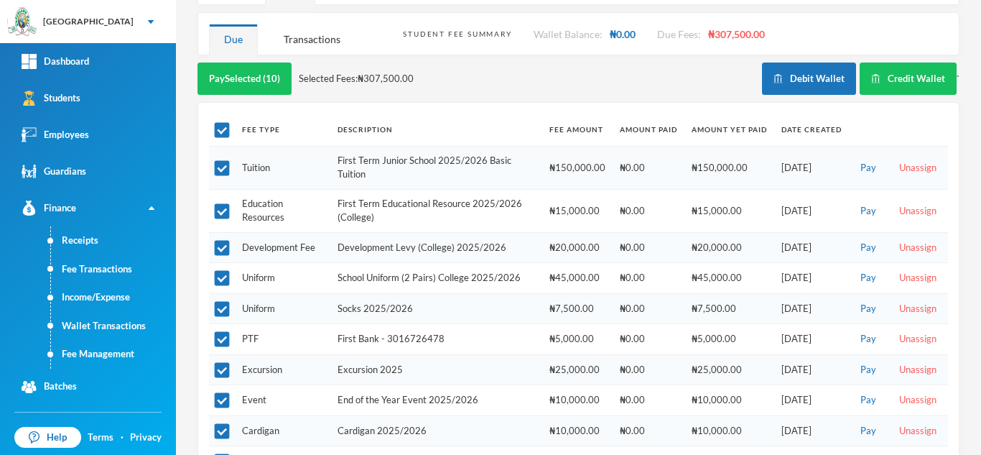
scroll to position [239, 0]
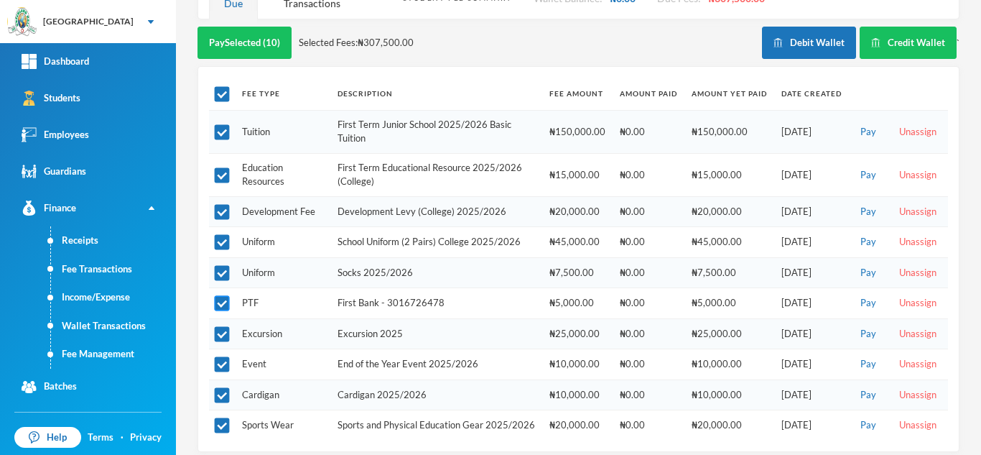
click at [228, 296] on input "checkbox" at bounding box center [222, 303] width 15 height 15
checkbox input "false"
click at [221, 327] on input "checkbox" at bounding box center [222, 334] width 15 height 15
checkbox input "false"
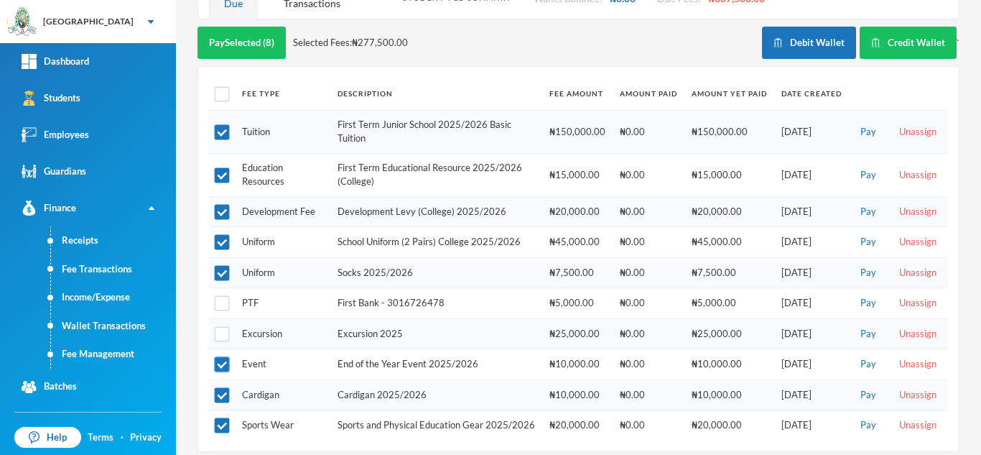
click at [221, 357] on input "checkbox" at bounding box center [222, 364] width 15 height 15
checkbox input "false"
click at [228, 33] on button "Pay Selected (7)" at bounding box center [241, 43] width 88 height 32
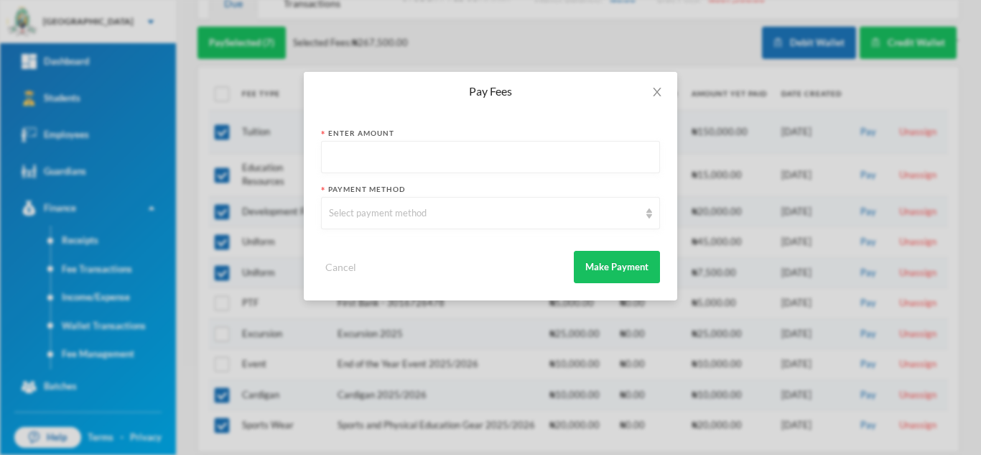
click at [358, 162] on input "text" at bounding box center [490, 157] width 323 height 32
type input "271000"
click at [376, 215] on div "Select payment method" at bounding box center [484, 213] width 310 height 14
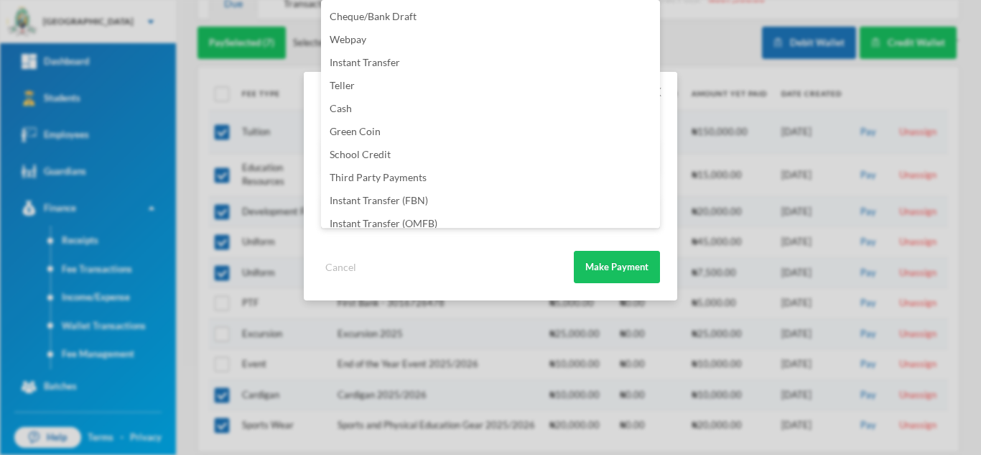
scroll to position [169, 0]
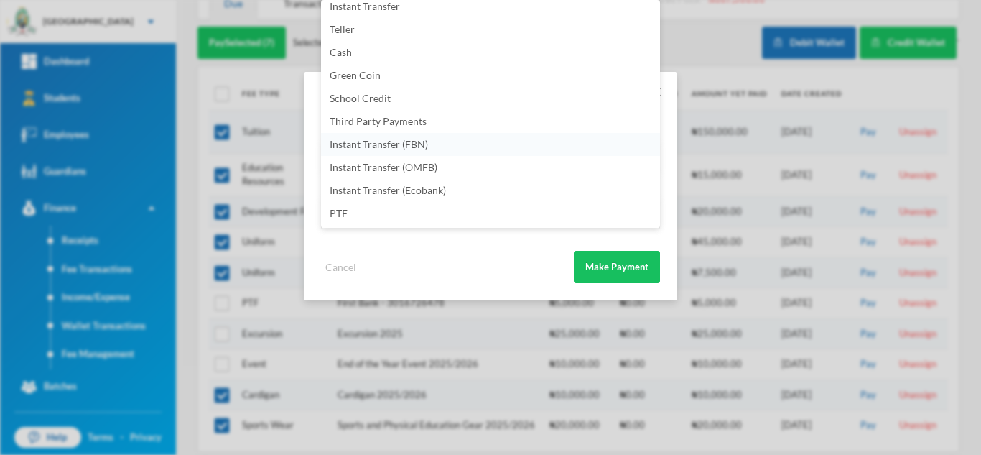
click at [478, 140] on li "Instant Transfer (FBN)" at bounding box center [490, 144] width 339 height 23
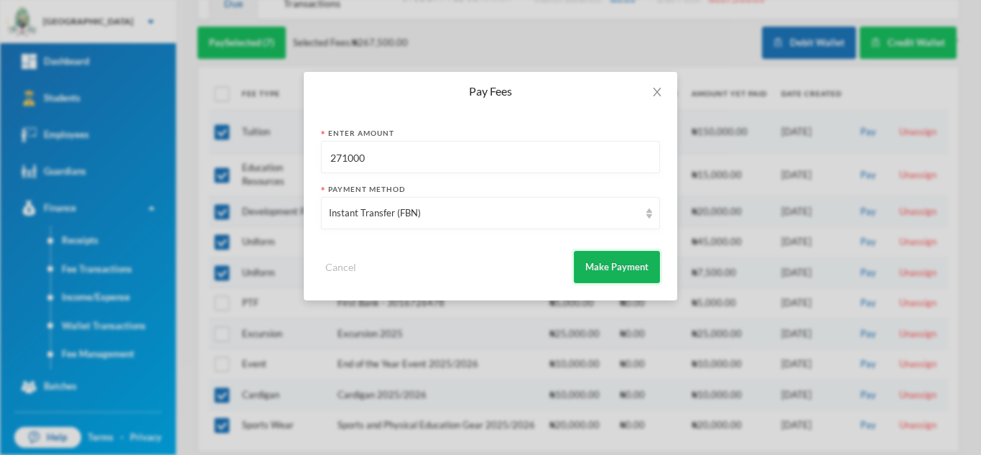
click at [613, 272] on button "Make Payment" at bounding box center [617, 267] width 86 height 32
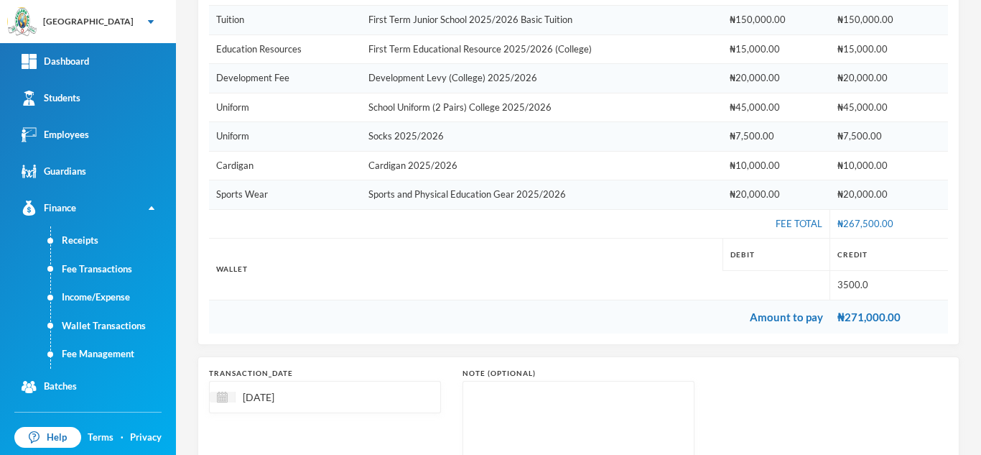
scroll to position [357, 0]
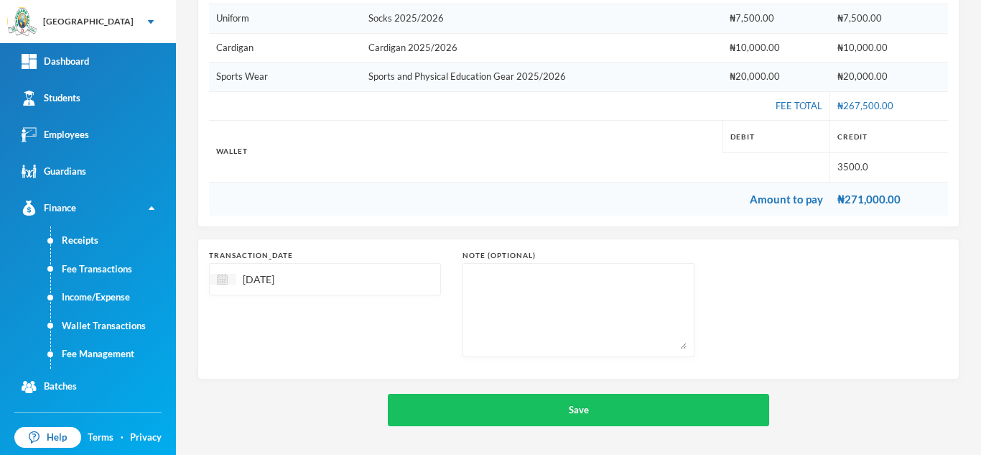
click at [218, 277] on img at bounding box center [222, 279] width 11 height 11
click at [327, 391] on div "11" at bounding box center [321, 387] width 22 height 23
type input "11/09/2025"
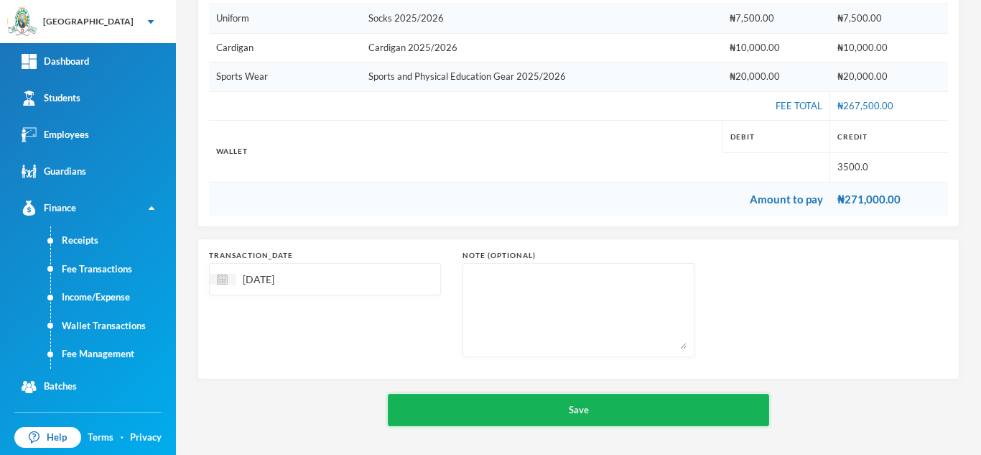
click at [533, 411] on button "Save" at bounding box center [578, 410] width 381 height 32
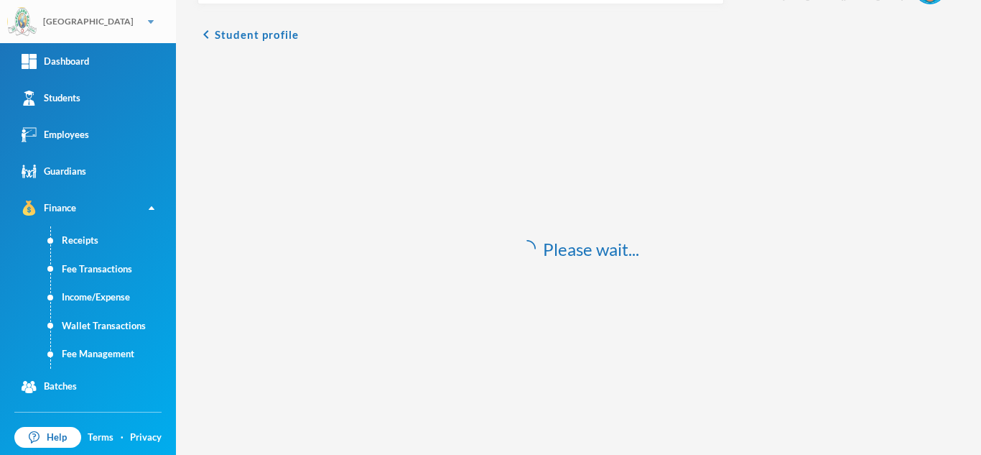
scroll to position [42, 0]
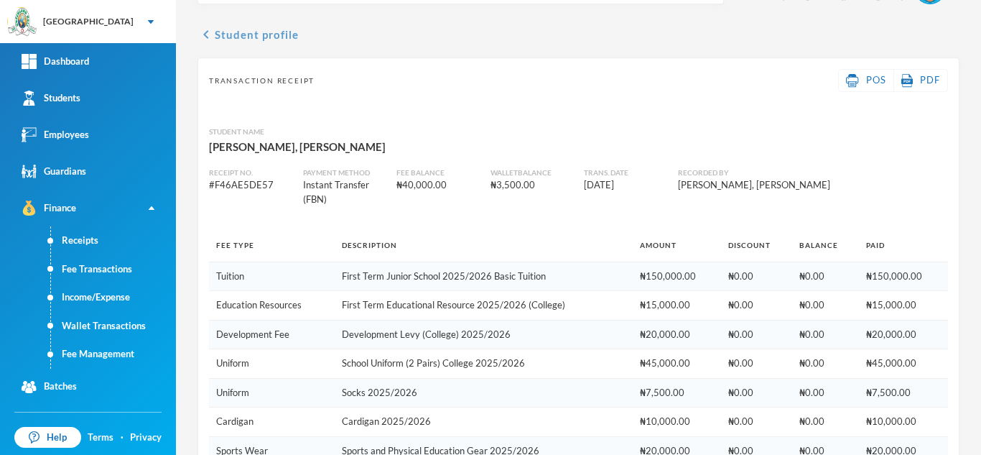
click at [236, 36] on button "chevron_left Student profile" at bounding box center [247, 34] width 101 height 17
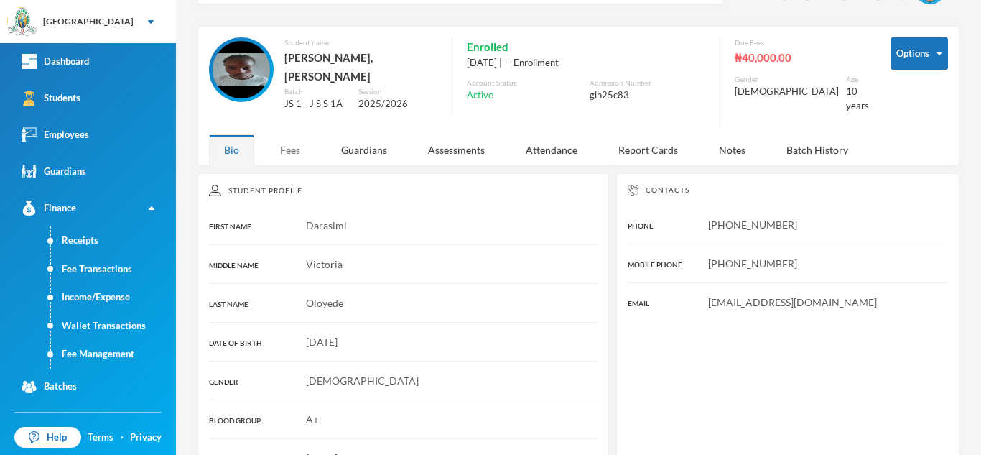
click at [289, 144] on div "Fees" at bounding box center [290, 149] width 50 height 31
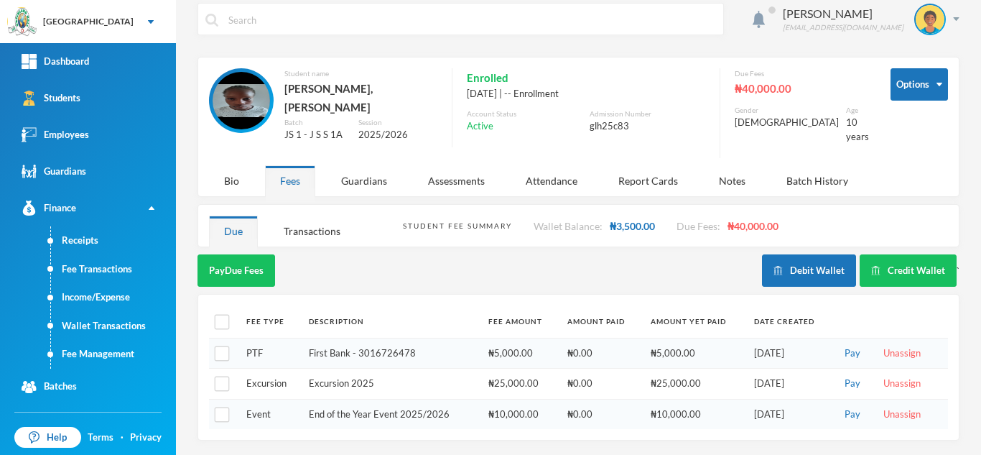
scroll to position [1, 0]
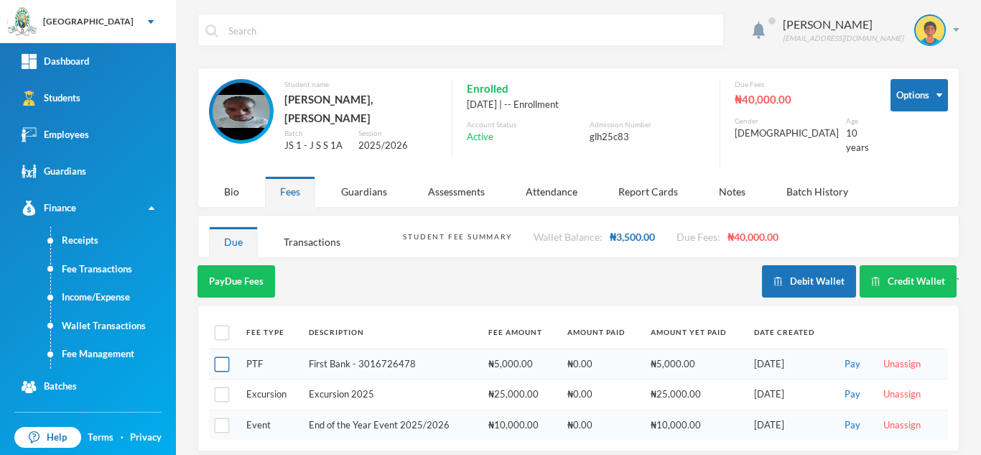
click at [225, 357] on input "checkbox" at bounding box center [222, 364] width 15 height 15
checkbox input "true"
click at [235, 265] on button "Pay Selected (1)" at bounding box center [241, 281] width 88 height 32
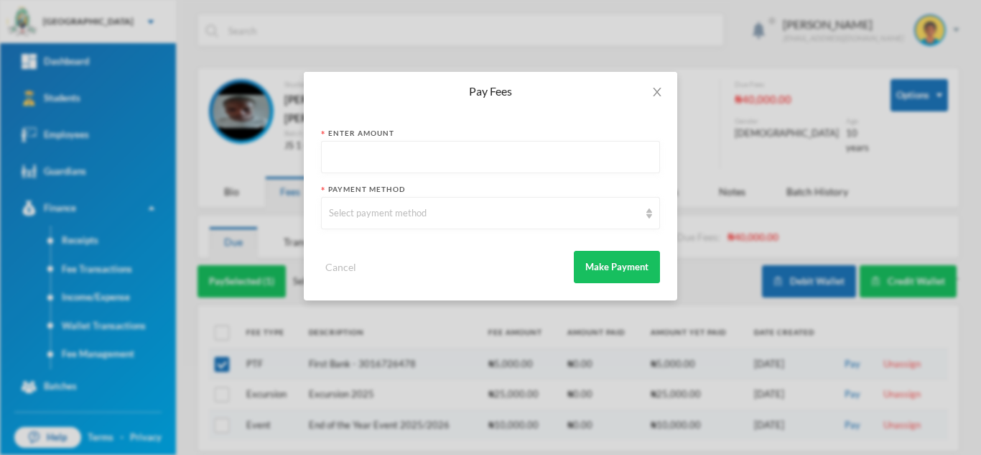
click at [423, 159] on input "text" at bounding box center [490, 157] width 323 height 32
type input "3500"
click at [434, 224] on div "Select payment method" at bounding box center [490, 213] width 339 height 32
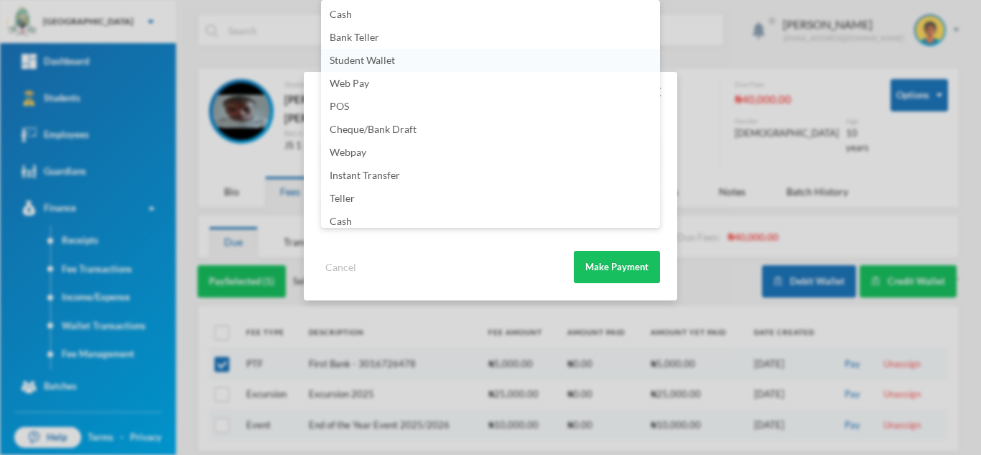
click at [454, 61] on li "Student Wallet" at bounding box center [490, 60] width 339 height 23
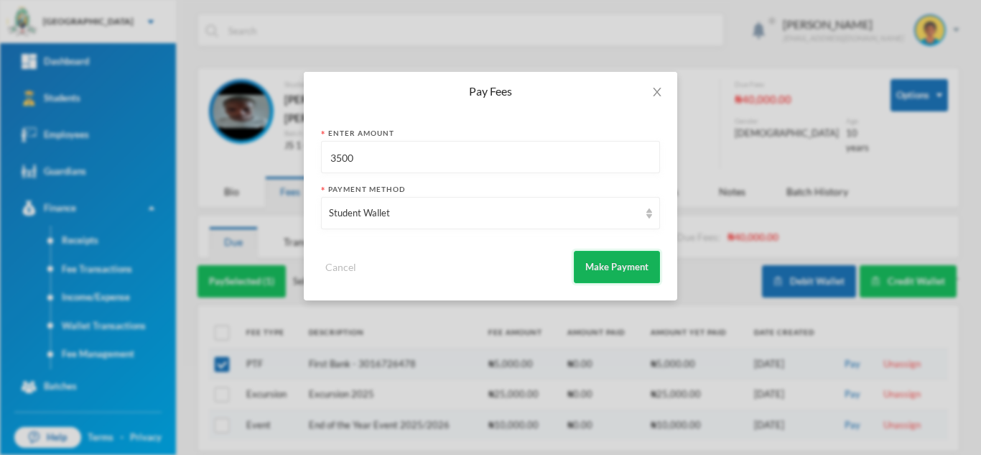
click at [596, 270] on button "Make Payment" at bounding box center [617, 267] width 86 height 32
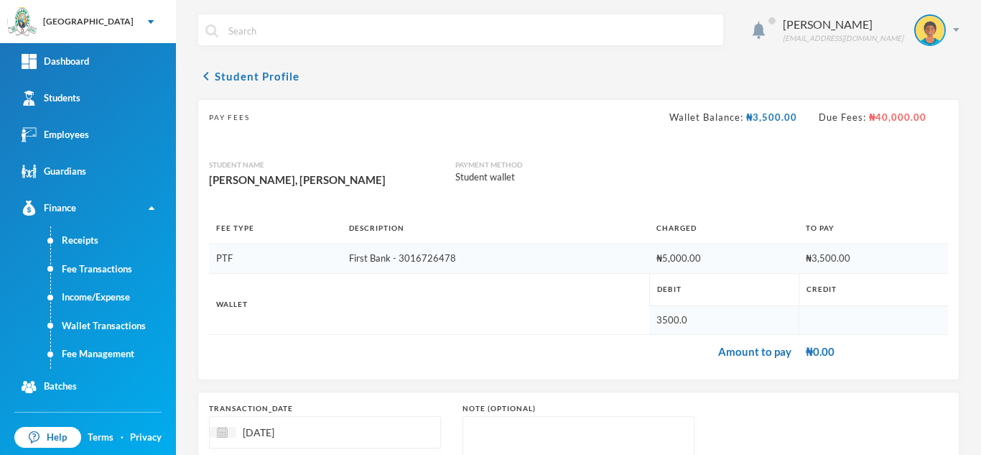
scroll to position [154, 0]
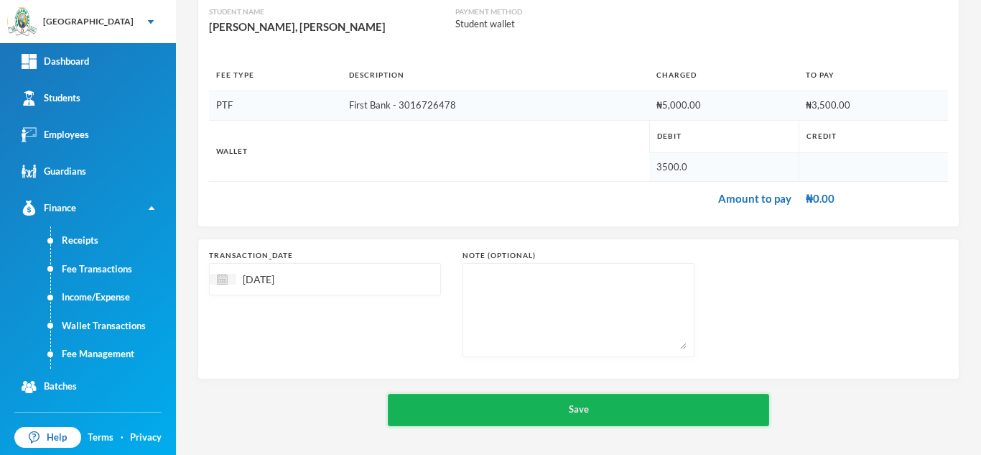
click at [601, 400] on button "Save" at bounding box center [578, 410] width 381 height 32
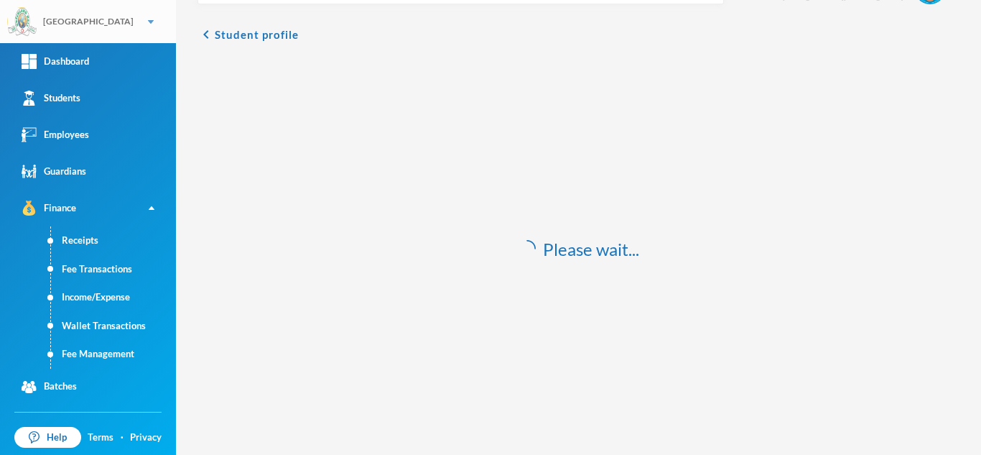
scroll to position [42, 0]
